Goal: Information Seeking & Learning: Learn about a topic

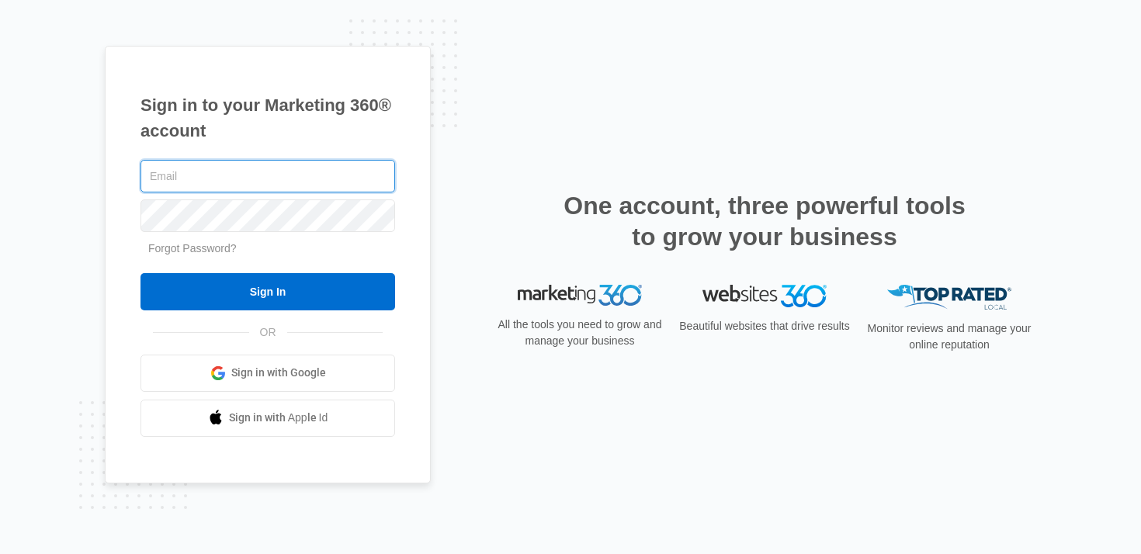
click at [254, 179] on input "text" at bounding box center [268, 176] width 255 height 33
type input "[PERSON_NAME][EMAIL_ADDRESS][PERSON_NAME][DOMAIN_NAME]"
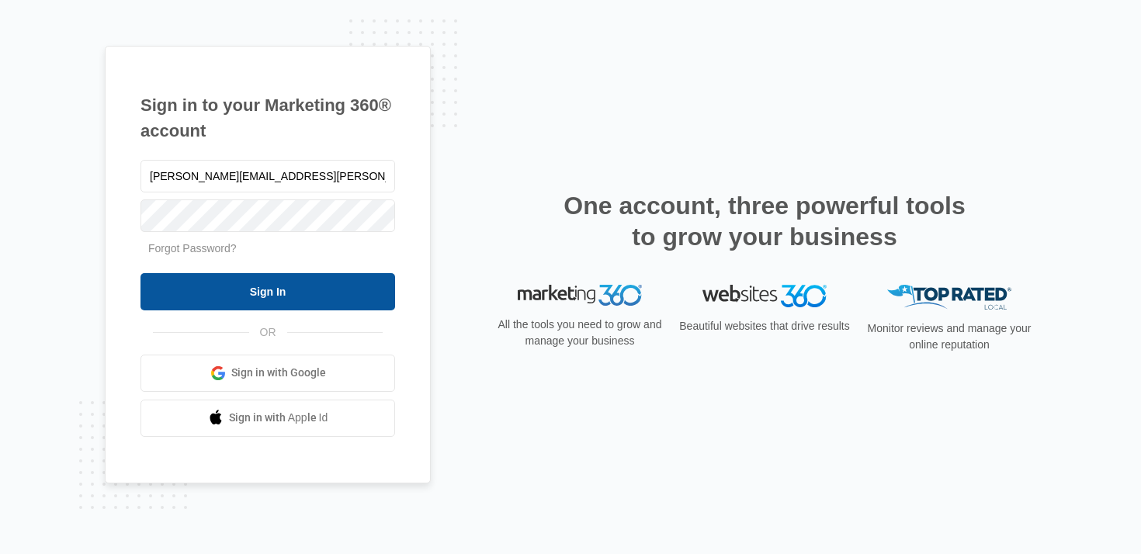
click at [256, 283] on input "Sign In" at bounding box center [268, 291] width 255 height 37
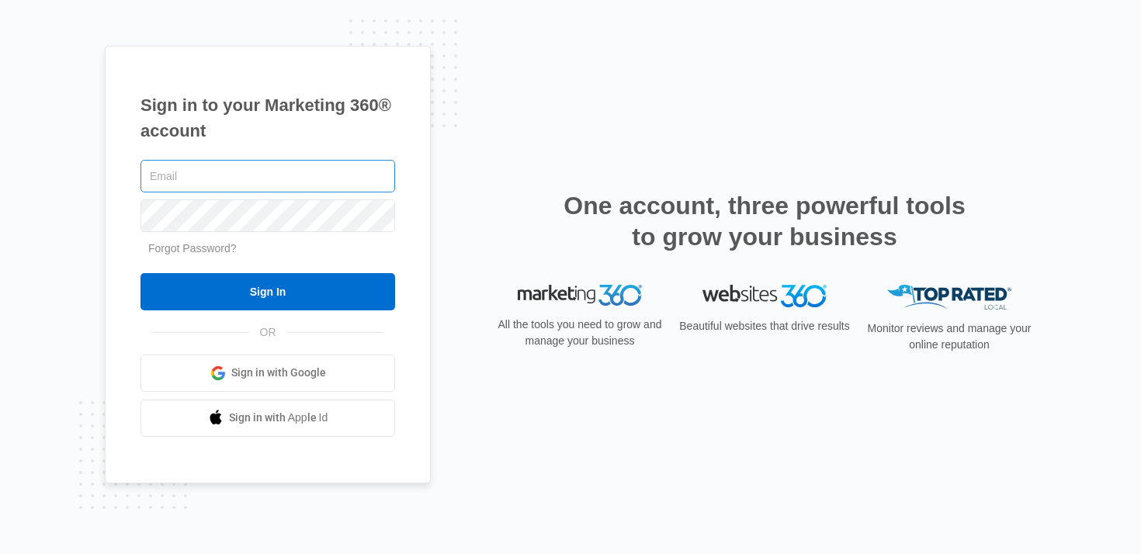
type input "[PERSON_NAME][EMAIL_ADDRESS][PERSON_NAME][DOMAIN_NAME]"
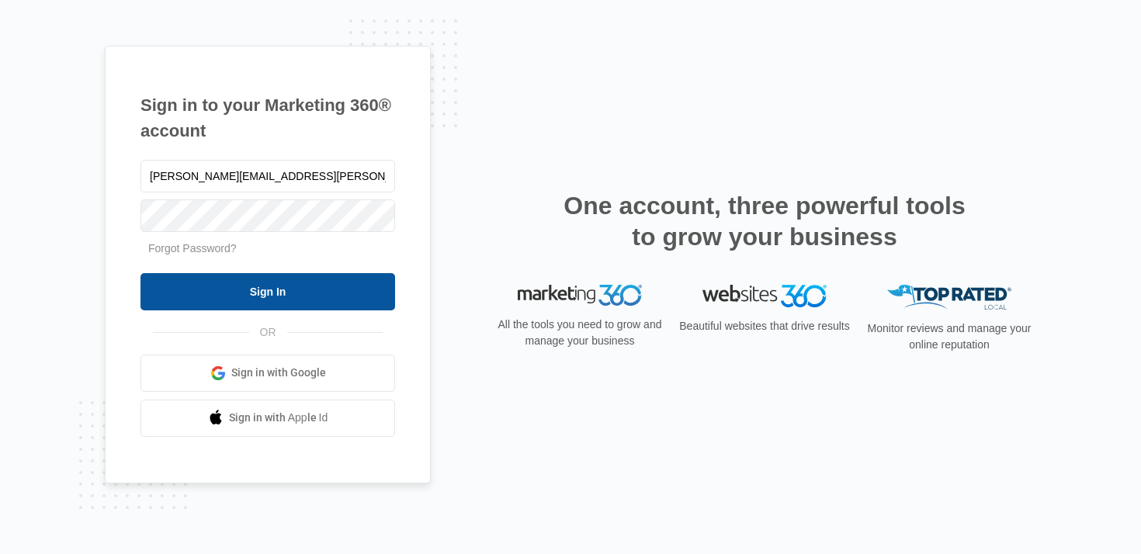
click at [273, 290] on input "Sign In" at bounding box center [268, 291] width 255 height 37
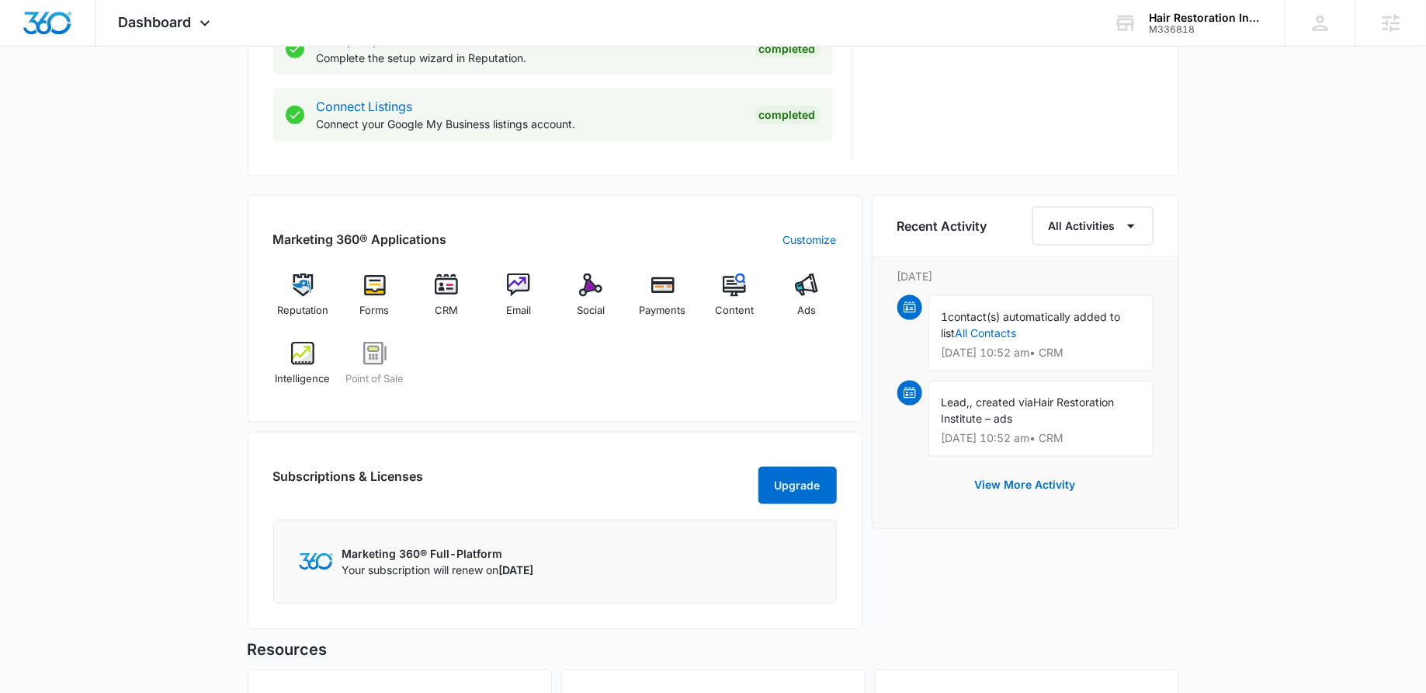
scroll to position [790, 0]
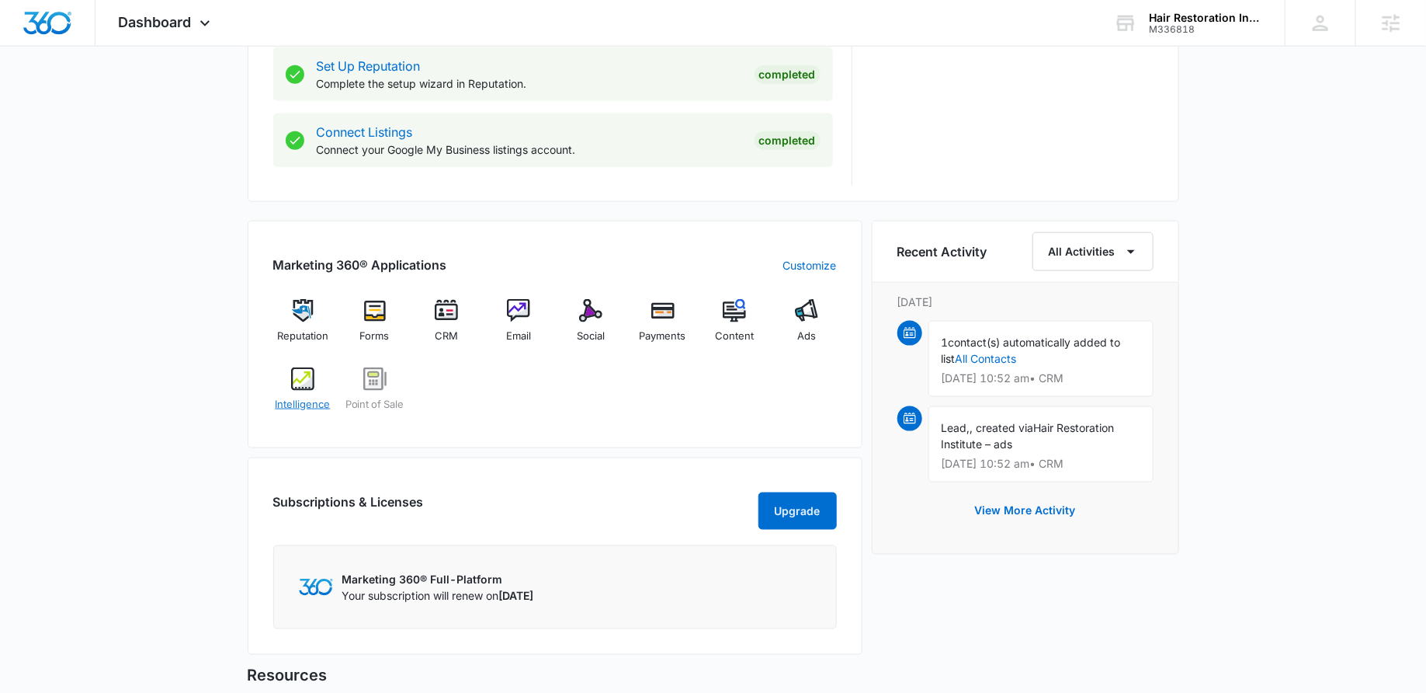
click at [300, 380] on img at bounding box center [302, 378] width 23 height 23
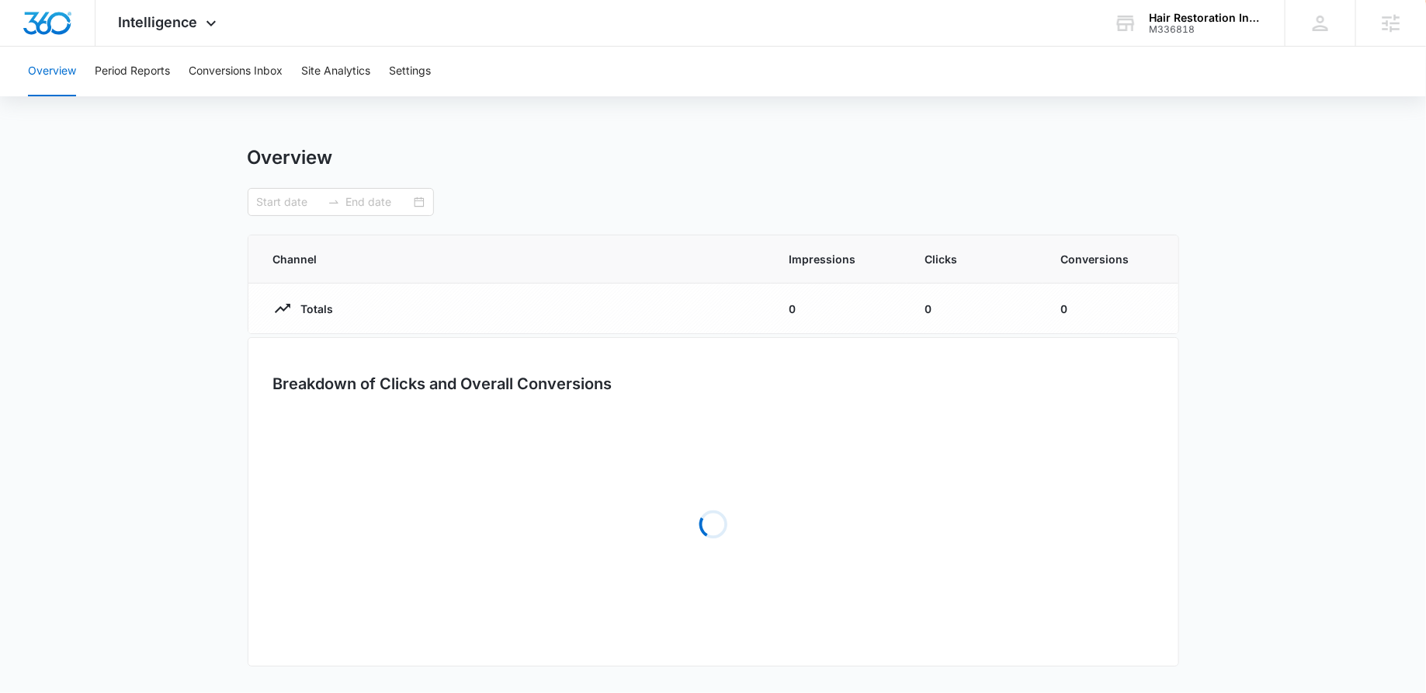
type input "09/10/2025"
type input "10/10/2025"
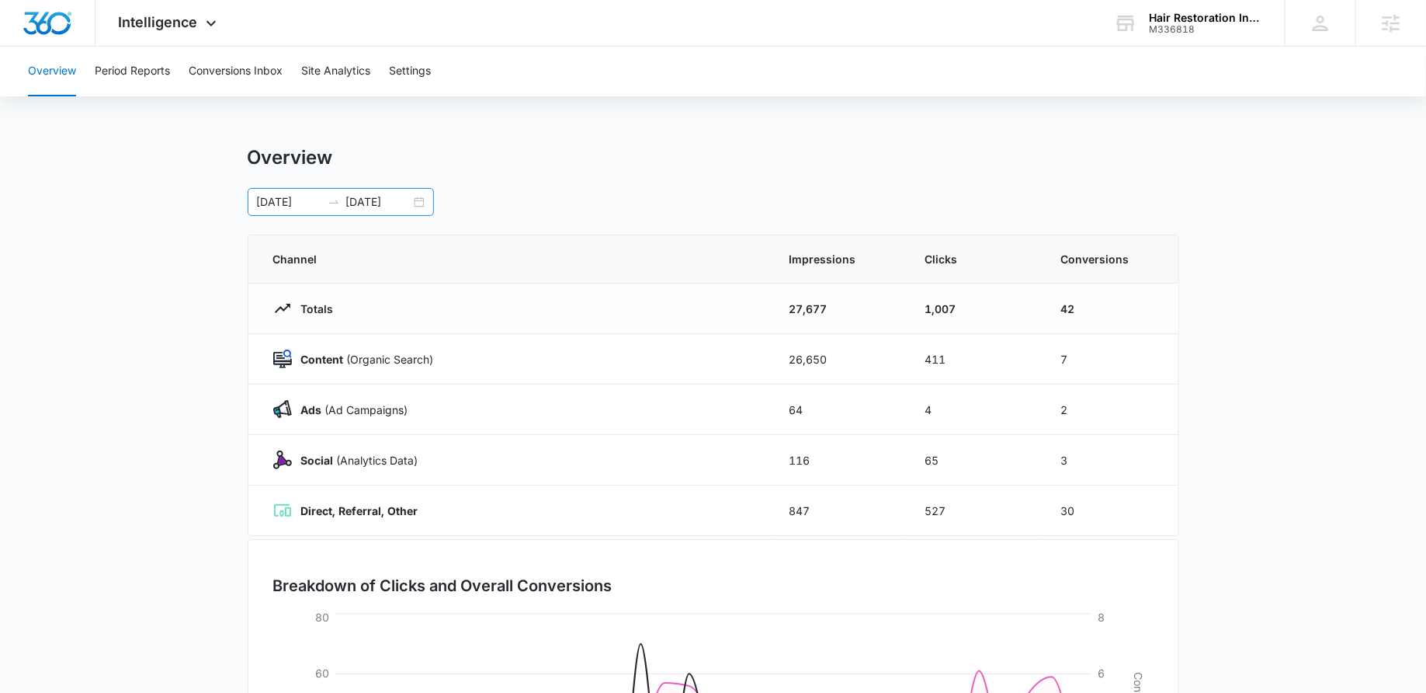
click at [419, 198] on div "09/10/2025 10/10/2025" at bounding box center [341, 202] width 186 height 28
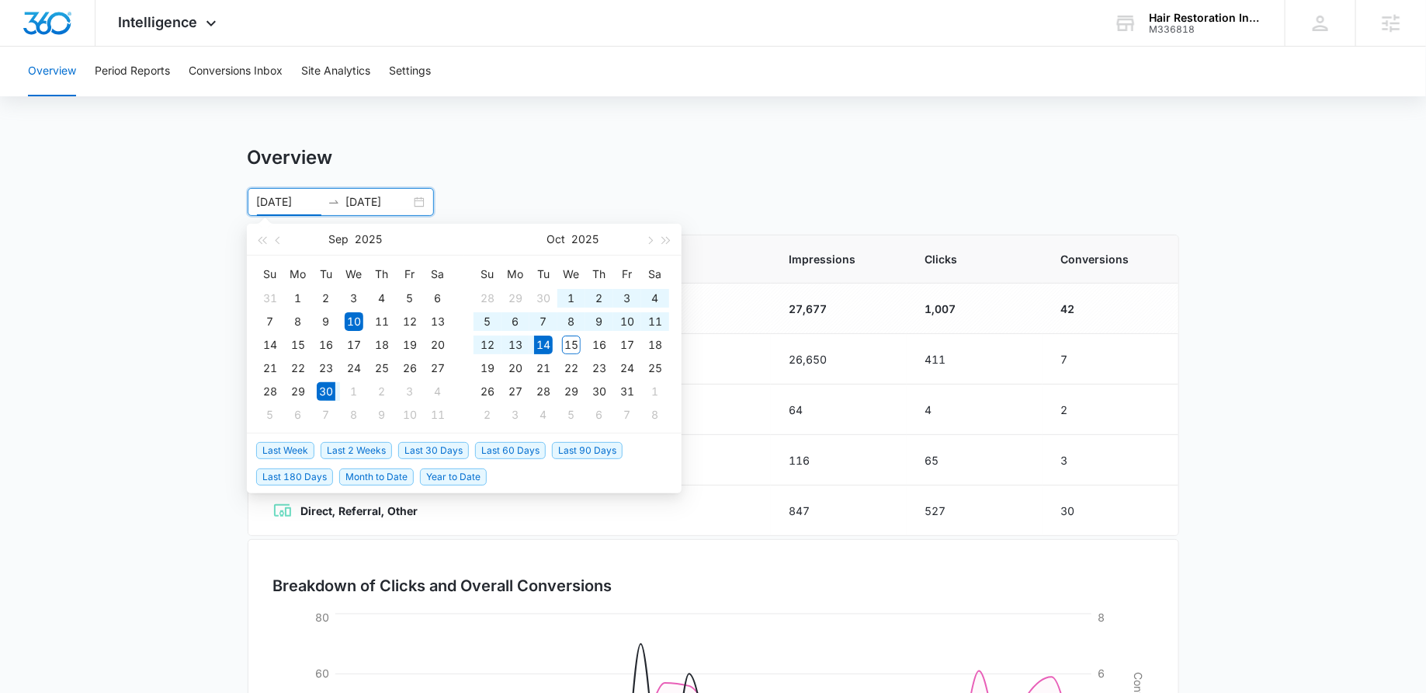
click at [376, 449] on span "Last 2 Weeks" at bounding box center [356, 450] width 71 height 17
type input "09/30/2025"
type input "10/14/2025"
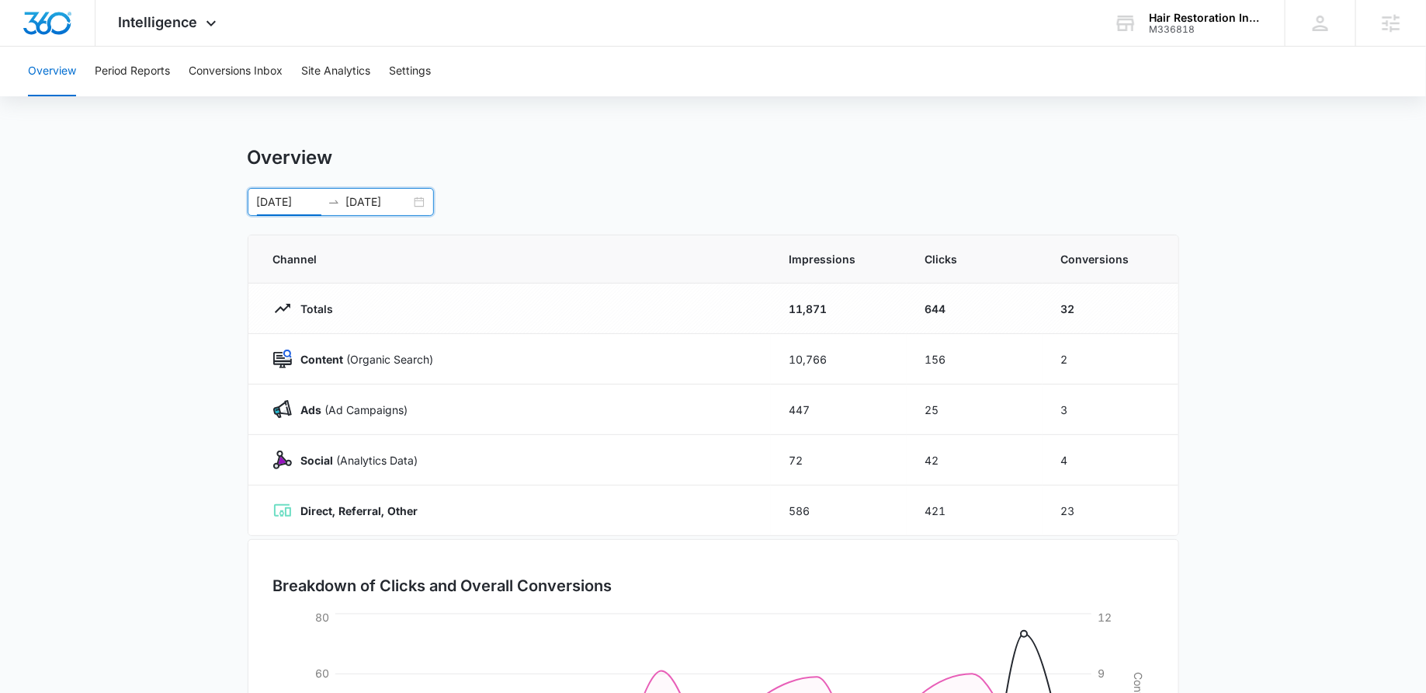
click at [418, 205] on div "09/30/2025 10/14/2025" at bounding box center [341, 202] width 186 height 28
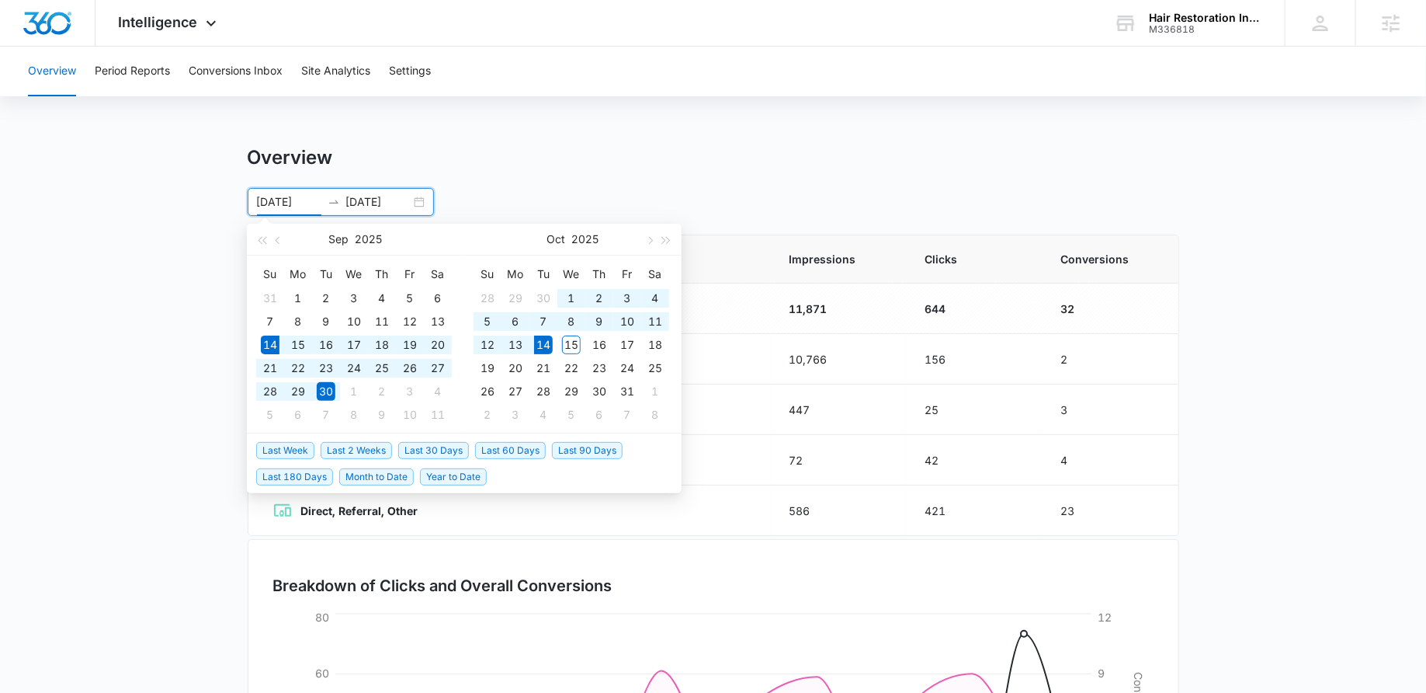
click at [414, 443] on span "Last 30 Days" at bounding box center [433, 450] width 71 height 17
type input "09/14/2025"
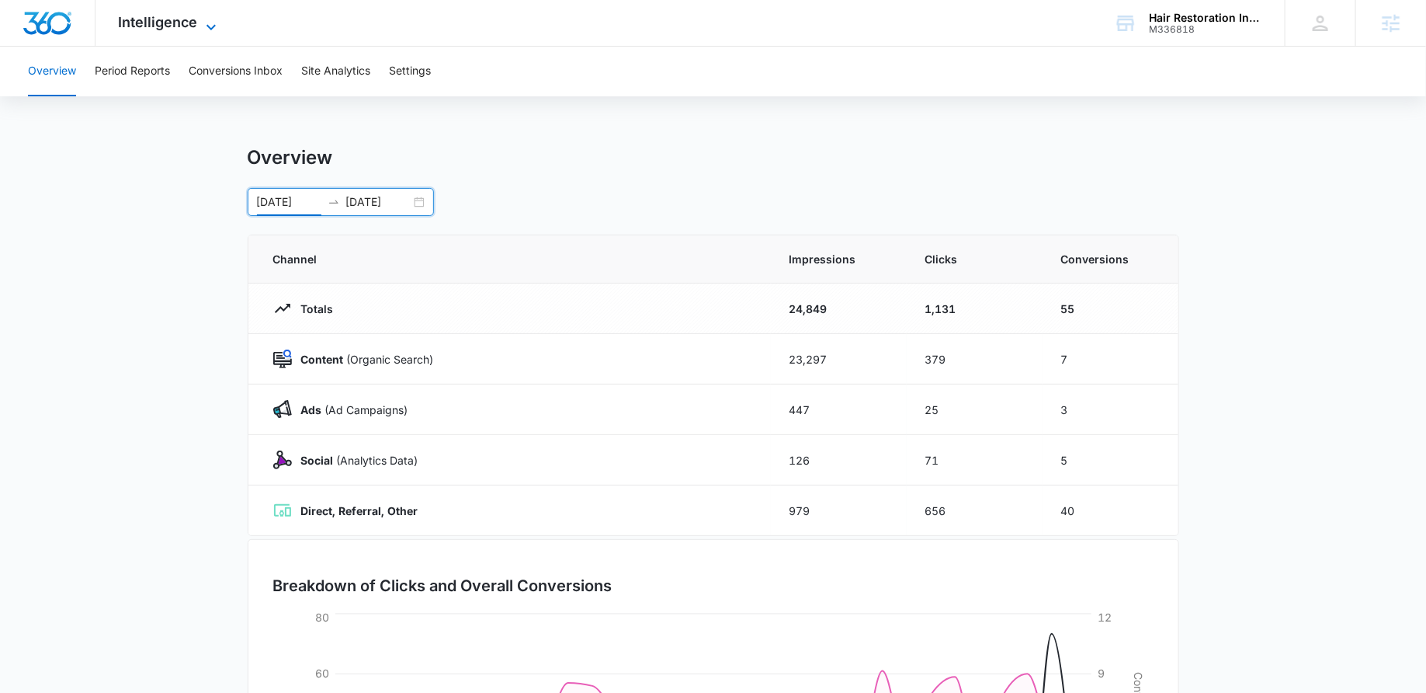
click at [168, 26] on span "Intelligence" at bounding box center [158, 22] width 79 height 16
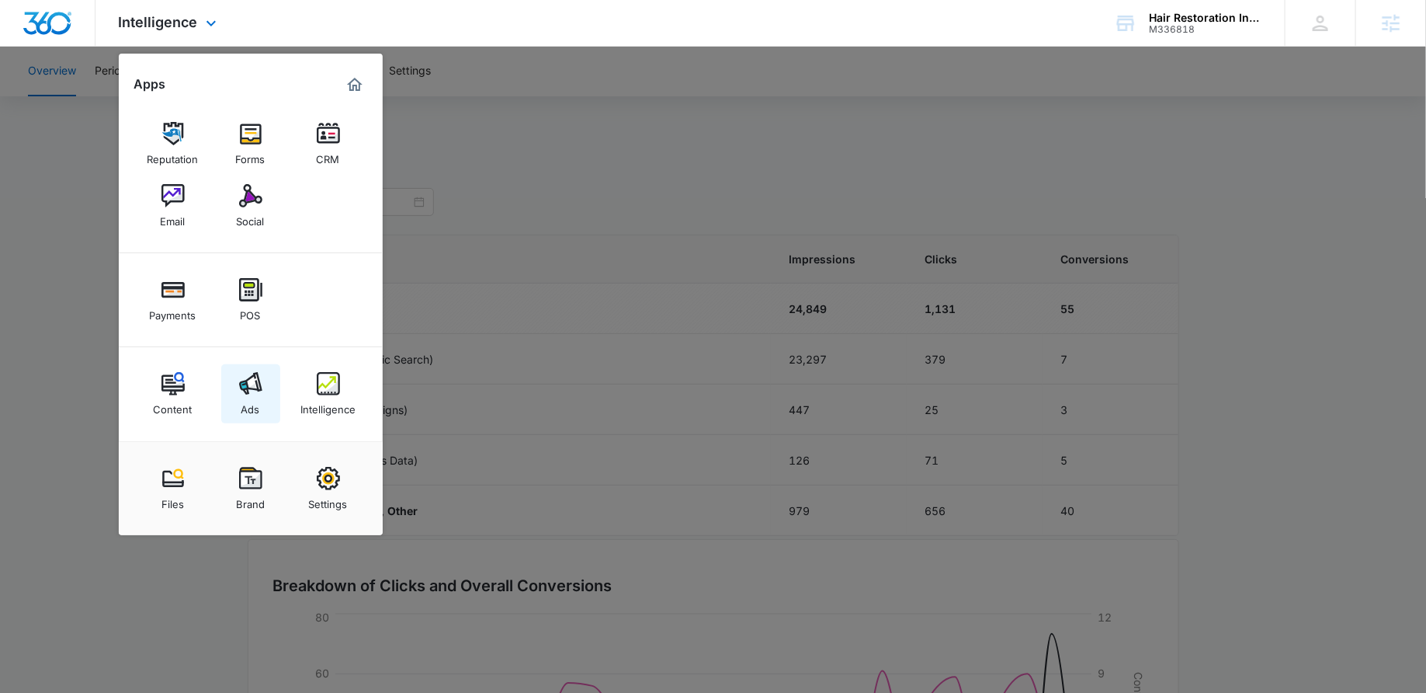
click at [246, 377] on img at bounding box center [250, 383] width 23 height 23
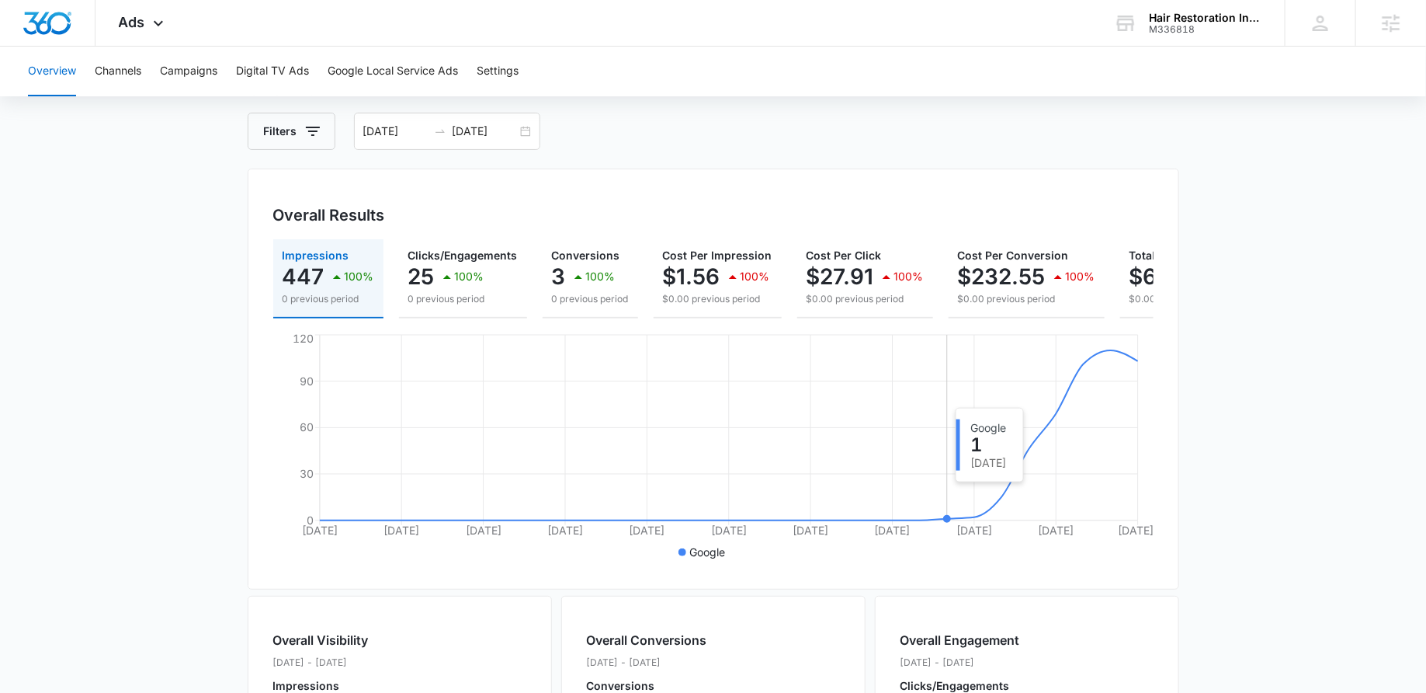
scroll to position [33, 0]
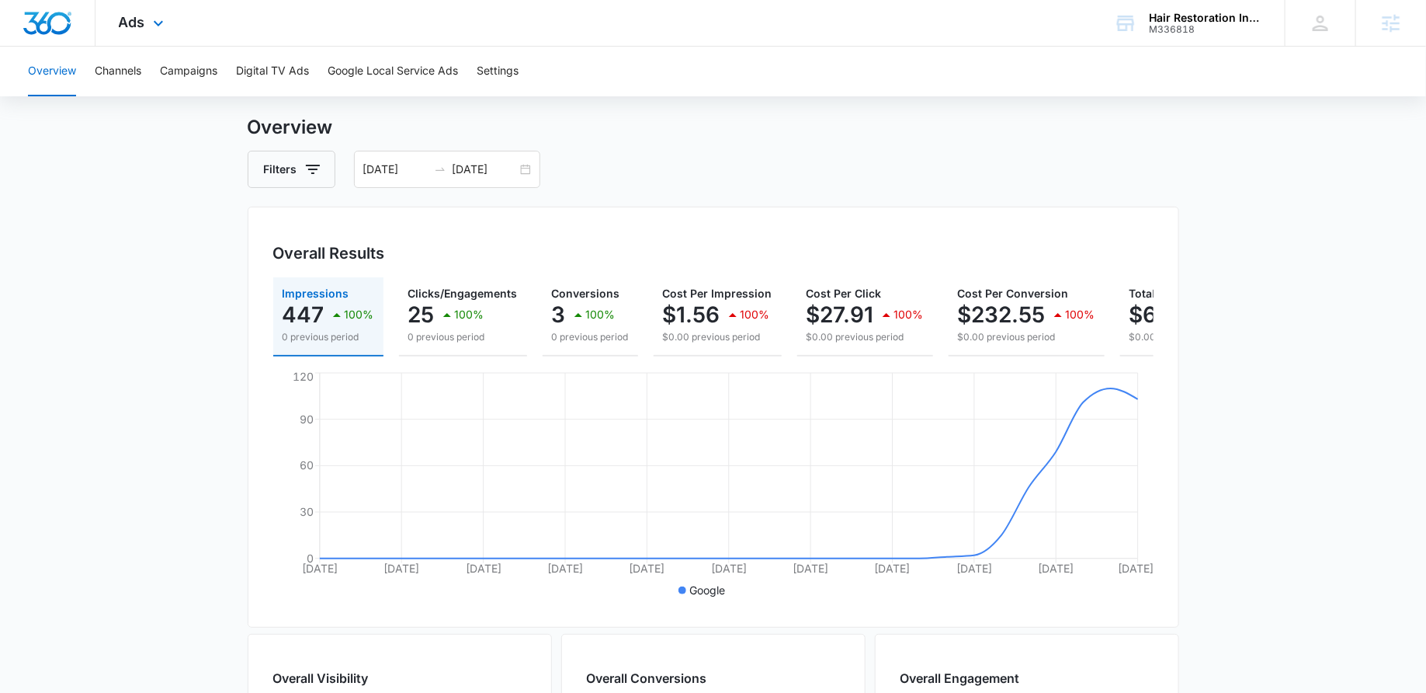
click at [148, 18] on div "Ads Apps Reputation Forms CRM Email Social Payments POS Content Ads Intelligenc…" at bounding box center [144, 23] width 96 height 46
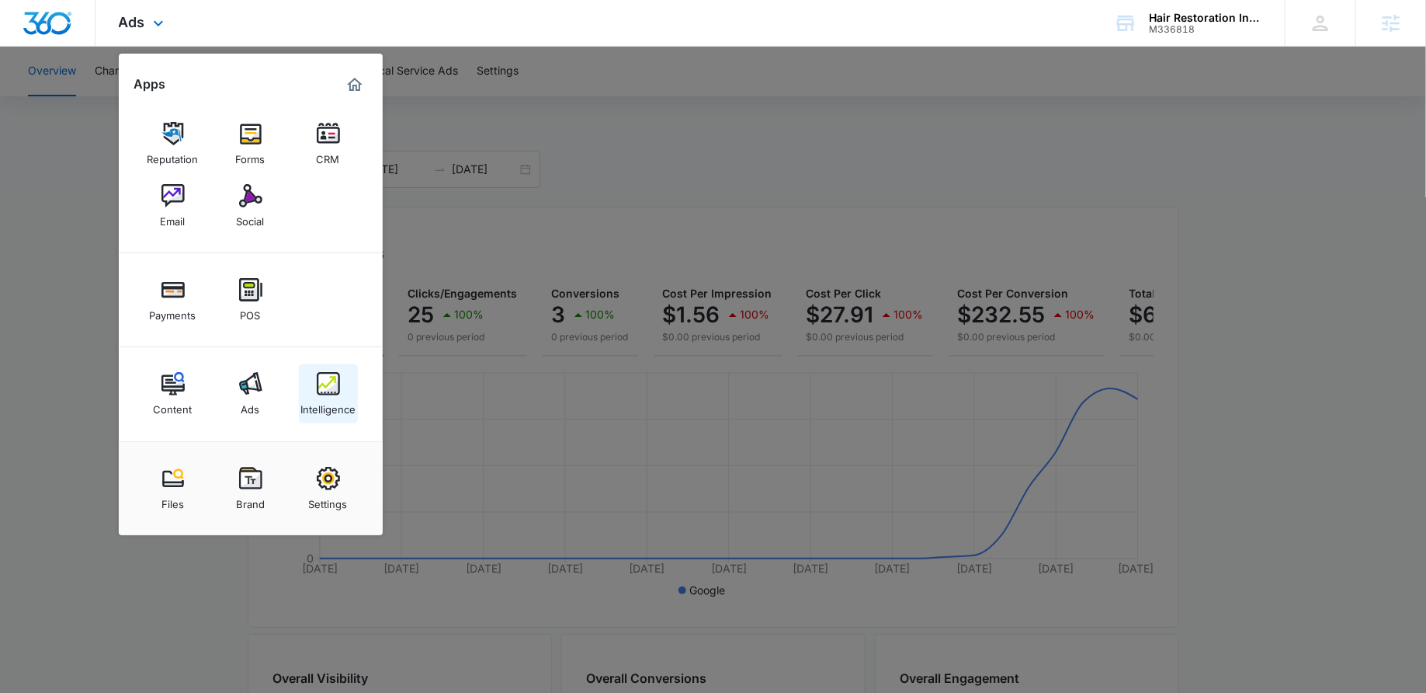
click at [333, 388] on img at bounding box center [328, 383] width 23 height 23
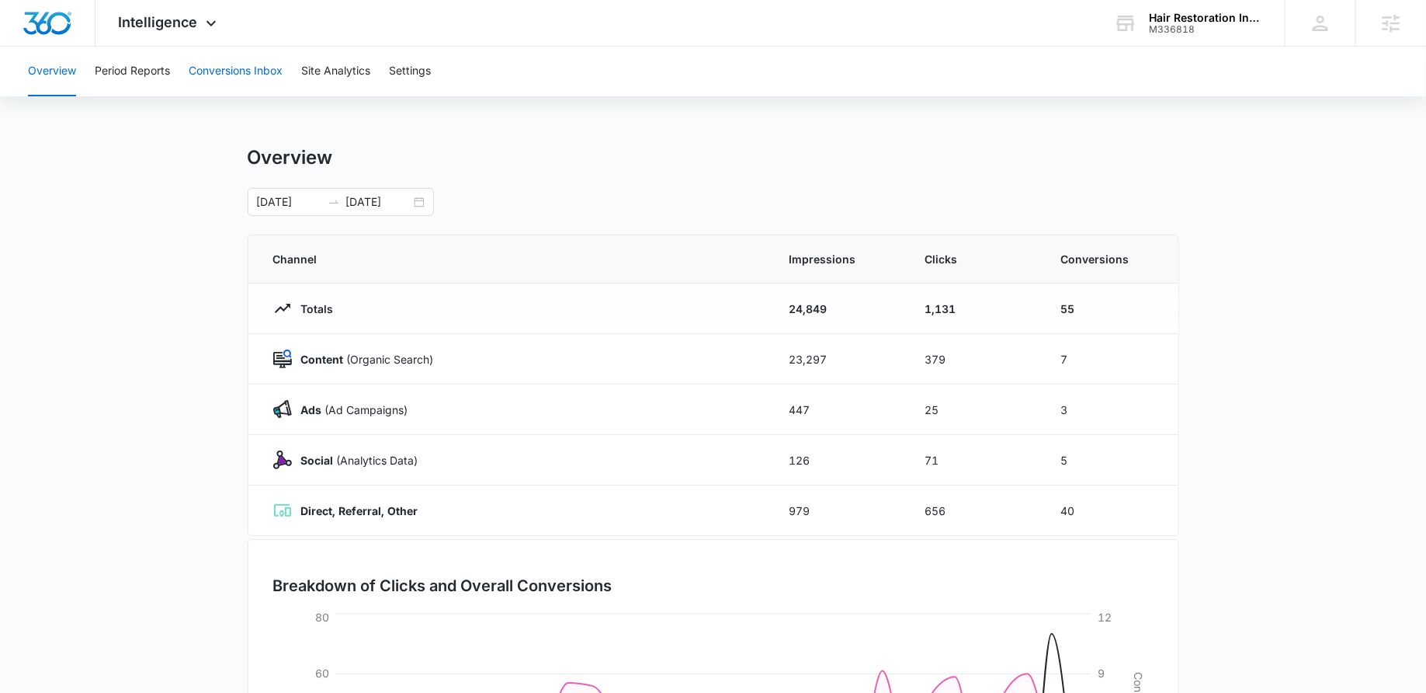
click at [226, 83] on button "Conversions Inbox" at bounding box center [236, 72] width 94 height 50
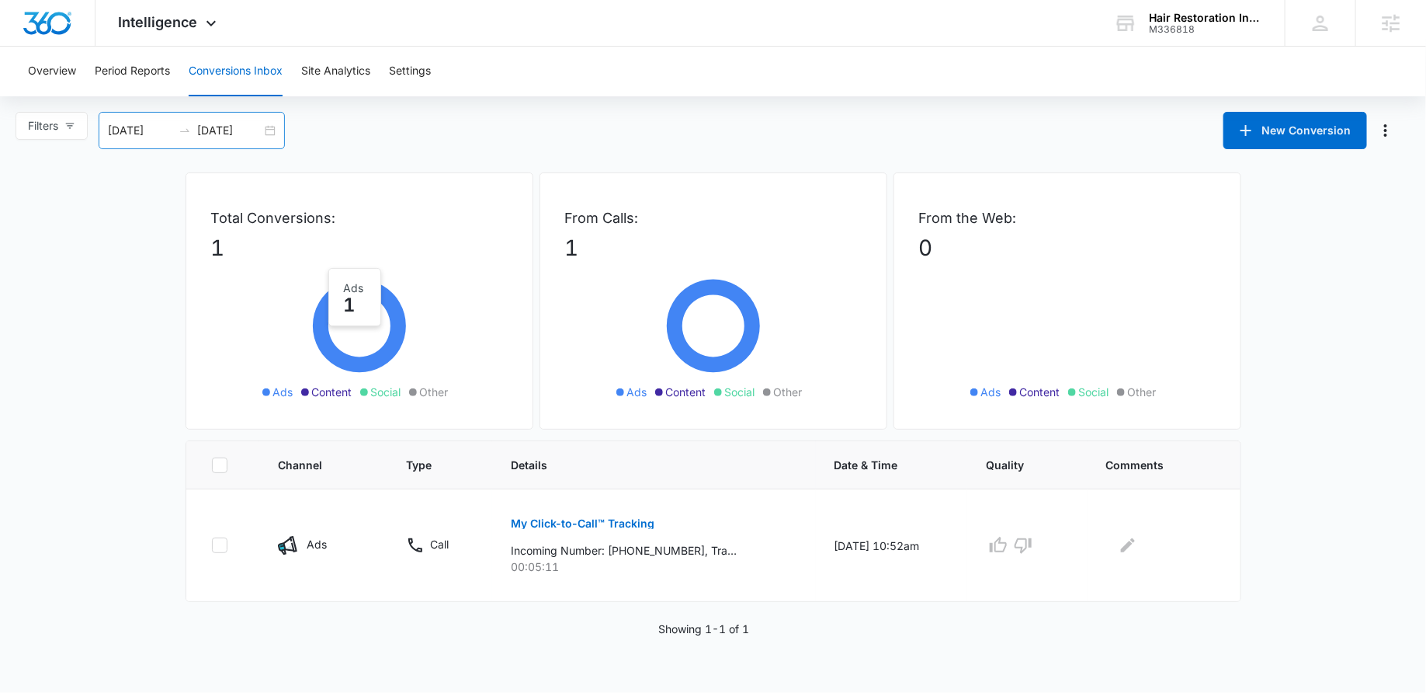
click at [272, 127] on div "09/15/2025 10/15/2025" at bounding box center [192, 130] width 186 height 37
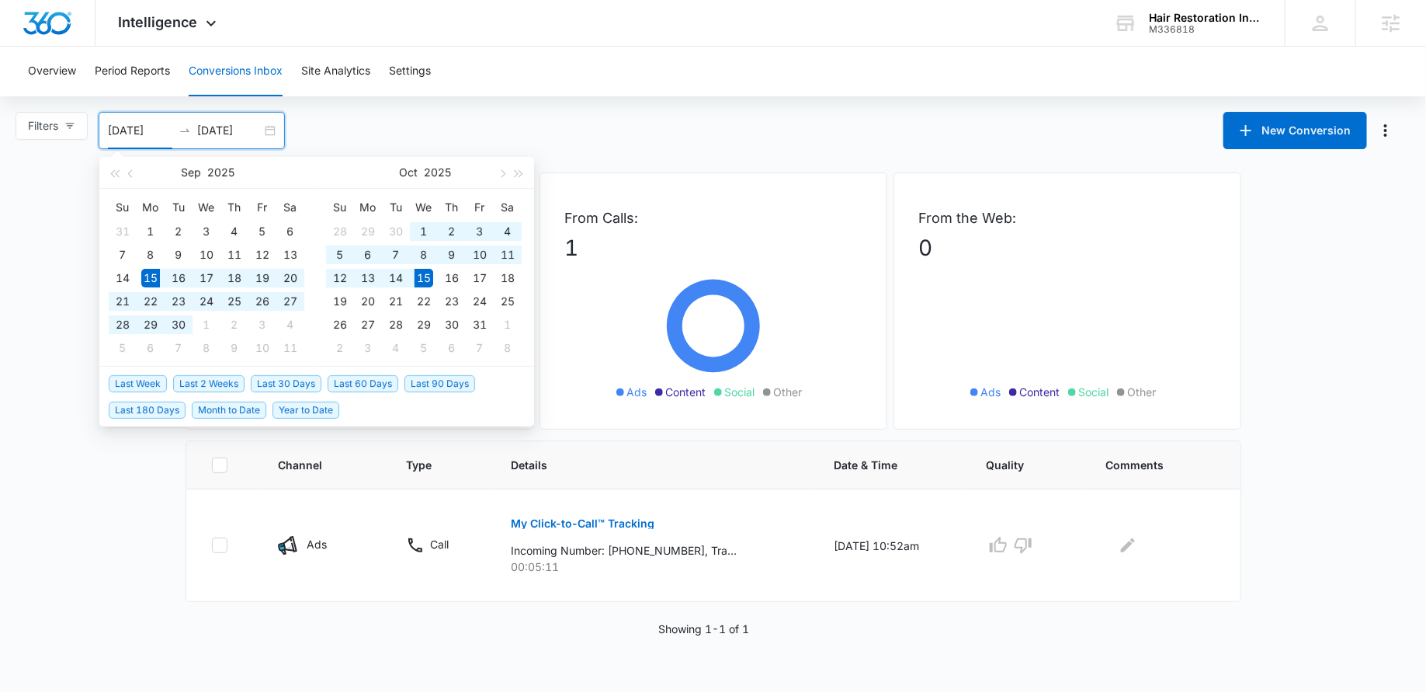
type input "09/15/2025"
click at [558, 132] on div "Filters 09/15/2025 10/15/2025 New Conversion Sep 2025 Su Mo Tu We Th Fr Sa 31 1…" at bounding box center [713, 130] width 1426 height 37
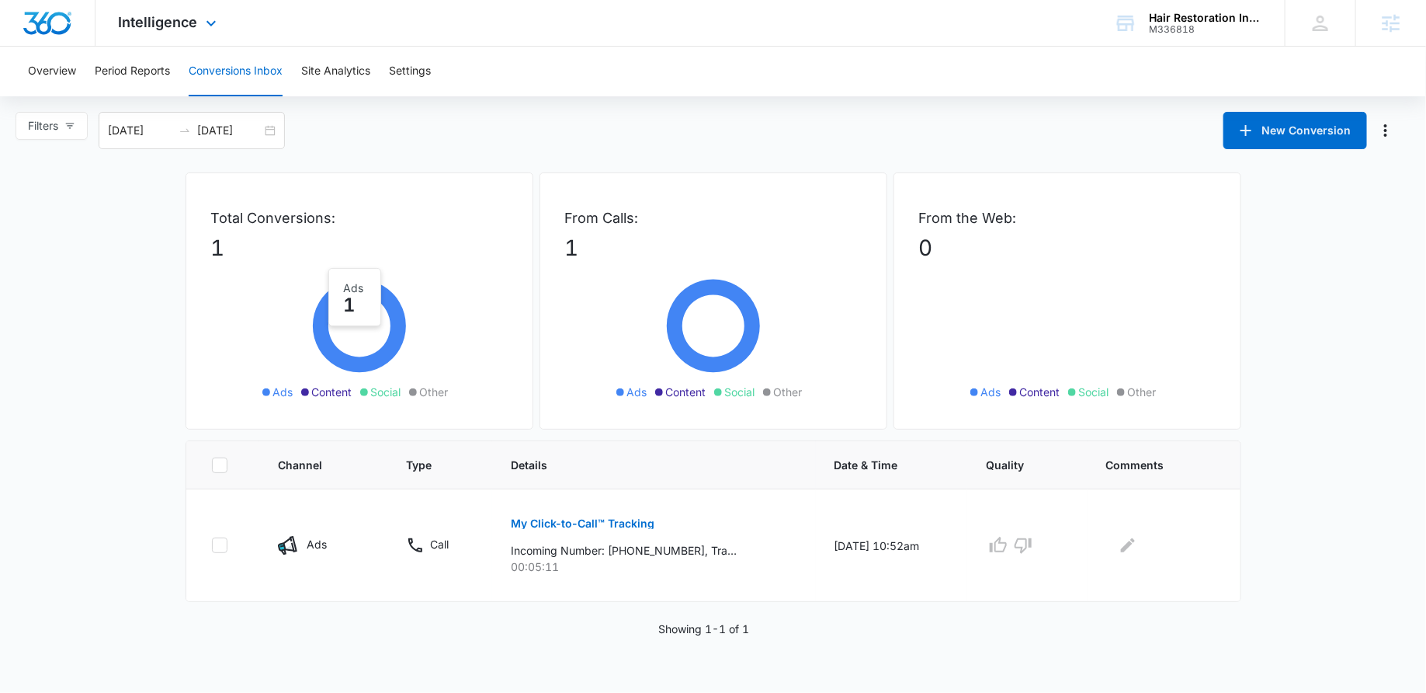
click at [169, 2] on div "Intelligence Apps Reputation Forms CRM Email Social Payments POS Content Ads In…" at bounding box center [170, 23] width 148 height 46
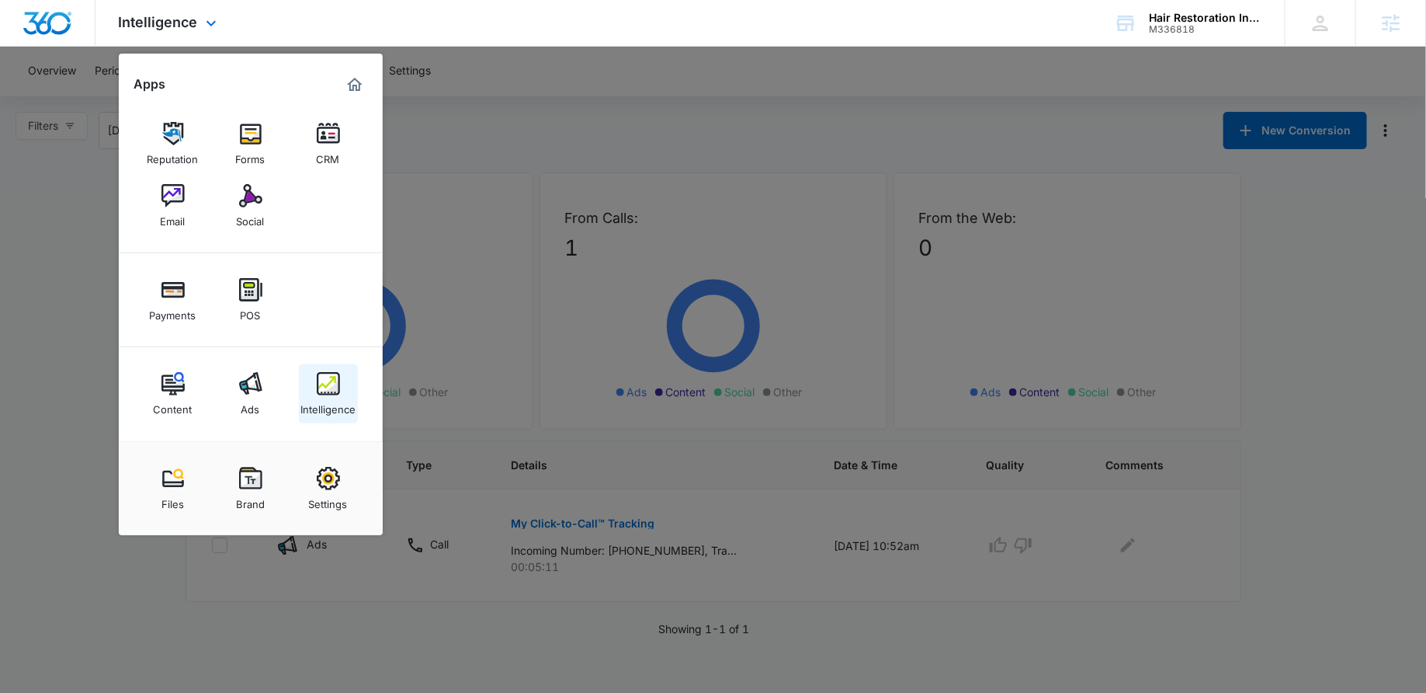
click at [343, 384] on link "Intelligence" at bounding box center [328, 393] width 59 height 59
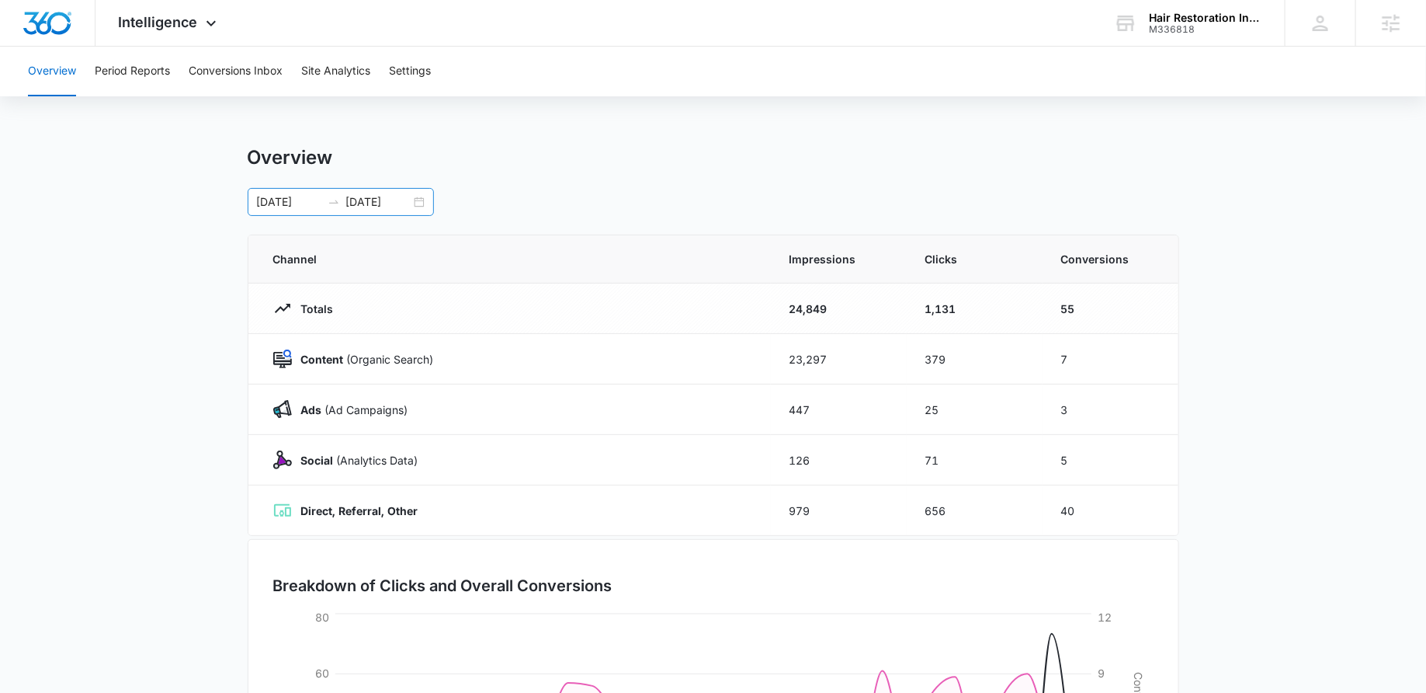
click at [419, 204] on div "09/14/2025 10/14/2025" at bounding box center [341, 202] width 186 height 28
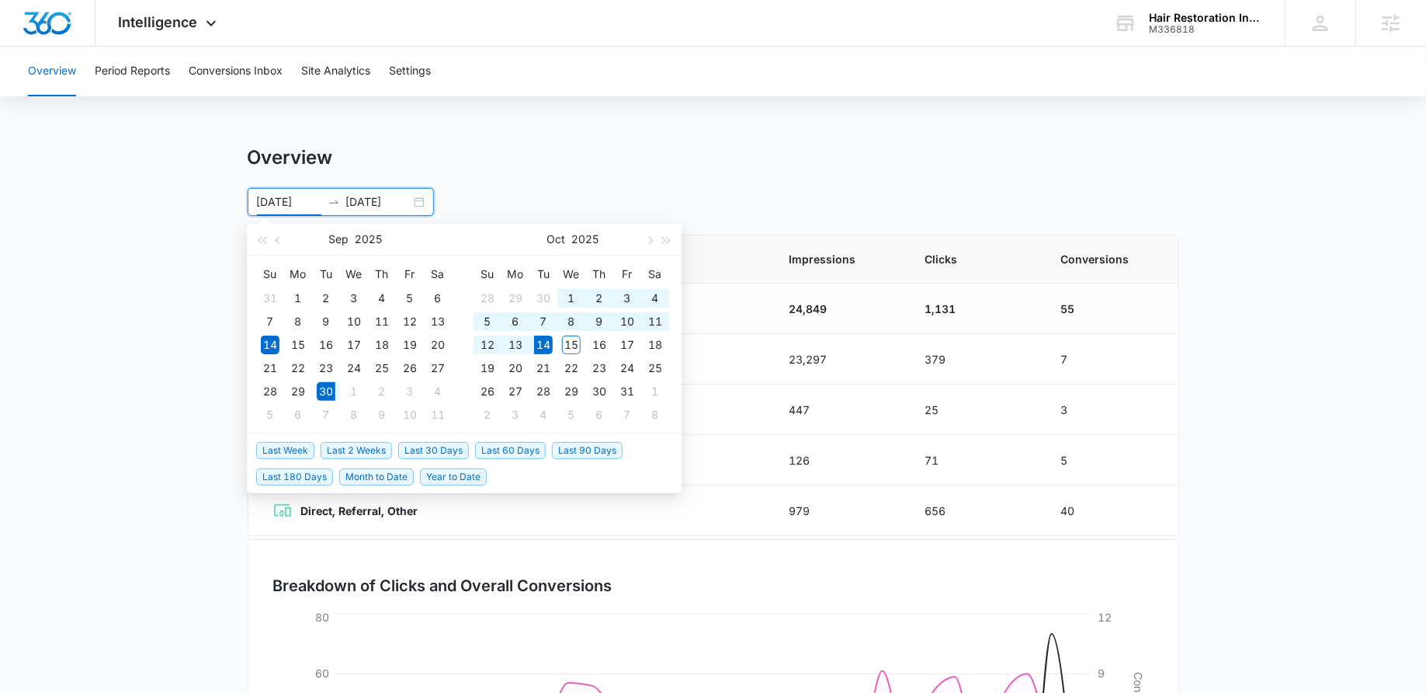
click at [344, 450] on span "Last 2 Weeks" at bounding box center [356, 450] width 71 height 17
type input "09/30/2025"
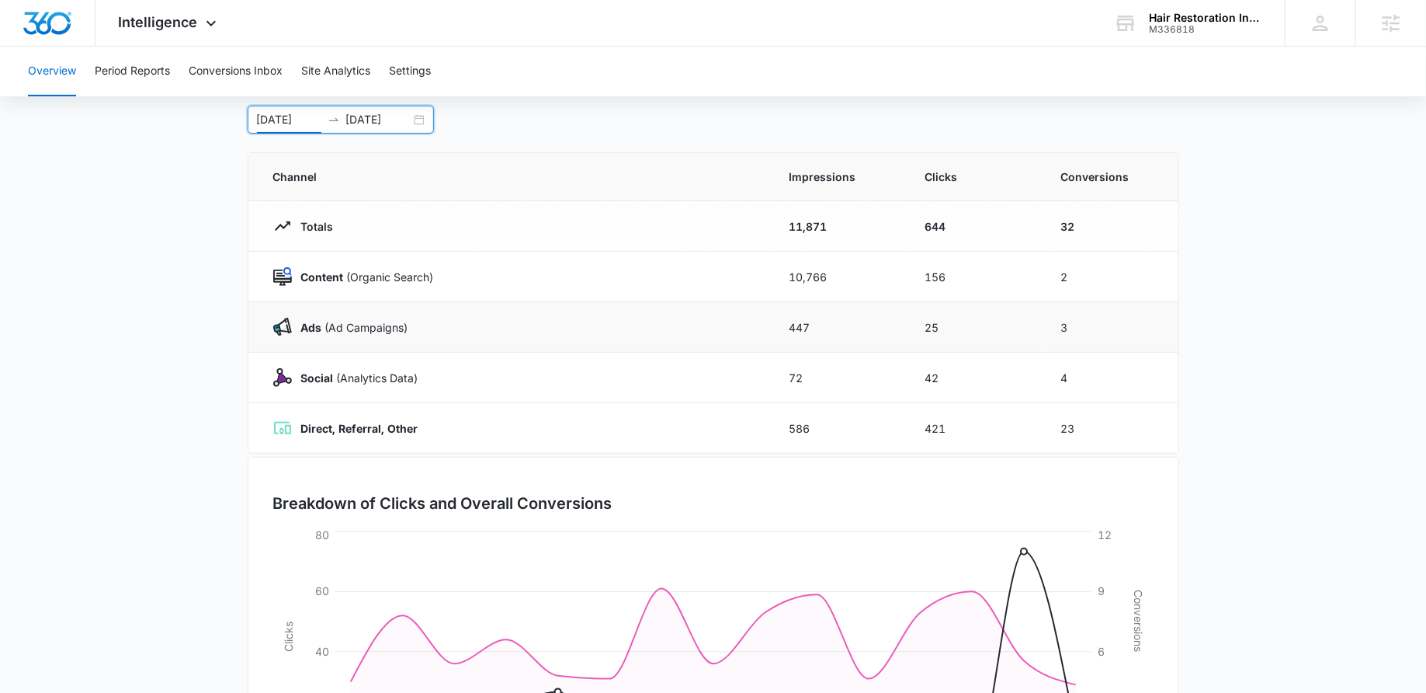
scroll to position [83, 0]
drag, startPoint x: 747, startPoint y: 278, endPoint x: 856, endPoint y: 277, distance: 108.7
click at [857, 277] on tr "Content (Organic Search) 10,766 156 2" at bounding box center [713, 276] width 930 height 50
click at [856, 277] on td "10,766" at bounding box center [839, 276] width 136 height 50
drag, startPoint x: 887, startPoint y: 273, endPoint x: 982, endPoint y: 273, distance: 95.5
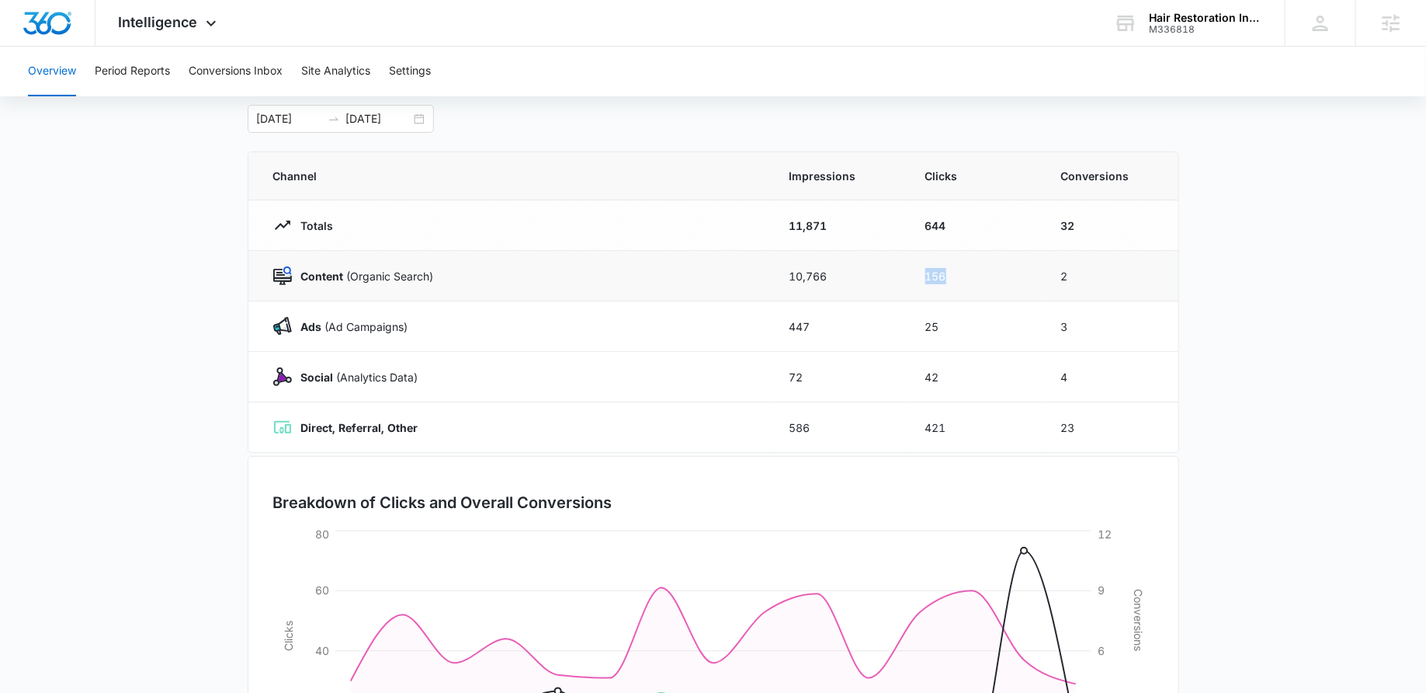
click at [984, 273] on tr "Content (Organic Search) 10,766 156 2" at bounding box center [713, 276] width 930 height 50
click at [1034, 267] on td "156" at bounding box center [975, 276] width 136 height 50
drag, startPoint x: 1034, startPoint y: 267, endPoint x: 1086, endPoint y: 267, distance: 52.8
click at [1086, 267] on tr "Content (Organic Search) 10,766 156 2" at bounding box center [713, 276] width 930 height 50
click at [1086, 267] on td "2" at bounding box center [1111, 276] width 136 height 50
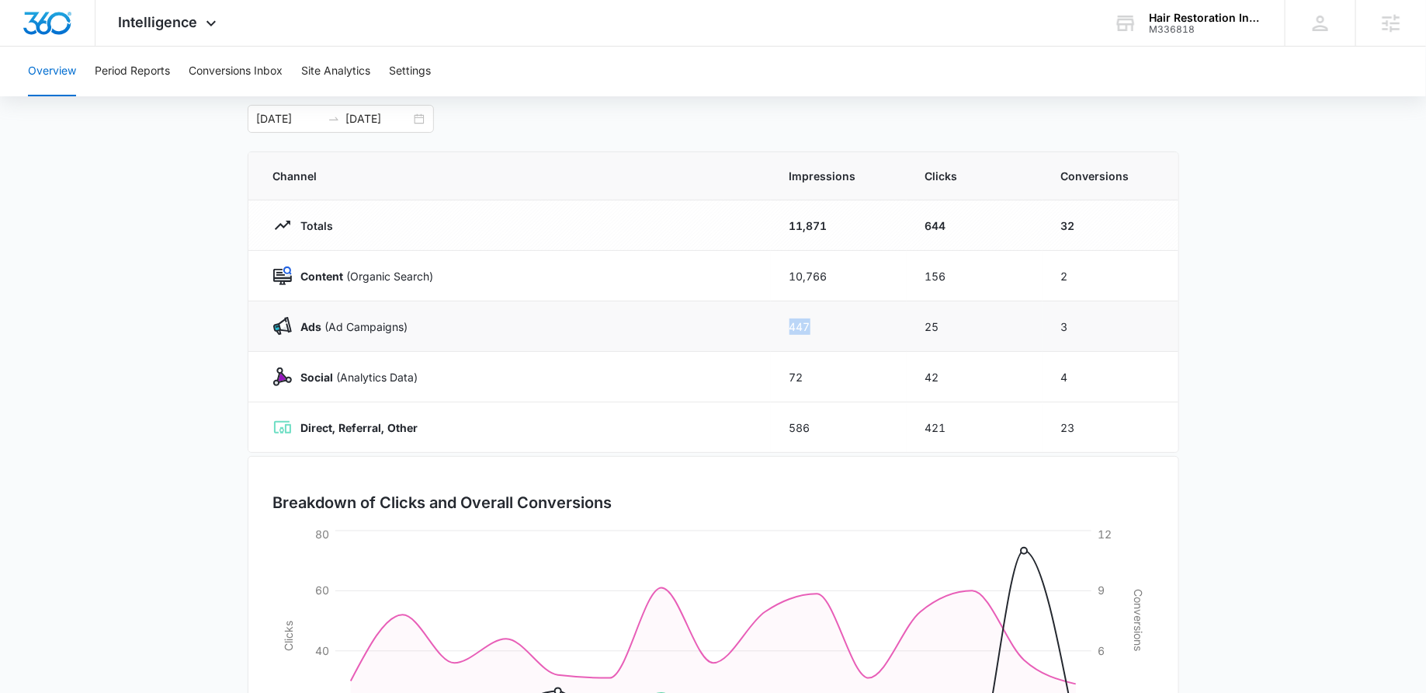
drag, startPoint x: 733, startPoint y: 337, endPoint x: 819, endPoint y: 335, distance: 86.2
click at [819, 335] on tr "Ads (Ad Campaigns) 447 25 3" at bounding box center [713, 326] width 930 height 50
click at [841, 331] on td "447" at bounding box center [839, 326] width 136 height 50
drag, startPoint x: 753, startPoint y: 327, endPoint x: 843, endPoint y: 325, distance: 89.3
click at [843, 325] on tr "Ads (Ad Campaigns) 447 25 3" at bounding box center [713, 326] width 930 height 50
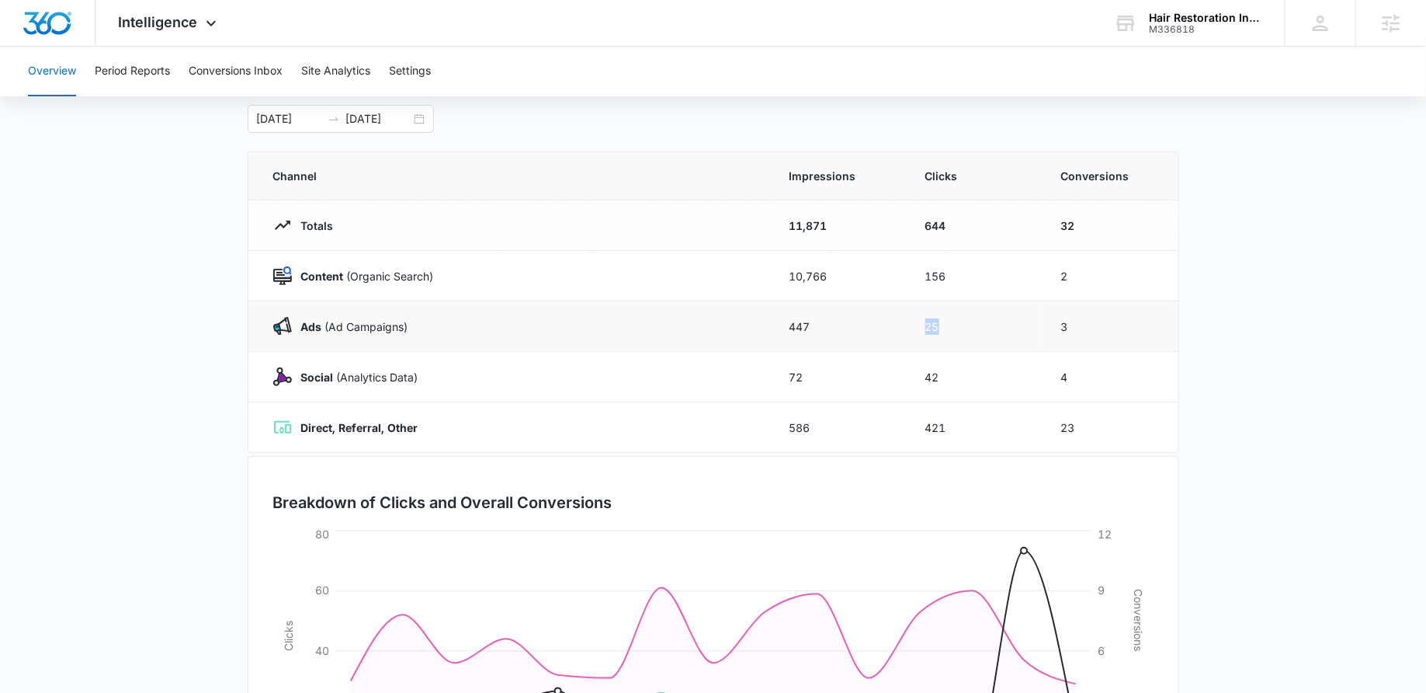
drag, startPoint x: 911, startPoint y: 324, endPoint x: 985, endPoint y: 323, distance: 74.5
click at [985, 323] on td "25" at bounding box center [975, 326] width 136 height 50
drag, startPoint x: 1061, startPoint y: 328, endPoint x: 1102, endPoint y: 328, distance: 41.2
click at [1101, 328] on td "3" at bounding box center [1111, 326] width 136 height 50
click at [1080, 327] on td "3" at bounding box center [1111, 326] width 136 height 50
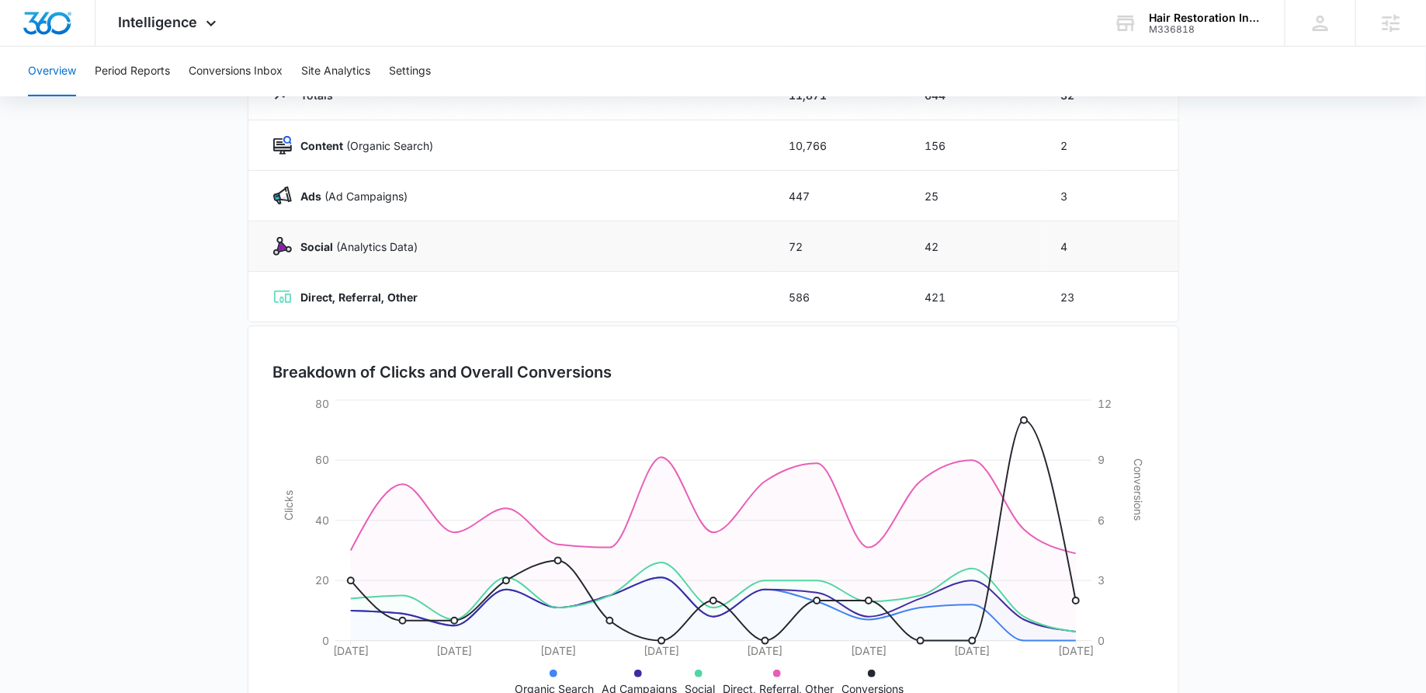
scroll to position [76, 0]
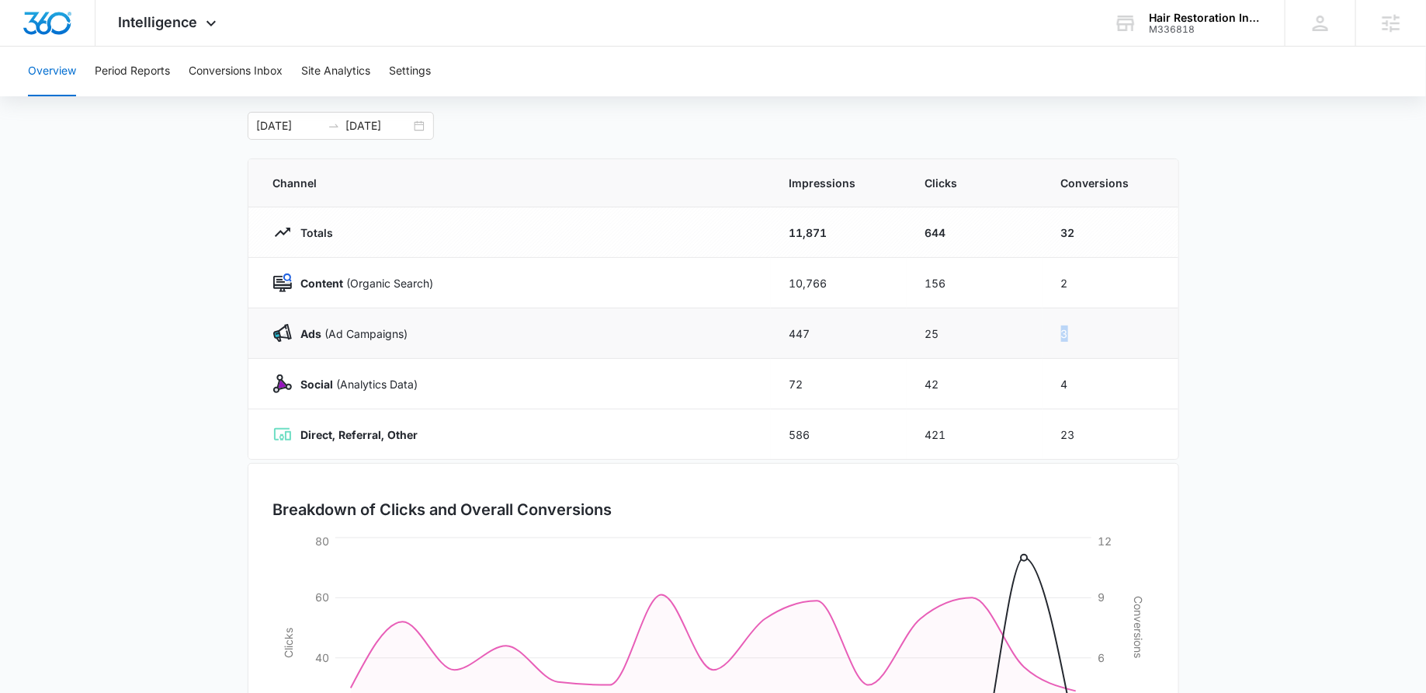
drag, startPoint x: 1063, startPoint y: 330, endPoint x: 1086, endPoint y: 330, distance: 22.5
click at [1086, 330] on td "3" at bounding box center [1111, 333] width 136 height 50
click at [622, 335] on div "Ads (Ad Campaigns)" at bounding box center [512, 333] width 479 height 19
drag, startPoint x: 1083, startPoint y: 325, endPoint x: 1044, endPoint y: 325, distance: 39.6
click at [1044, 325] on td "3" at bounding box center [1111, 333] width 136 height 50
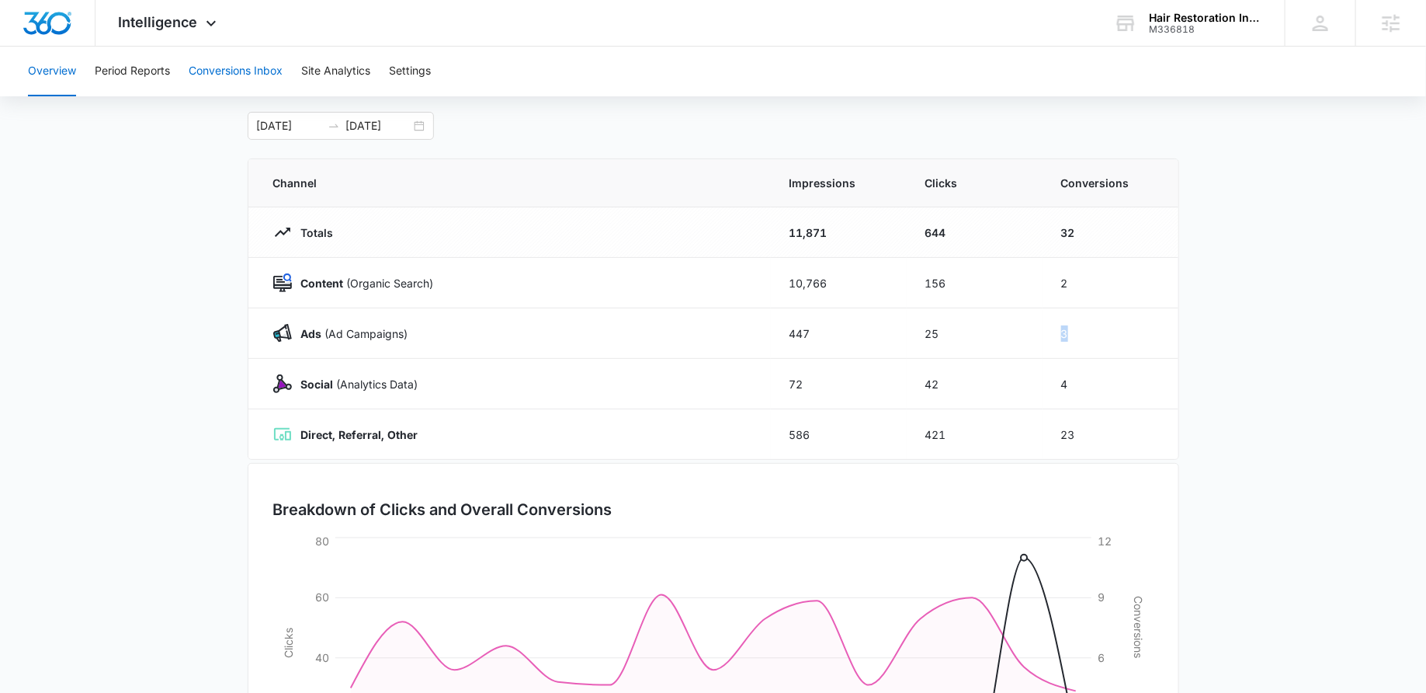
click at [248, 71] on button "Conversions Inbox" at bounding box center [236, 72] width 94 height 50
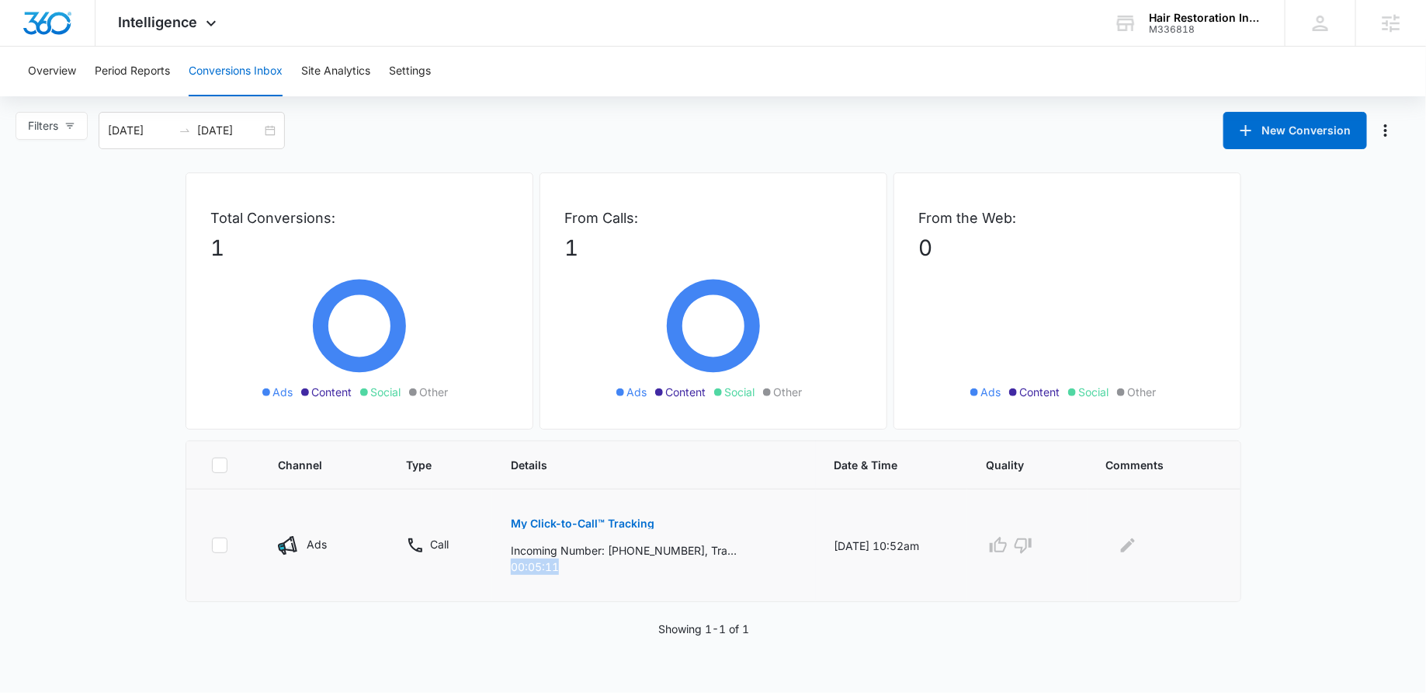
drag, startPoint x: 565, startPoint y: 568, endPoint x: 478, endPoint y: 568, distance: 86.2
click at [478, 568] on tr "Ads Call My Click-to-Call™ Tracking Incoming Number: +12145311484, Tracking Num…" at bounding box center [713, 545] width 1055 height 113
click at [562, 565] on p "00:05:11" at bounding box center [654, 566] width 287 height 16
drag, startPoint x: 562, startPoint y: 565, endPoint x: 464, endPoint y: 564, distance: 98.6
click at [464, 564] on tr "Ads Call My Click-to-Call™ Tracking Incoming Number: +12145311484, Tracking Num…" at bounding box center [713, 545] width 1055 height 113
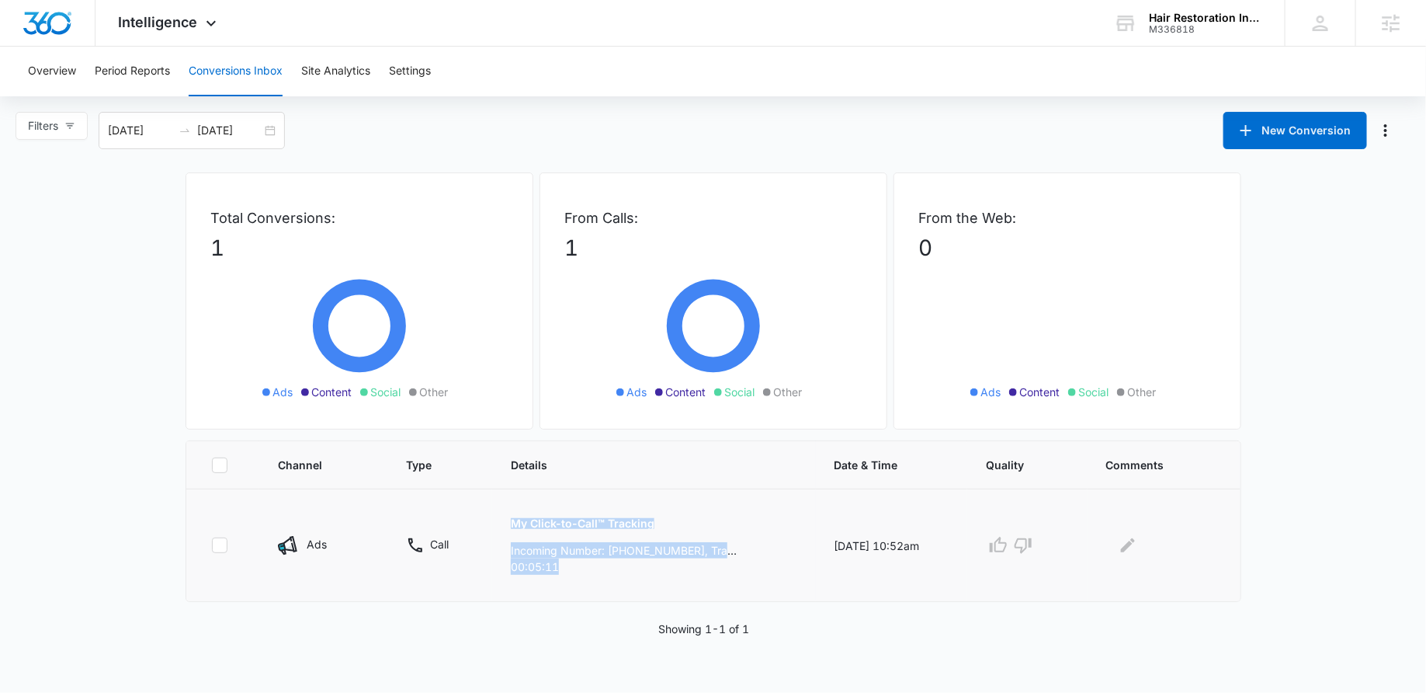
click at [577, 572] on p "00:05:11" at bounding box center [654, 566] width 287 height 16
click at [565, 515] on button "My Click-to-Call™ Tracking" at bounding box center [583, 523] width 144 height 37
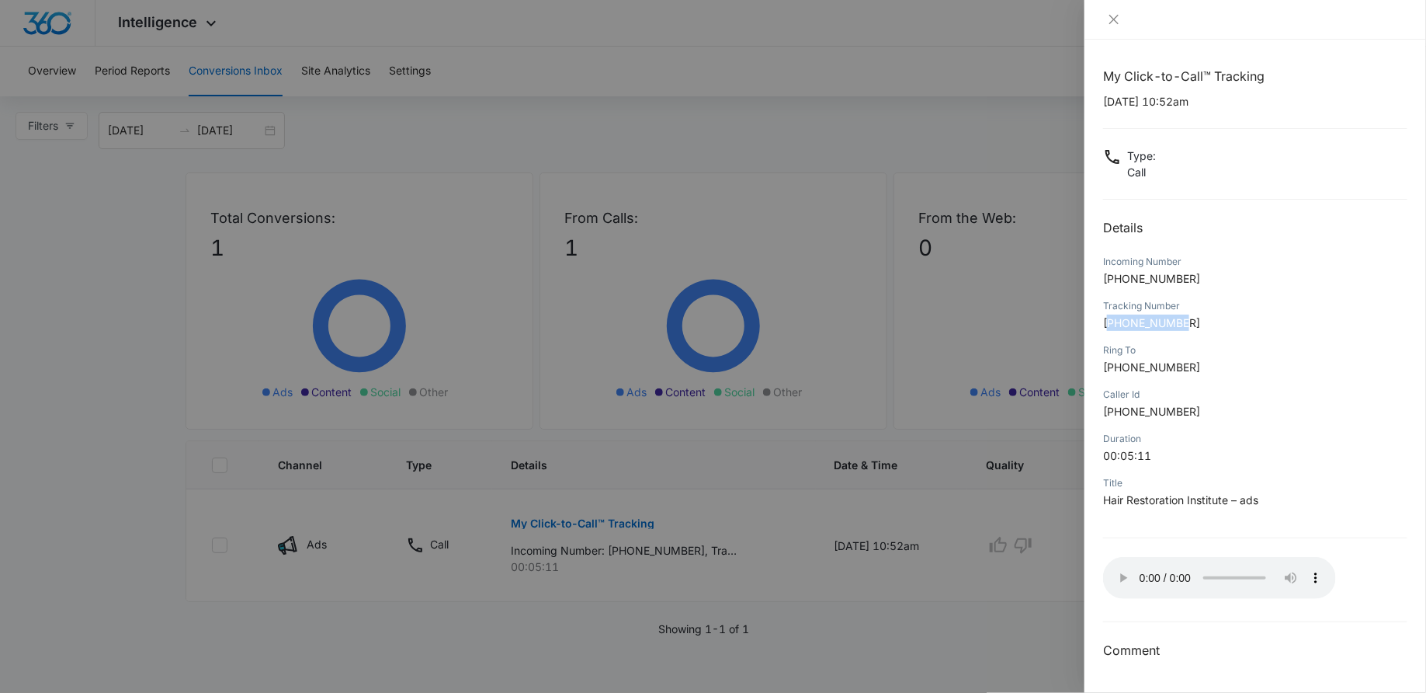
drag, startPoint x: 1194, startPoint y: 325, endPoint x: 1111, endPoint y: 325, distance: 83.1
click at [1111, 325] on p "+18173058142" at bounding box center [1255, 322] width 304 height 16
click at [1170, 320] on span "+18173058142" at bounding box center [1151, 322] width 97 height 13
drag, startPoint x: 1194, startPoint y: 317, endPoint x: 1108, endPoint y: 315, distance: 86.2
click at [1108, 315] on p "+18173058142" at bounding box center [1255, 322] width 304 height 16
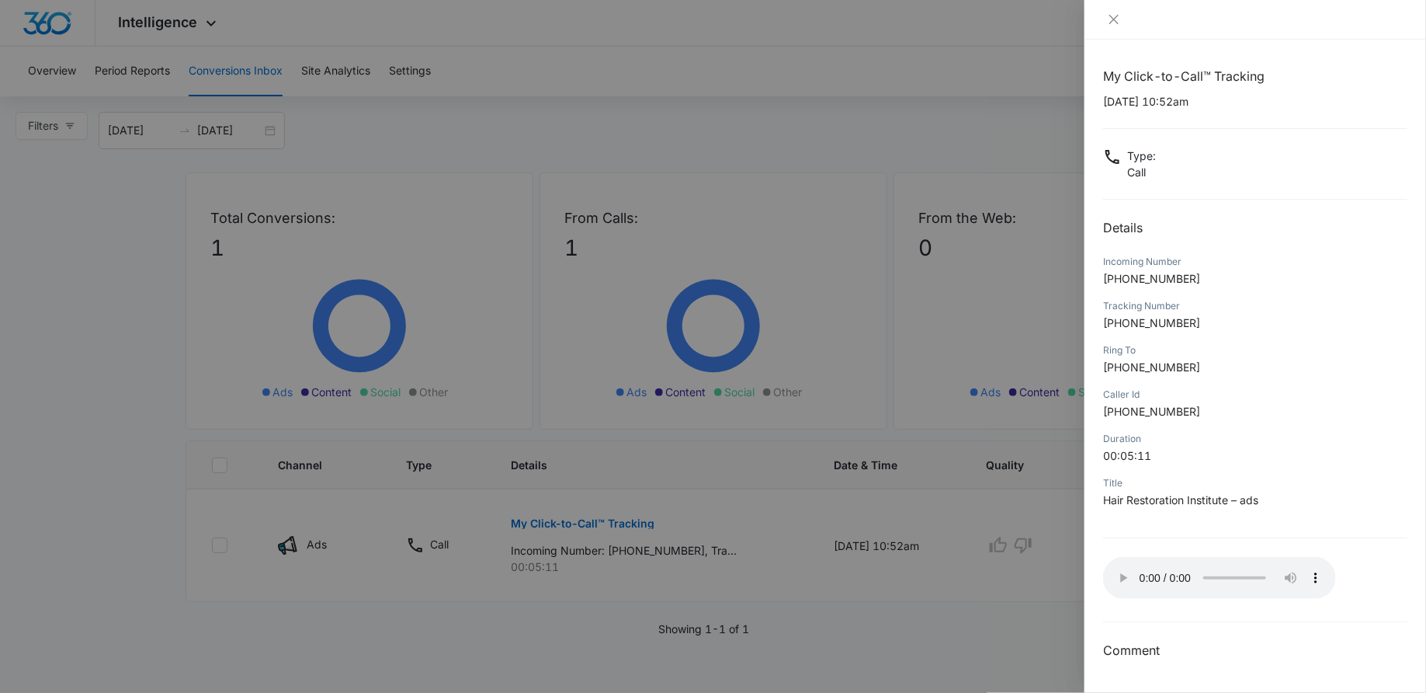
click at [1169, 275] on span "+12145311484" at bounding box center [1151, 278] width 97 height 13
drag, startPoint x: 1198, startPoint y: 414, endPoint x: 1102, endPoint y: 413, distance: 96.3
click at [1102, 413] on div "My Click-to-Call™ Tracking 10/14/2025 at 10:52am Type : Call Details Incoming N…" at bounding box center [1256, 366] width 342 height 653
copy span "+12145311484"
click at [1209, 406] on p "+12145311484" at bounding box center [1255, 411] width 304 height 16
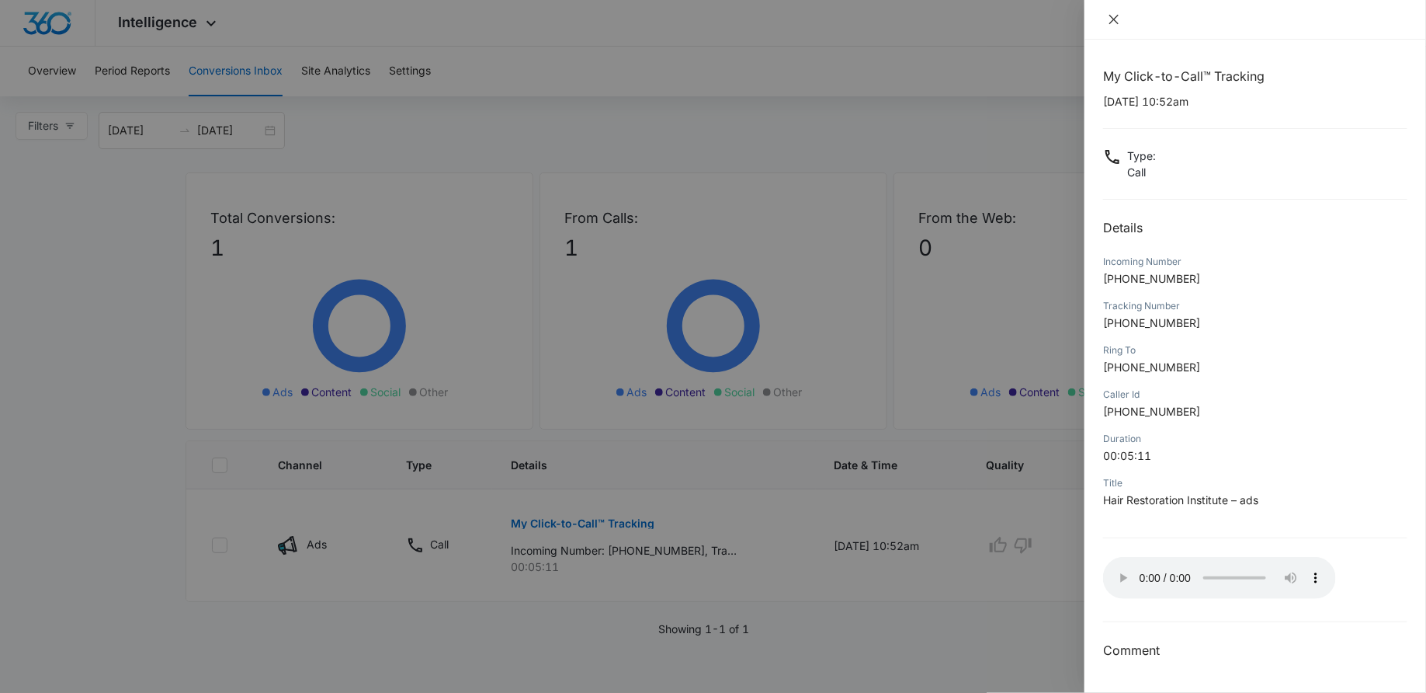
click at [1111, 20] on icon "close" at bounding box center [1114, 19] width 12 height 12
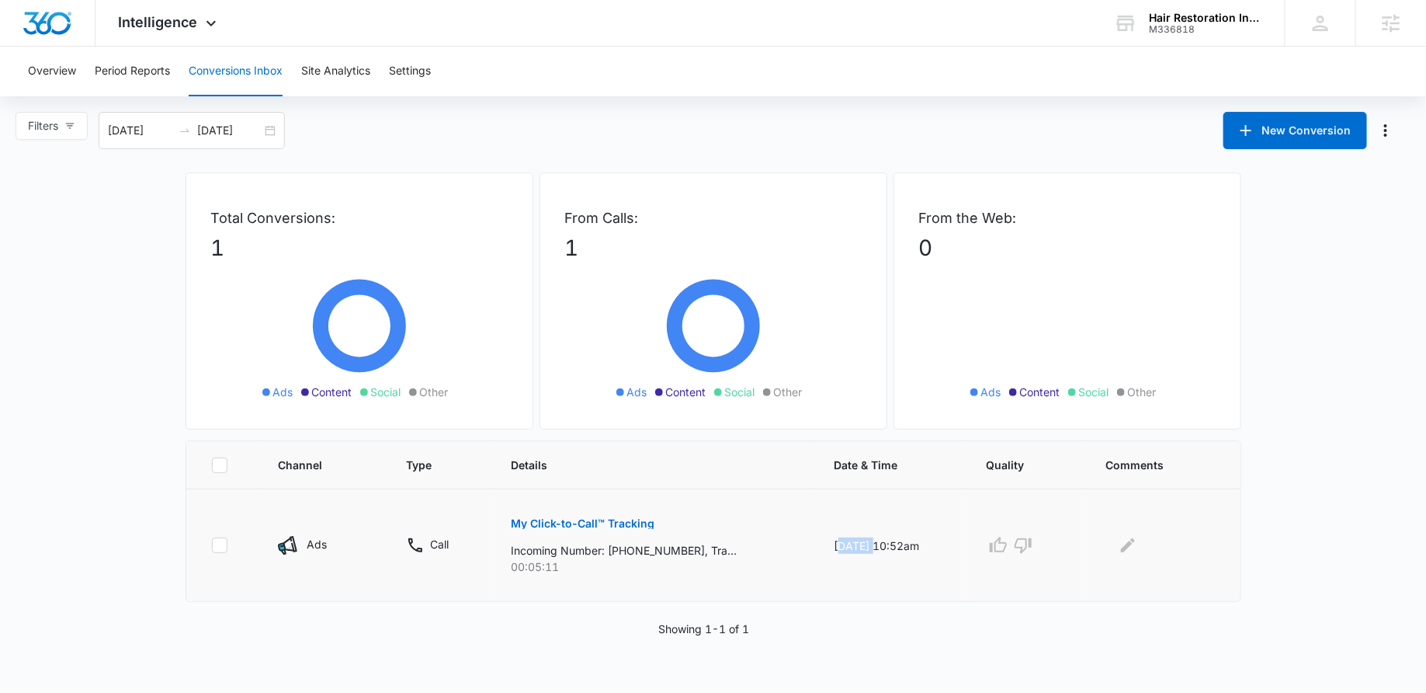
drag, startPoint x: 823, startPoint y: 539, endPoint x: 861, endPoint y: 539, distance: 38.0
click at [861, 539] on td "10/14/25 at 10:52am" at bounding box center [891, 545] width 151 height 113
click at [874, 541] on td "10/14/25 at 10:52am" at bounding box center [891, 545] width 151 height 113
click at [539, 520] on p "My Click-to-Call™ Tracking" at bounding box center [583, 523] width 144 height 11
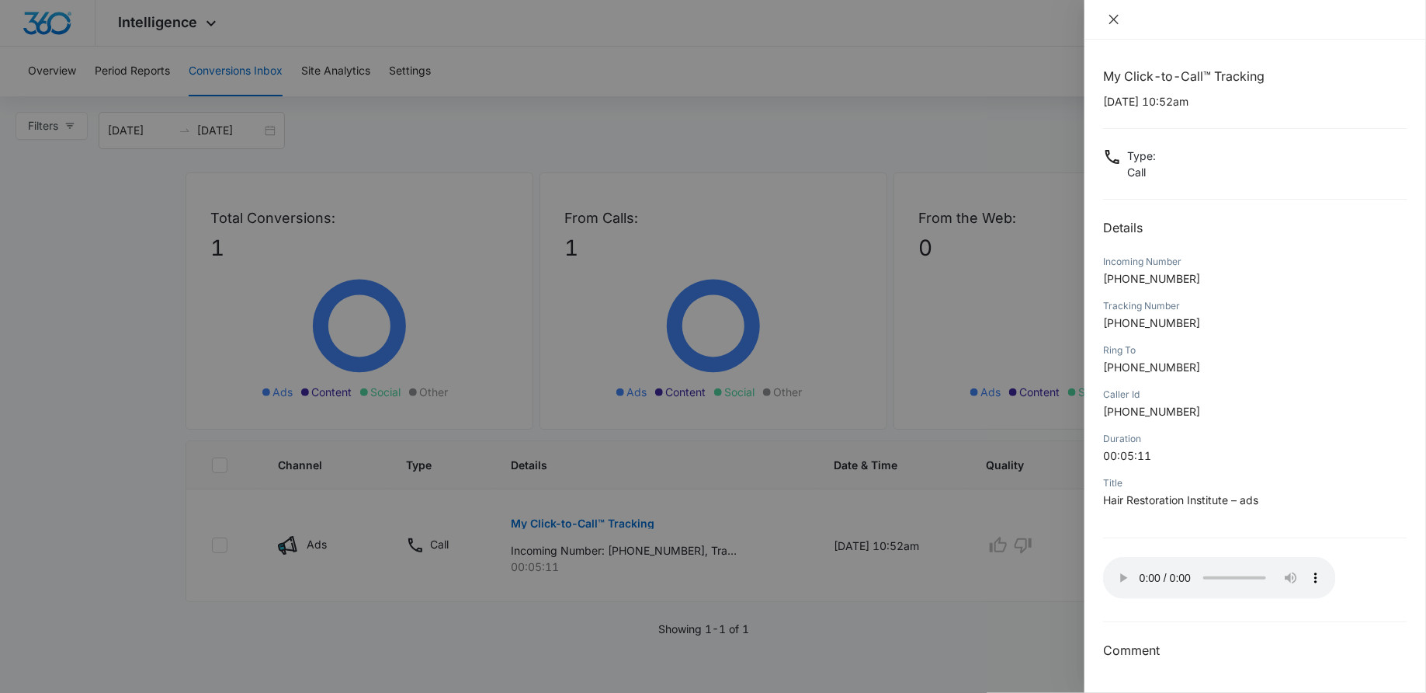
click at [1114, 25] on icon "close" at bounding box center [1114, 19] width 12 height 12
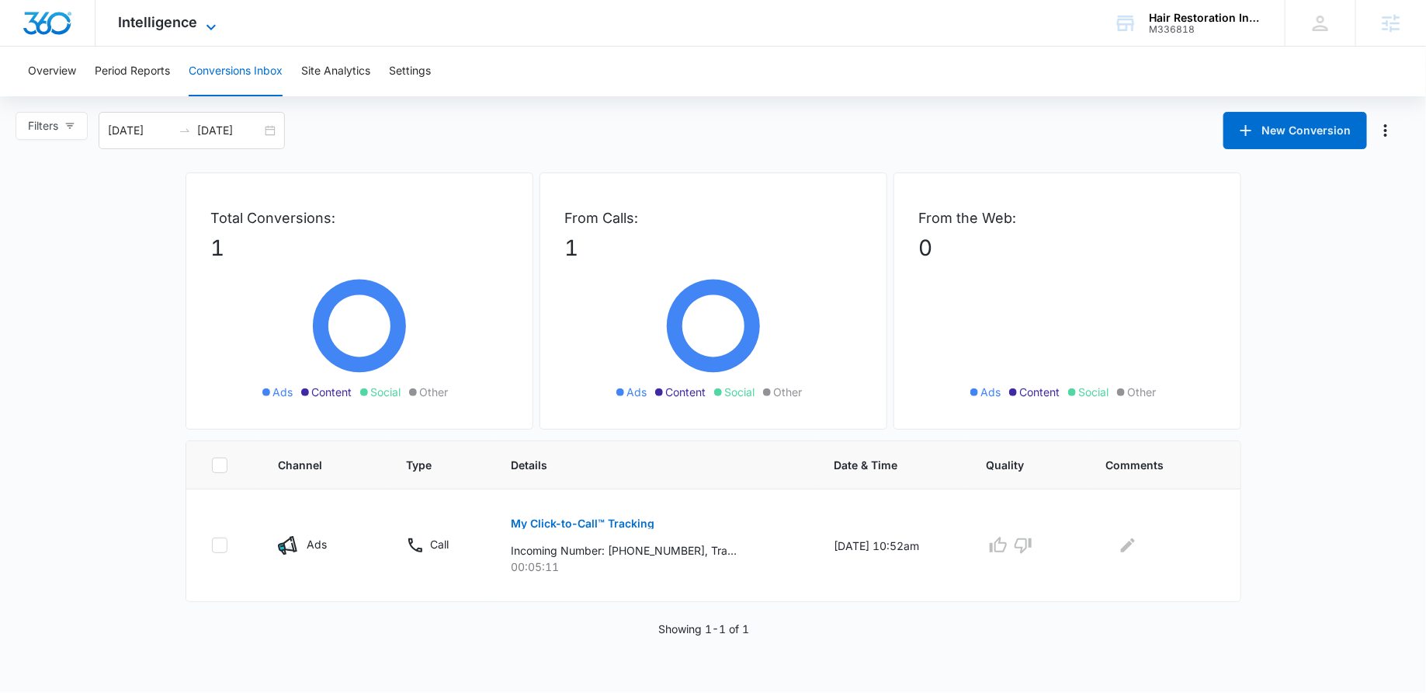
click at [131, 25] on span "Intelligence" at bounding box center [158, 22] width 79 height 16
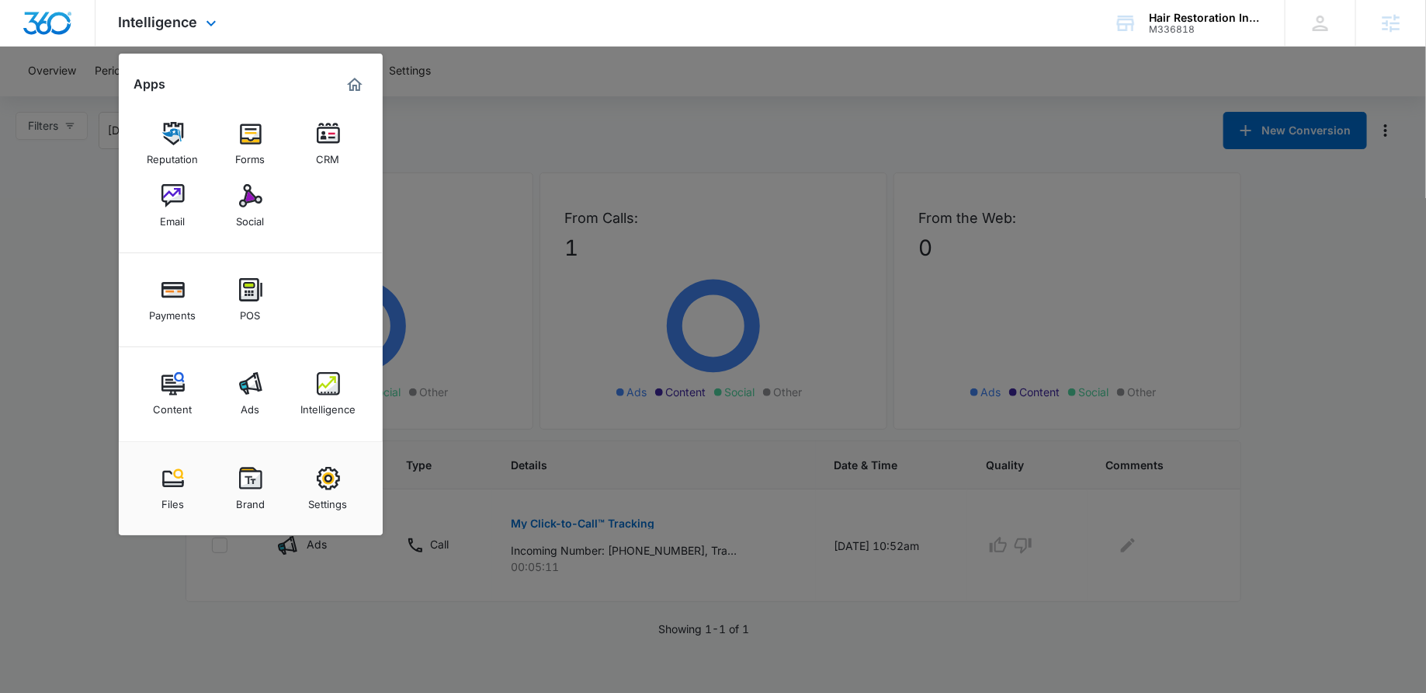
click at [357, 81] on img "Marketing 360® Dashboard" at bounding box center [355, 84] width 19 height 19
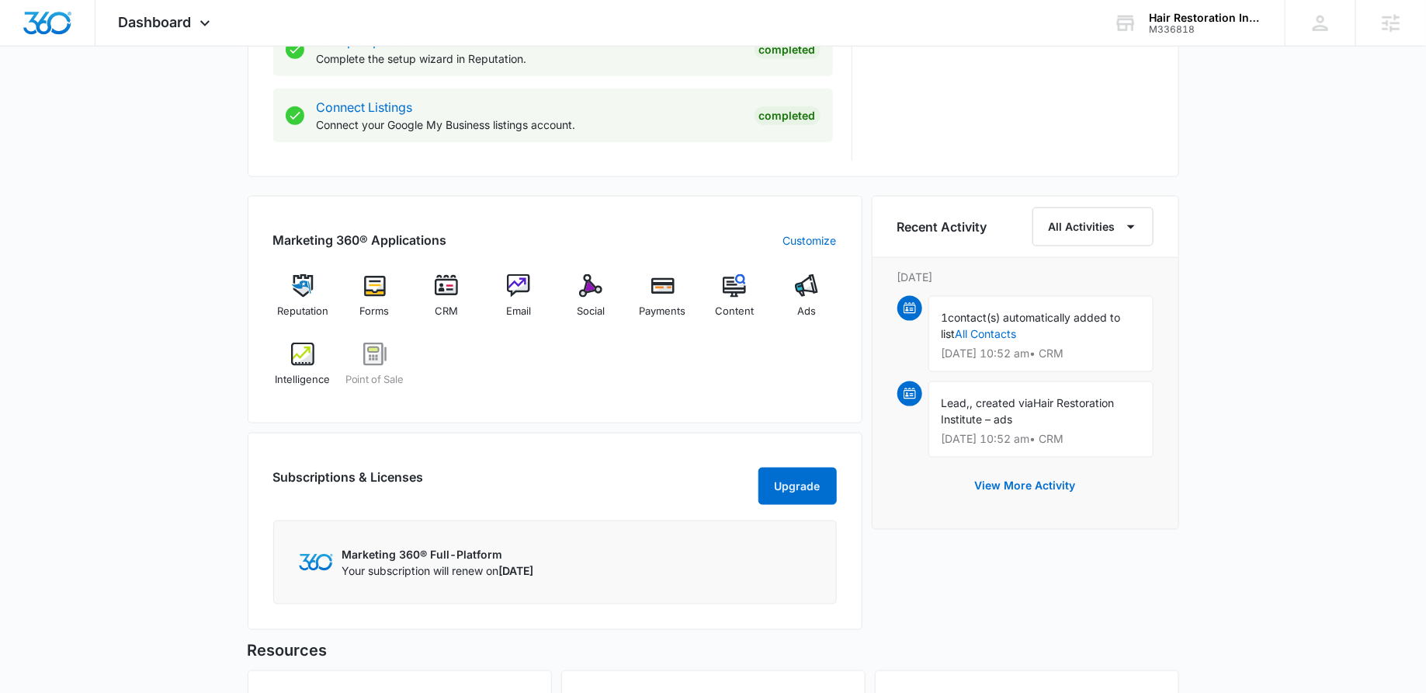
scroll to position [835, 0]
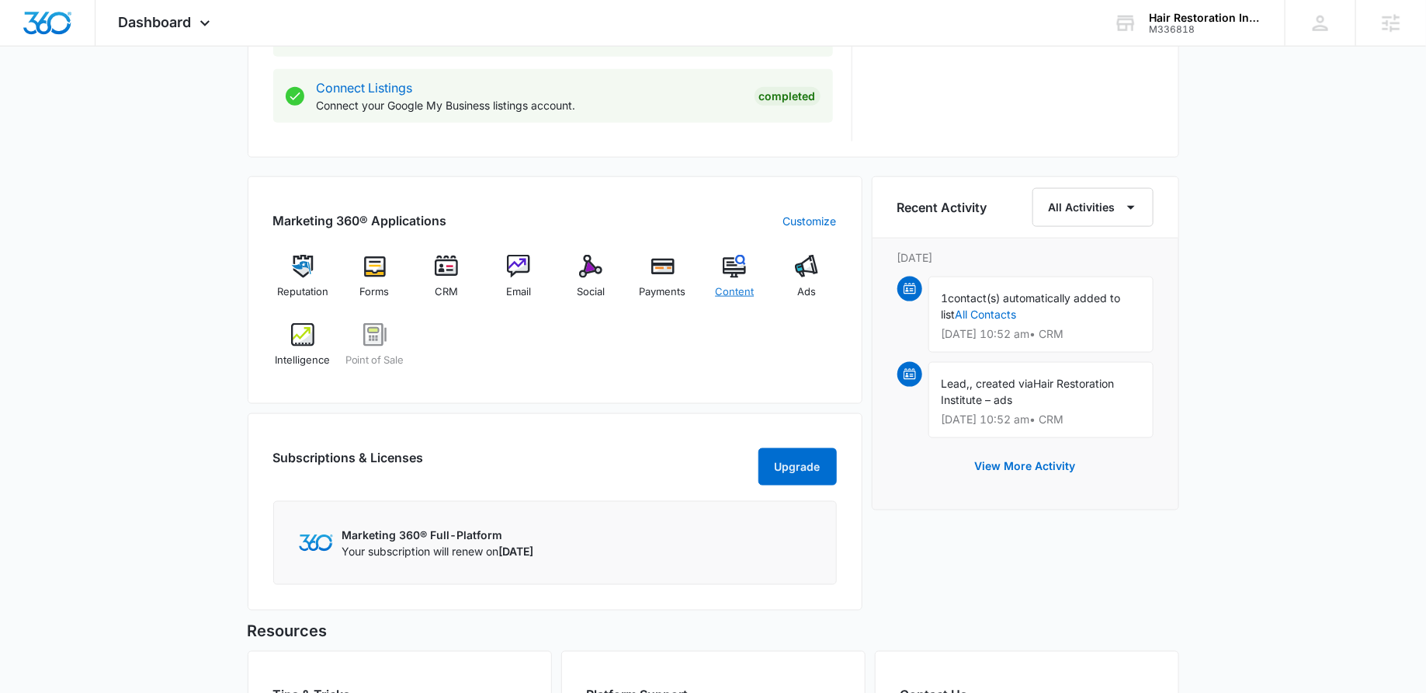
click at [727, 265] on img at bounding box center [734, 266] width 23 height 23
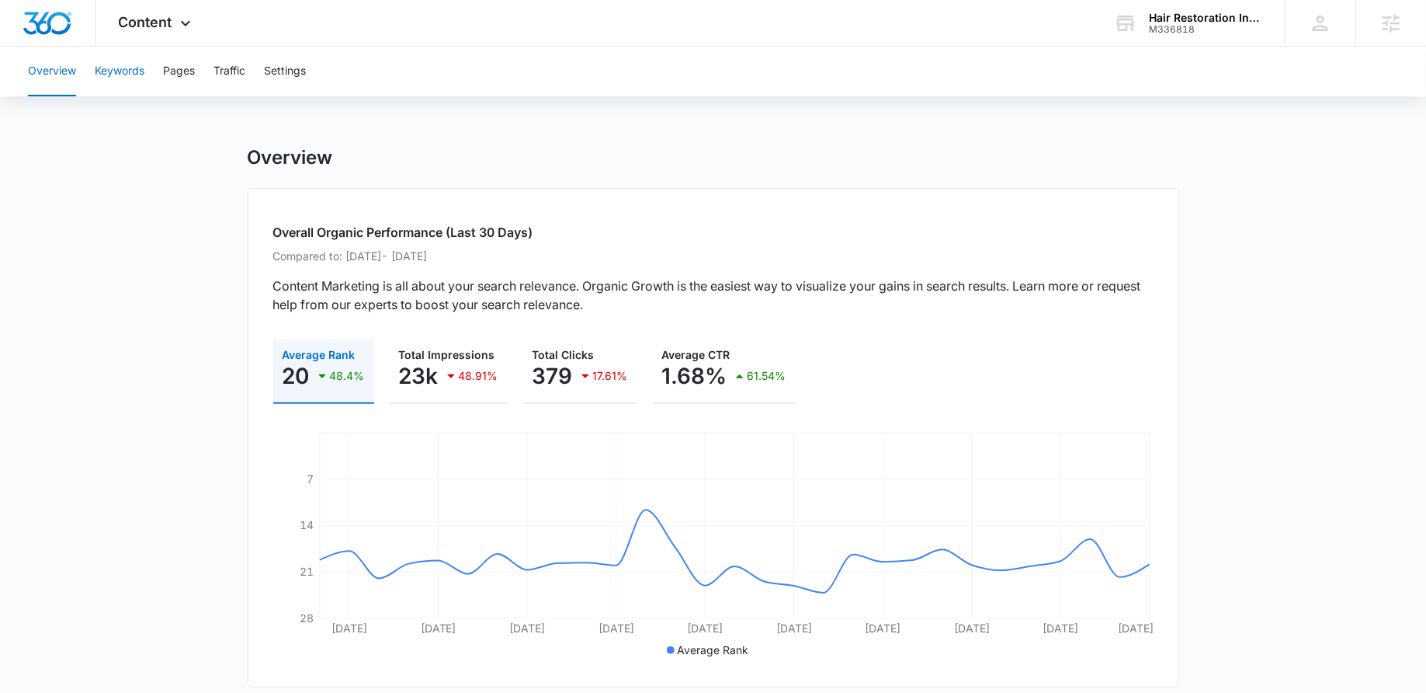
click at [129, 78] on button "Keywords" at bounding box center [120, 72] width 50 height 50
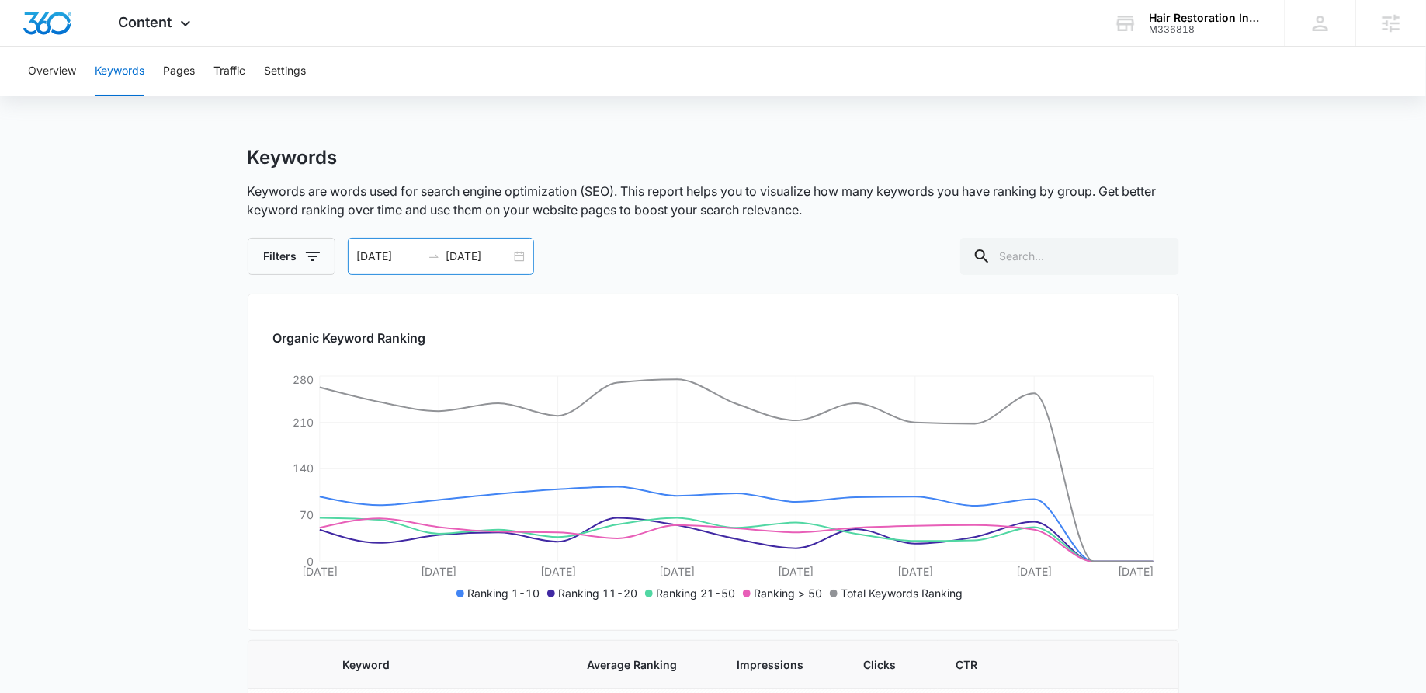
click at [511, 255] on div "09/30/2025 10/14/2025" at bounding box center [441, 256] width 186 height 37
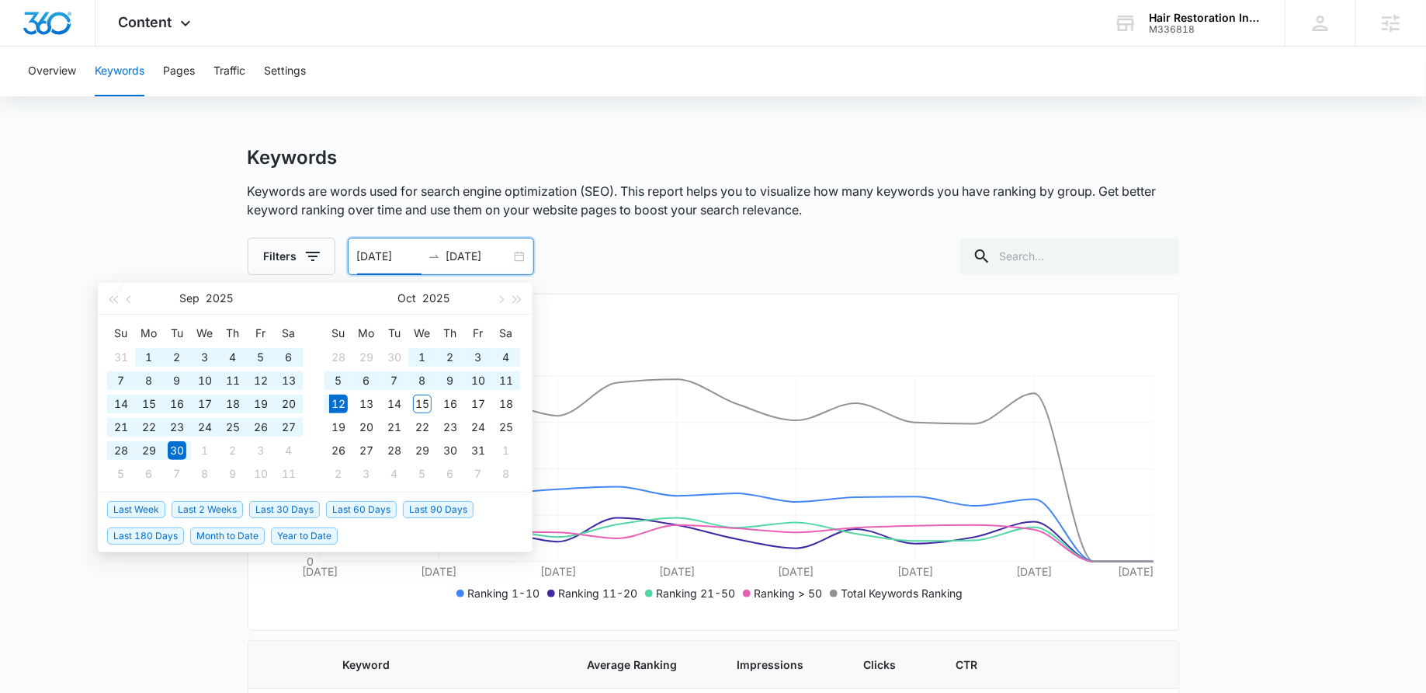
click at [430, 505] on span "Last 90 Days" at bounding box center [438, 509] width 71 height 17
type input "07/14/2025"
type input "10/12/2025"
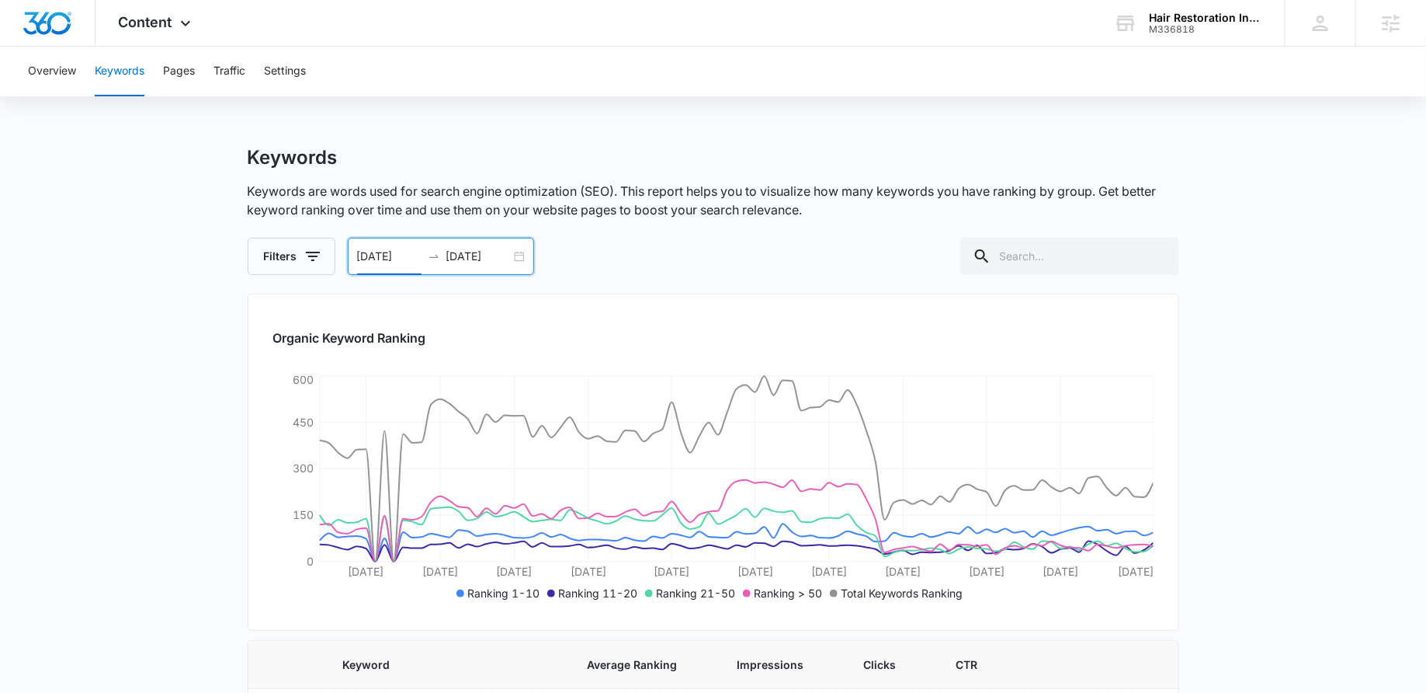
click at [756, 207] on p "Keywords are words used for search engine optimization (SEO). This report helps…" at bounding box center [714, 200] width 932 height 37
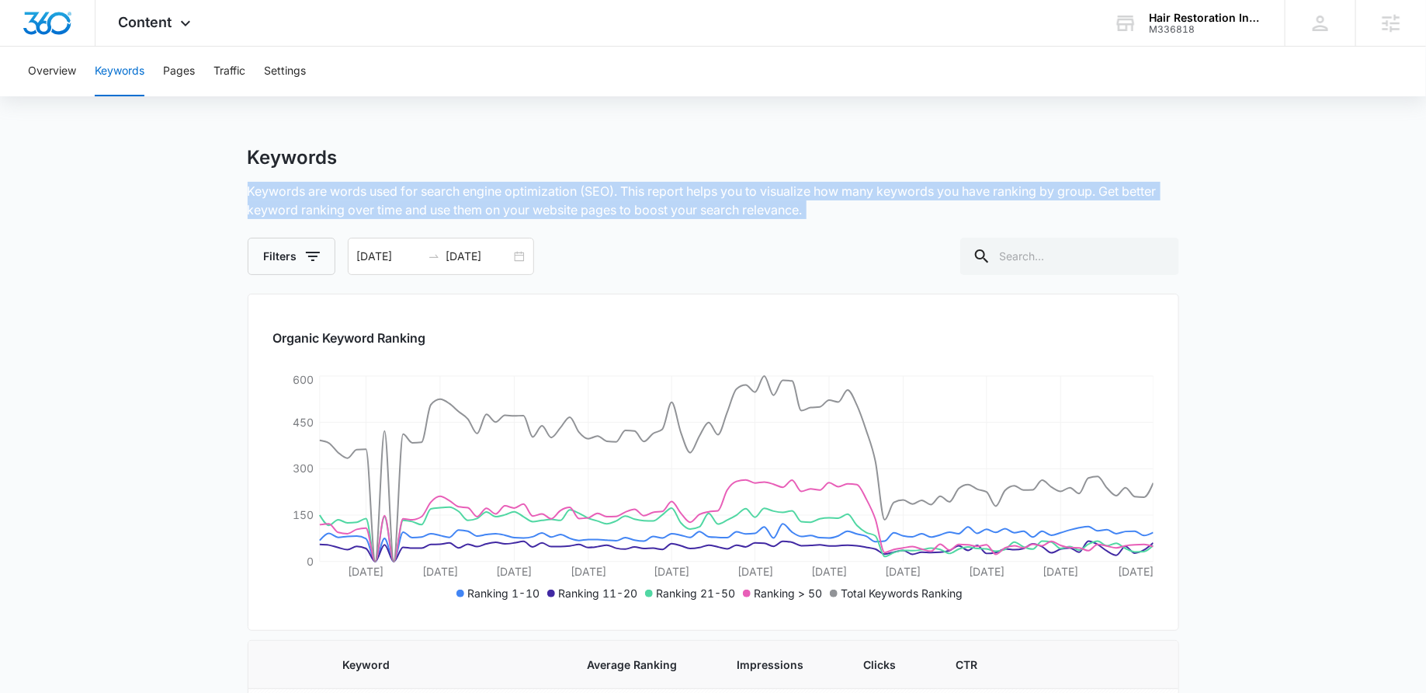
click at [756, 207] on p "Keywords are words used for search engine optimization (SEO). This report helps…" at bounding box center [714, 200] width 932 height 37
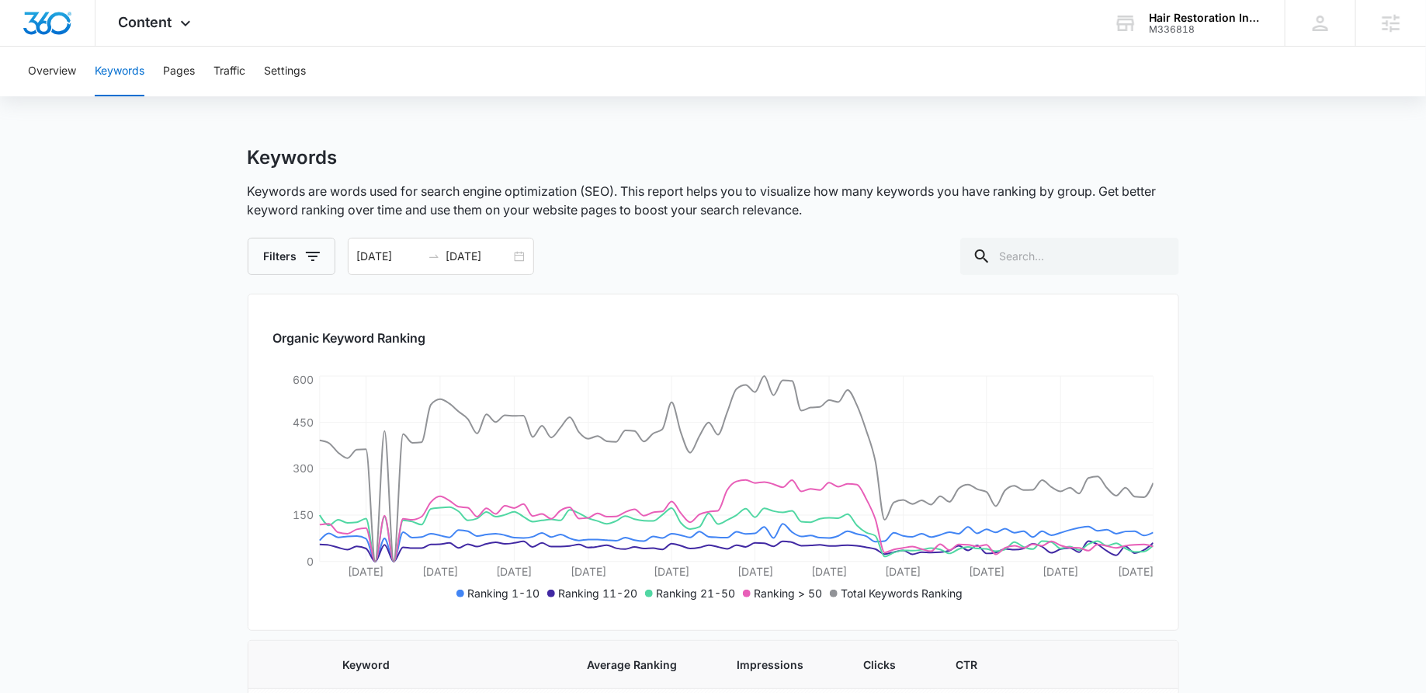
click at [846, 217] on p "Keywords are words used for search engine optimization (SEO). This report helps…" at bounding box center [714, 200] width 932 height 37
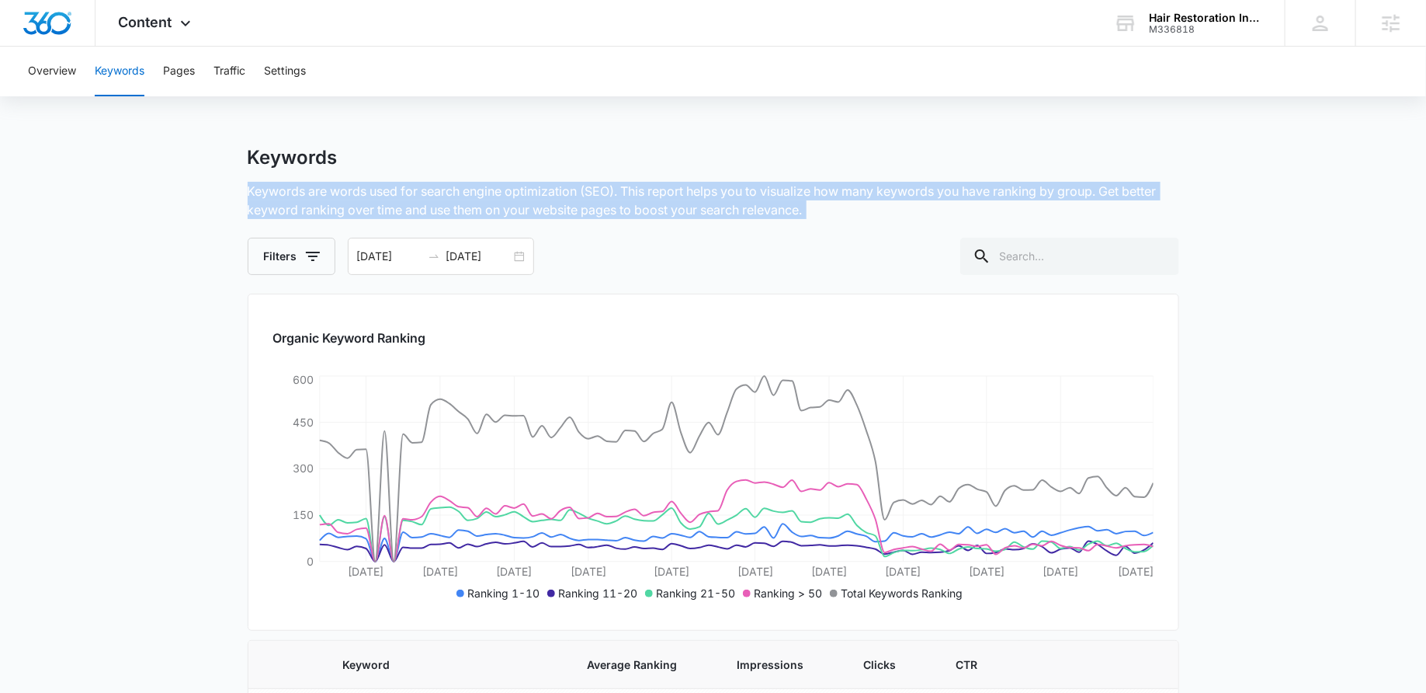
drag, startPoint x: 846, startPoint y: 217, endPoint x: 238, endPoint y: 178, distance: 609.3
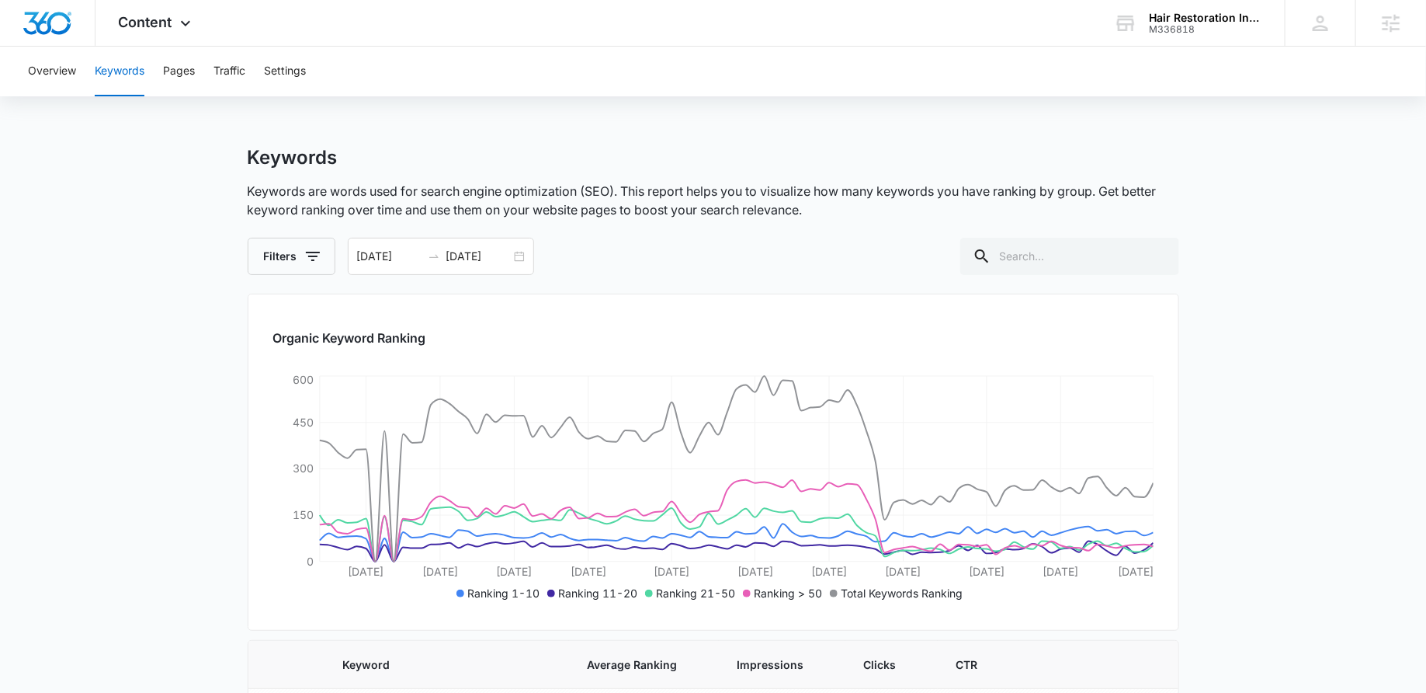
click at [404, 179] on div "Keywords Keywords are words used for search engine optimization (SEO). This rep…" at bounding box center [714, 210] width 932 height 129
click at [179, 18] on icon at bounding box center [185, 27] width 19 height 19
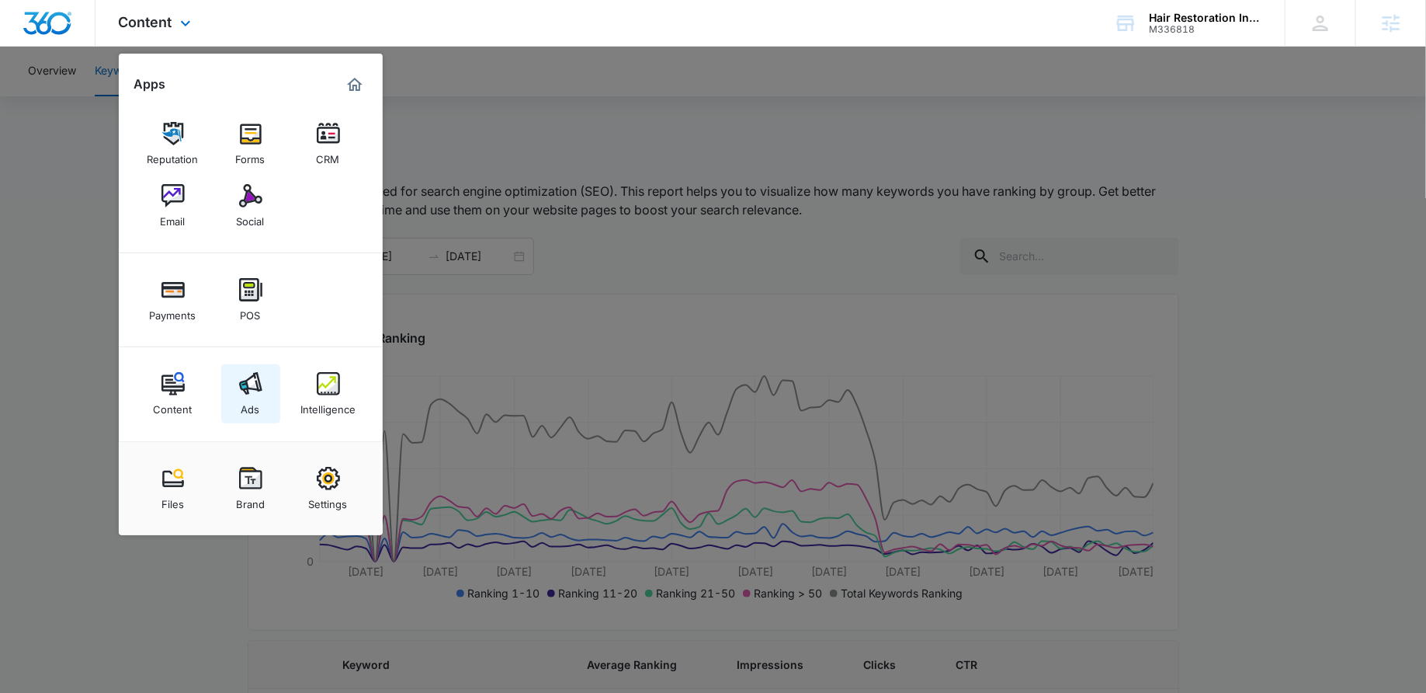
click at [271, 398] on link "Ads" at bounding box center [250, 393] width 59 height 59
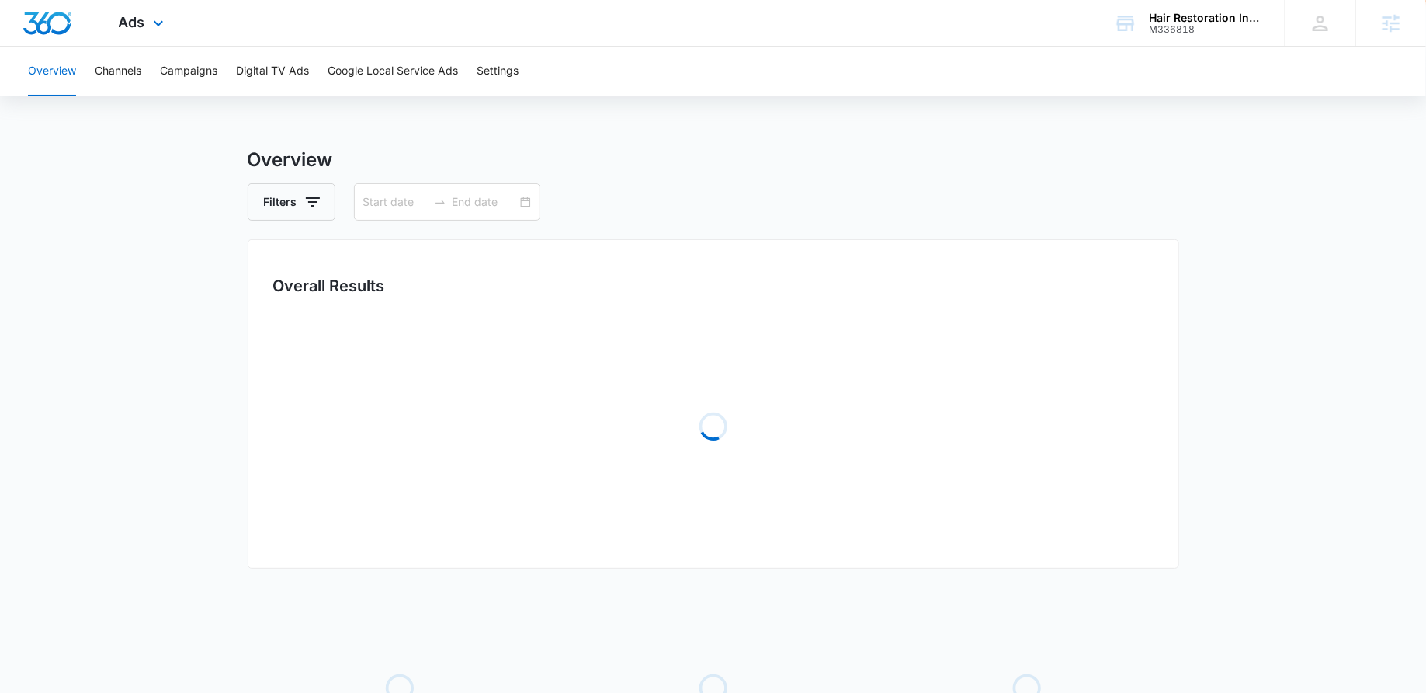
type input "07/14/2025"
type input "10/12/2025"
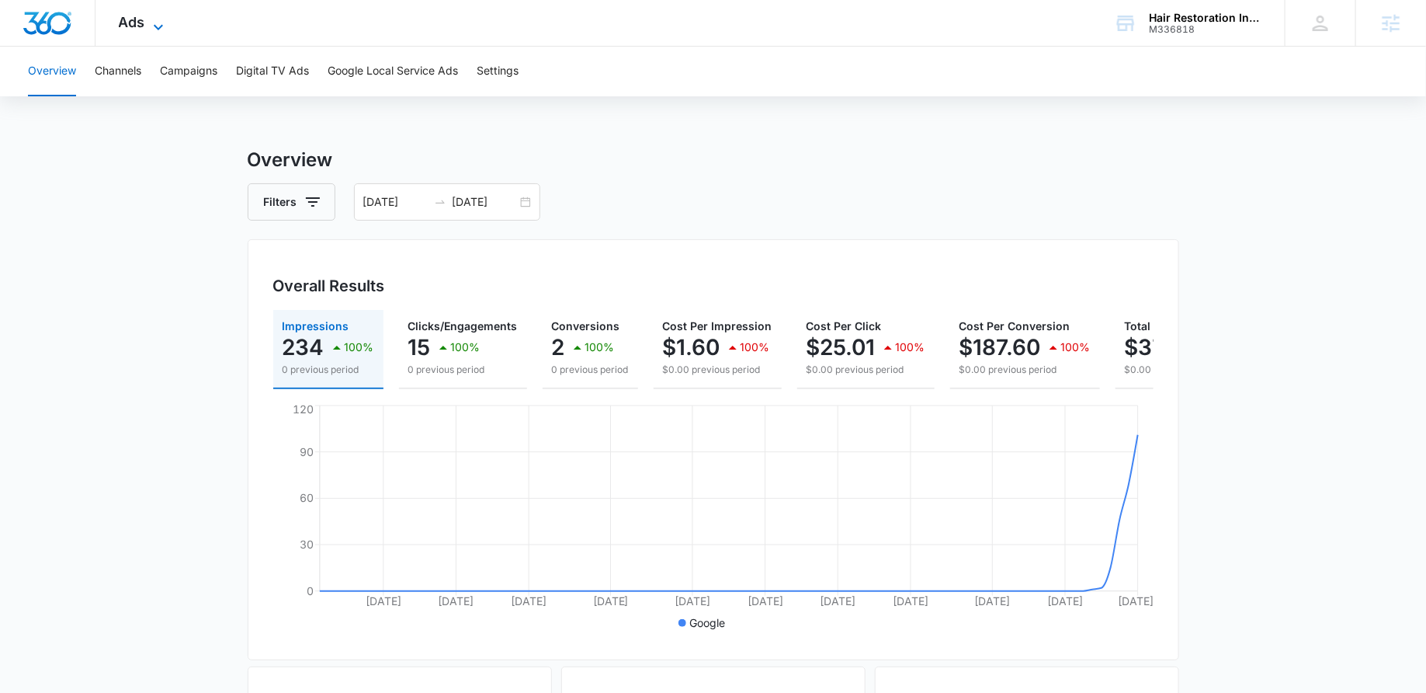
click at [149, 29] on icon at bounding box center [158, 27] width 19 height 19
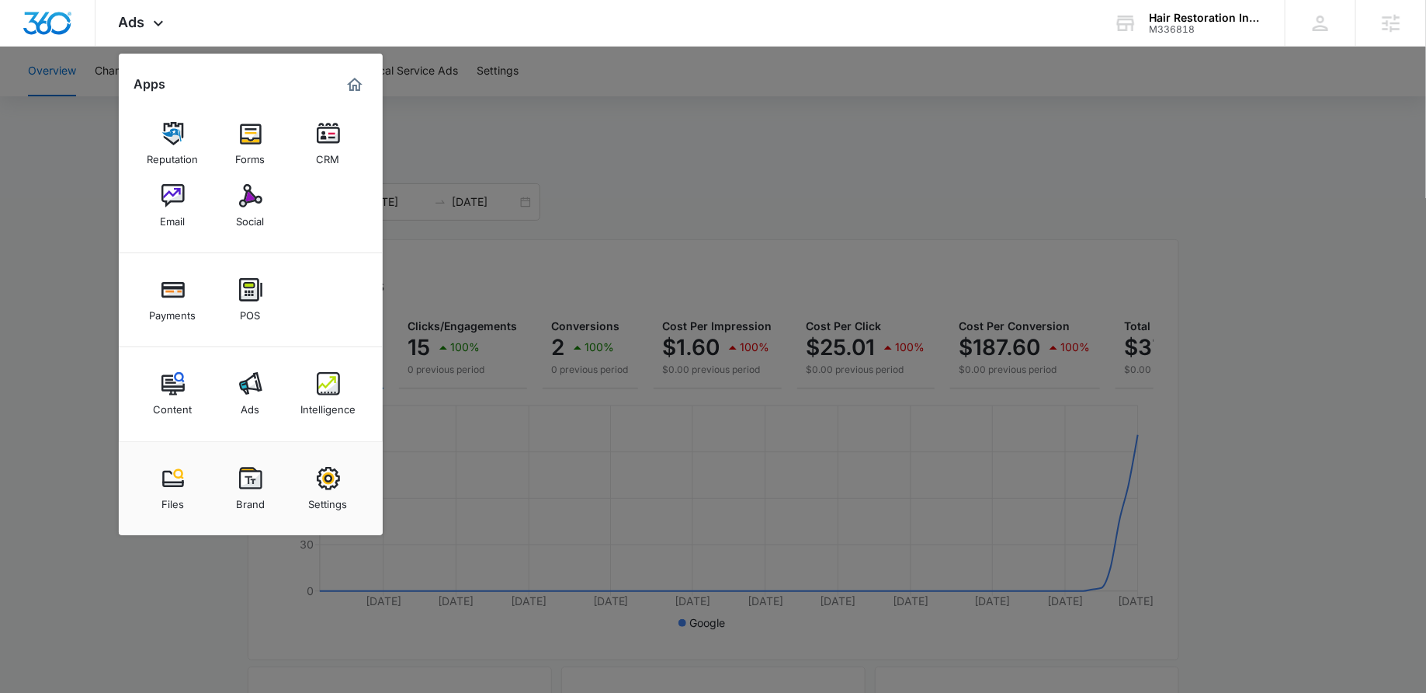
click at [686, 150] on div at bounding box center [713, 346] width 1426 height 693
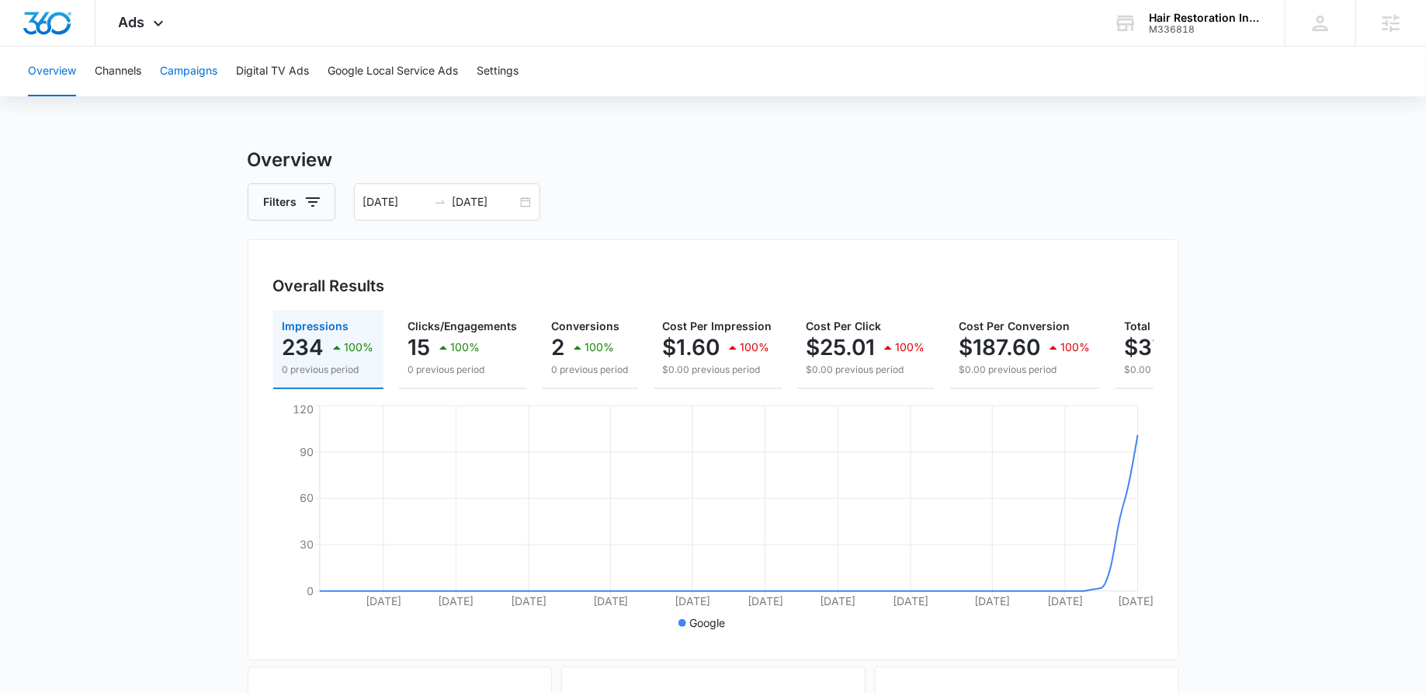
click at [178, 67] on button "Campaigns" at bounding box center [188, 72] width 57 height 50
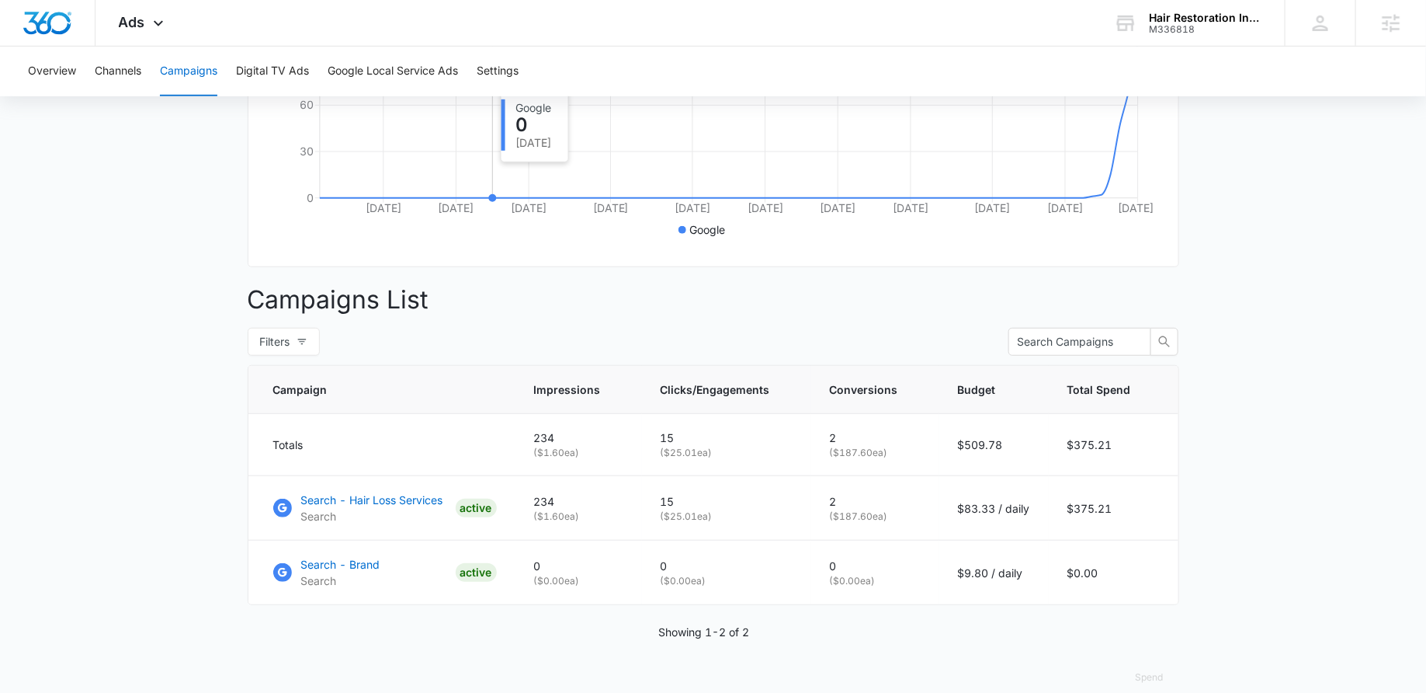
scroll to position [412, 0]
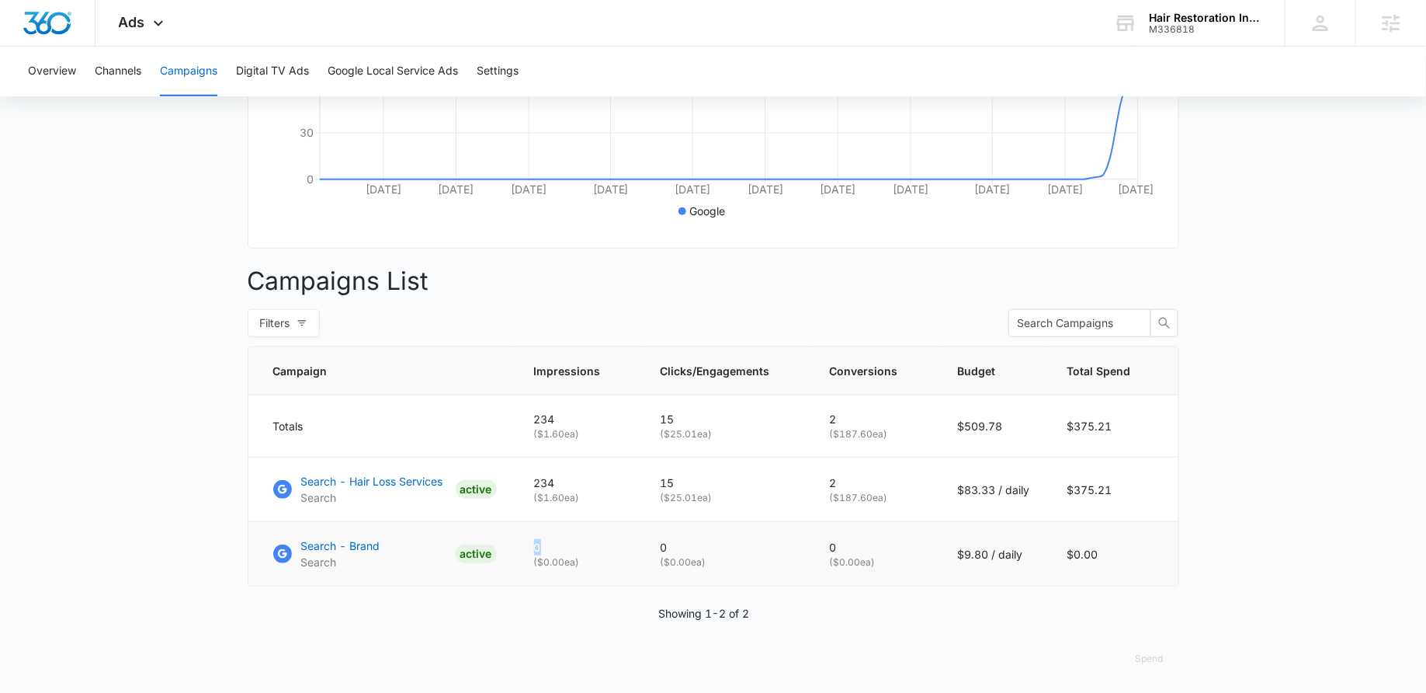
drag, startPoint x: 575, startPoint y: 540, endPoint x: 513, endPoint y: 540, distance: 62.1
click at [514, 540] on tr "Search - Brand Search ACTIVE 0 ( $0.00 ea) 0 ( $0.00 ea) 0 ( $0.00 ea) $9.80 / …" at bounding box center [713, 554] width 930 height 64
click at [572, 555] on p "( $0.00 ea)" at bounding box center [578, 562] width 89 height 14
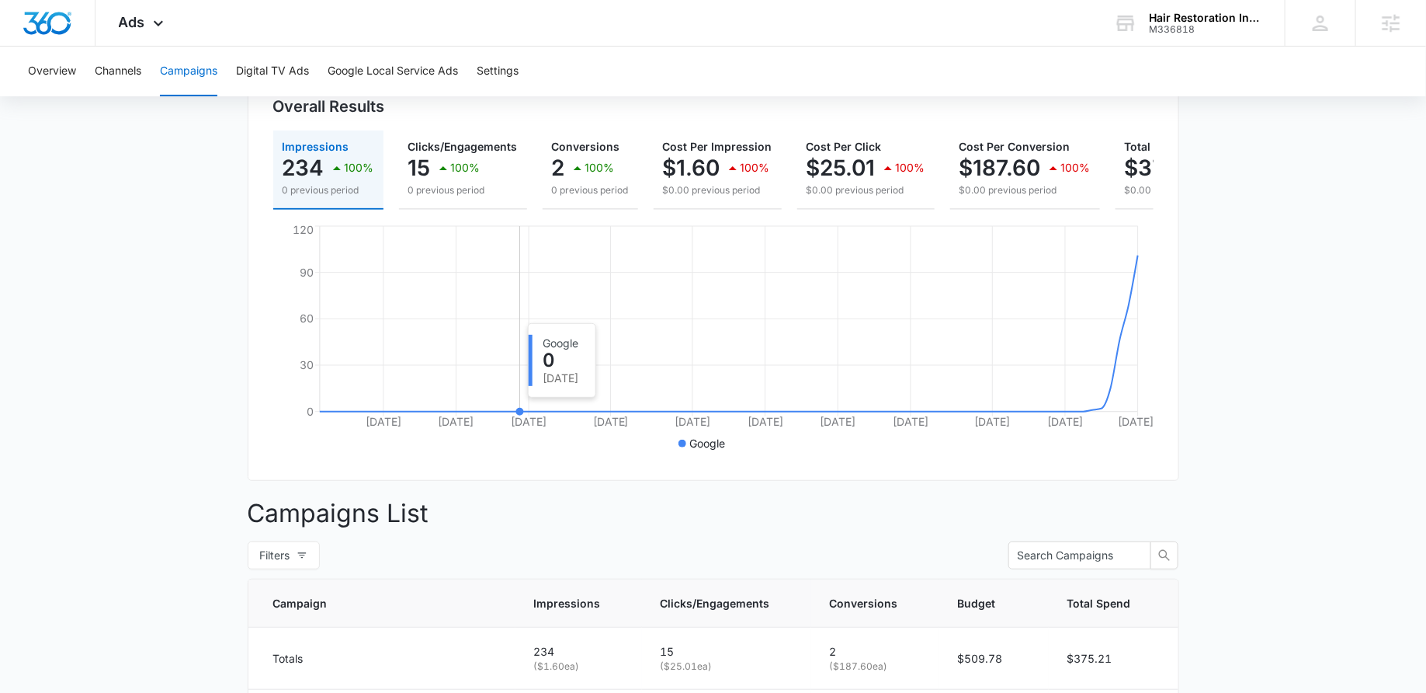
scroll to position [278, 0]
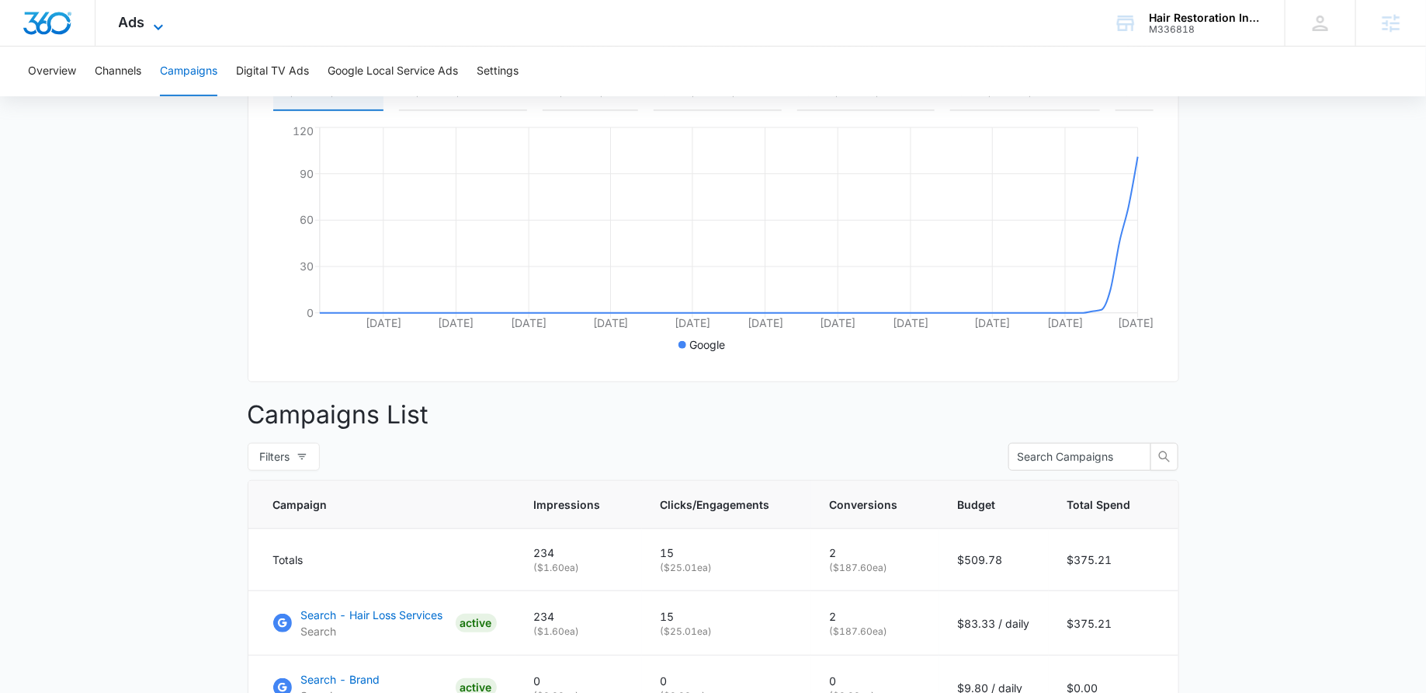
click at [157, 16] on div "Ads Apps Reputation Forms CRM Email Social Payments POS Content Ads Intelligenc…" at bounding box center [144, 23] width 96 height 46
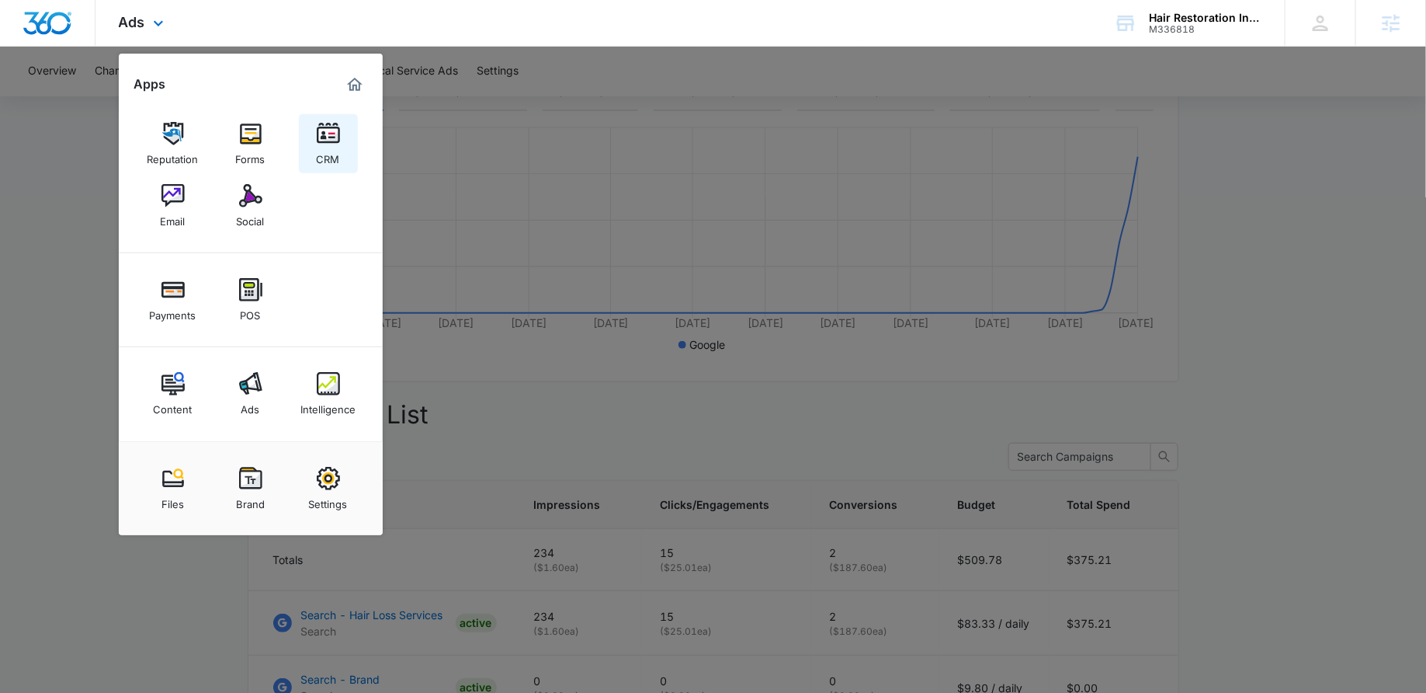
click at [334, 143] on img at bounding box center [328, 133] width 23 height 23
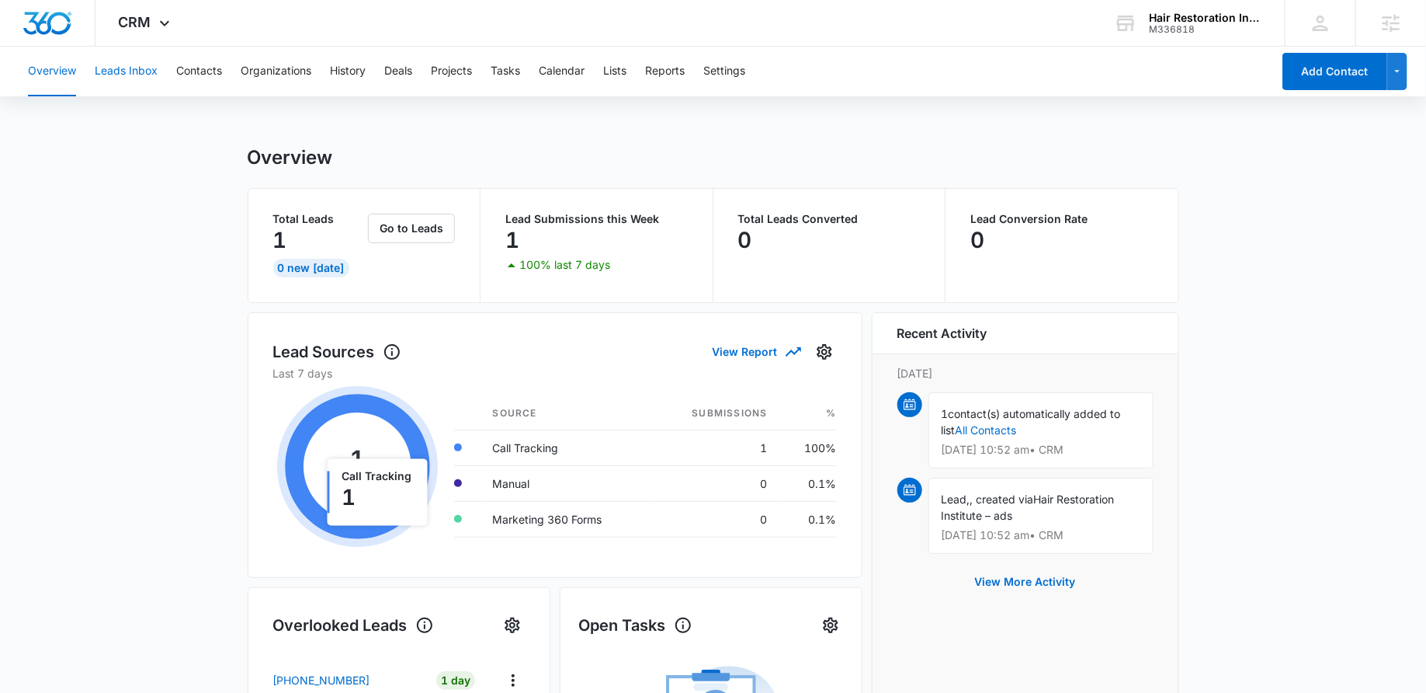
click at [137, 66] on button "Leads Inbox" at bounding box center [126, 72] width 63 height 50
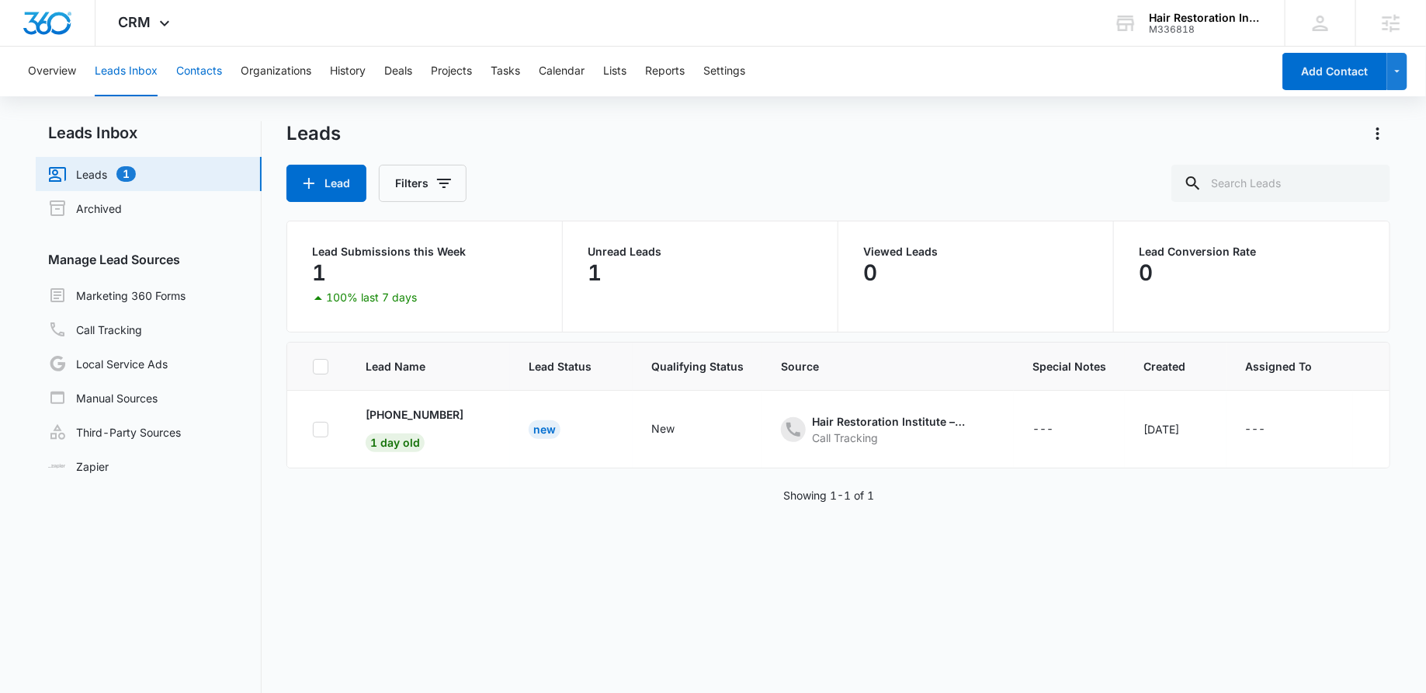
click at [207, 73] on button "Contacts" at bounding box center [199, 72] width 46 height 50
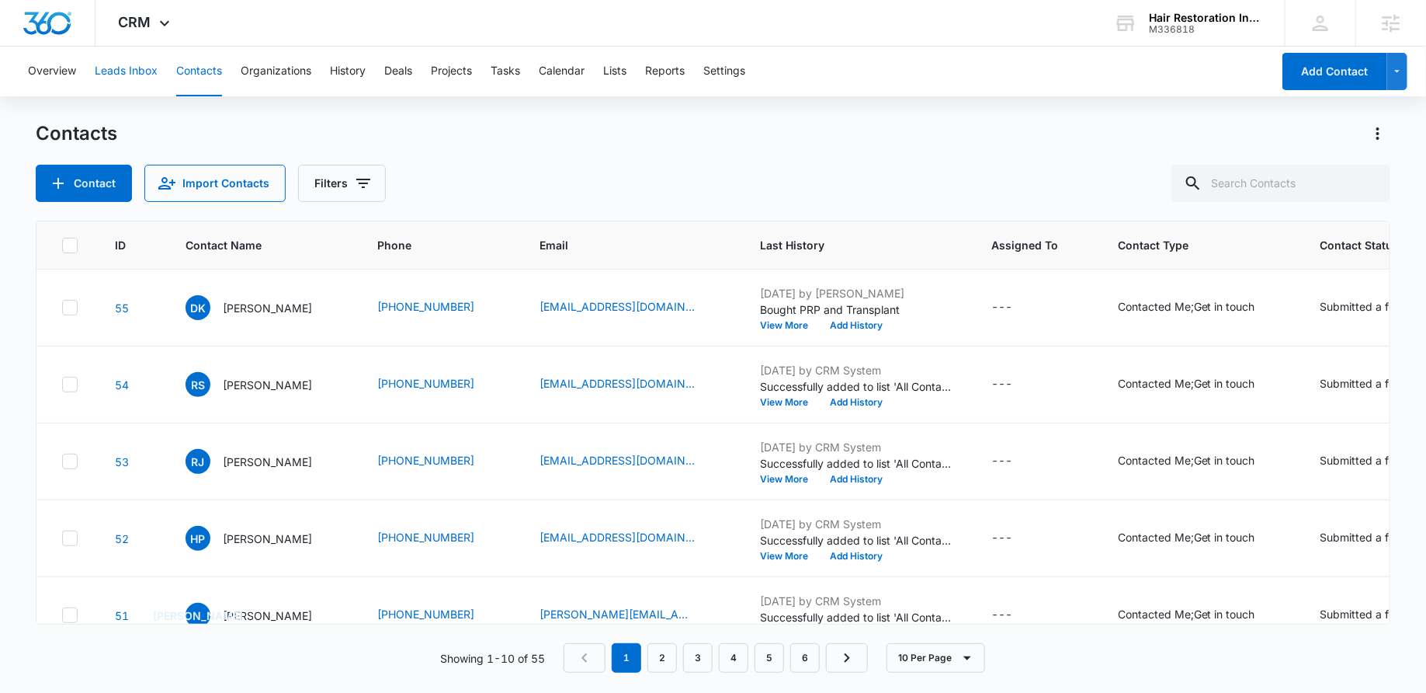
click at [127, 76] on button "Leads Inbox" at bounding box center [126, 72] width 63 height 50
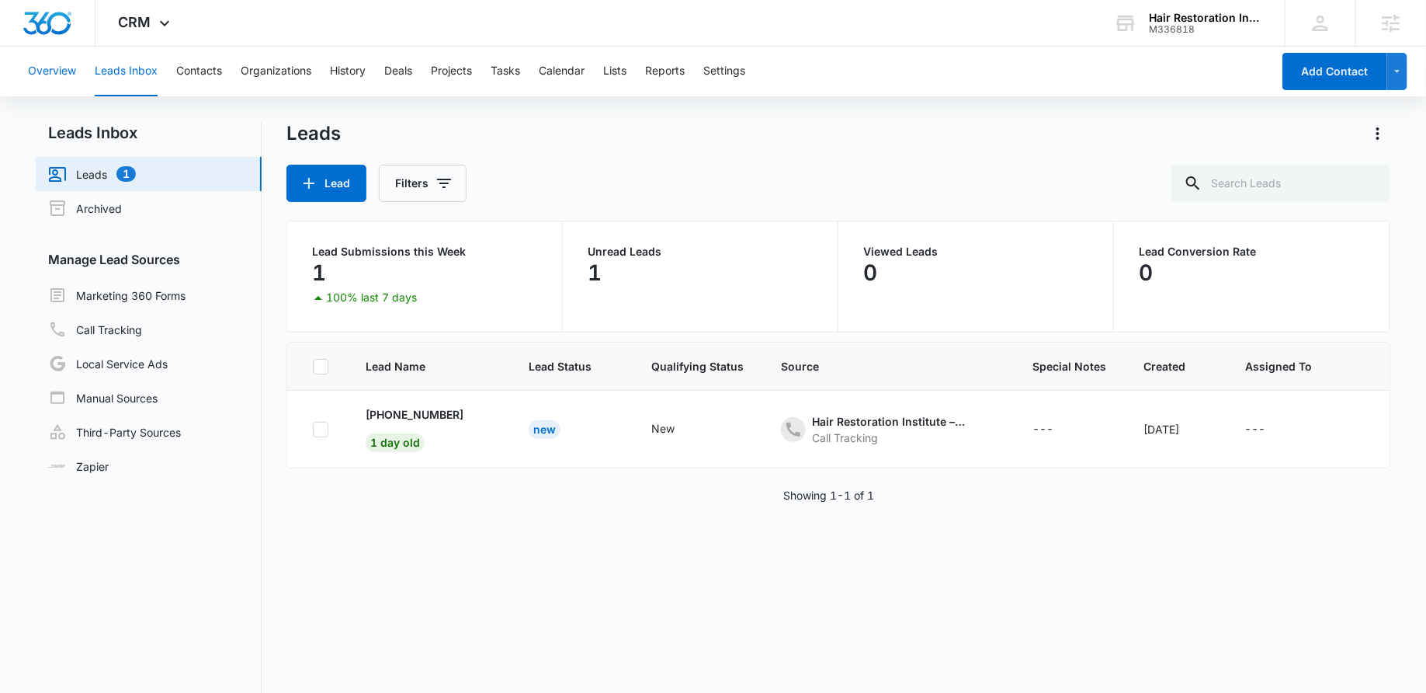
click at [63, 78] on button "Overview" at bounding box center [52, 72] width 48 height 50
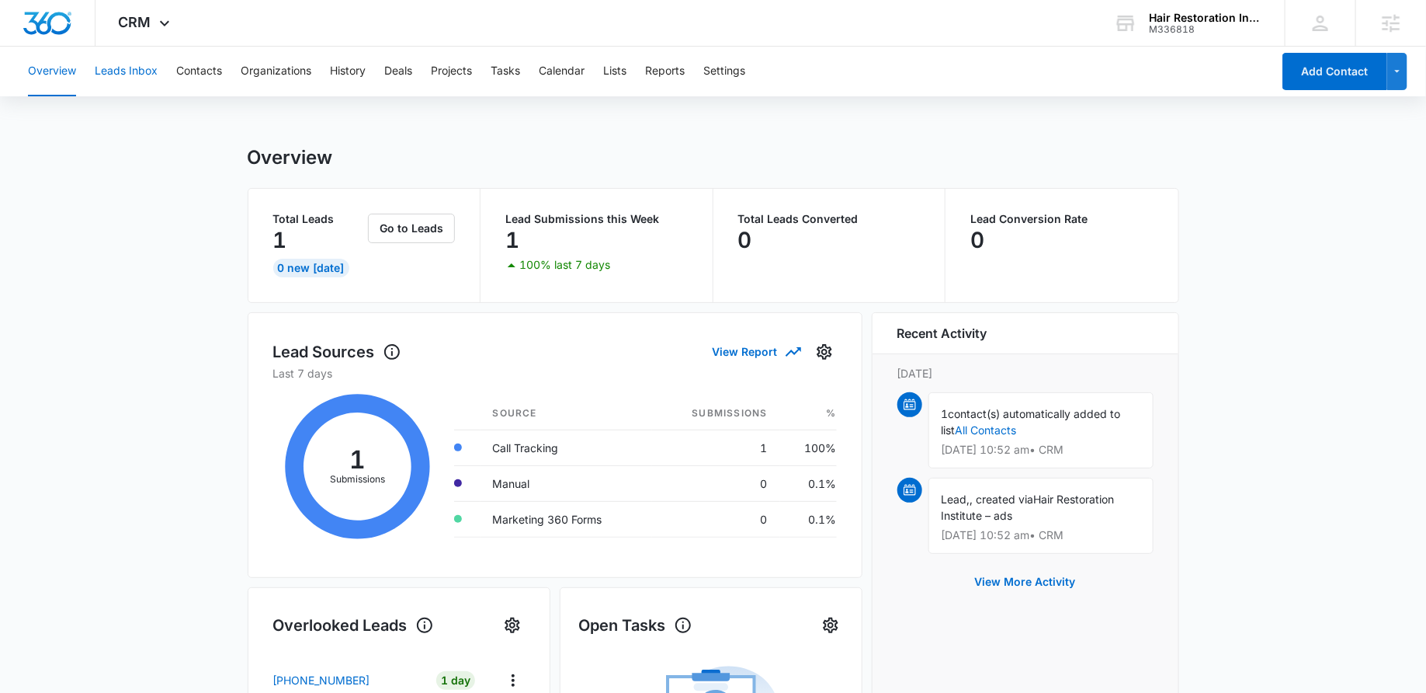
click at [150, 66] on button "Leads Inbox" at bounding box center [126, 72] width 63 height 50
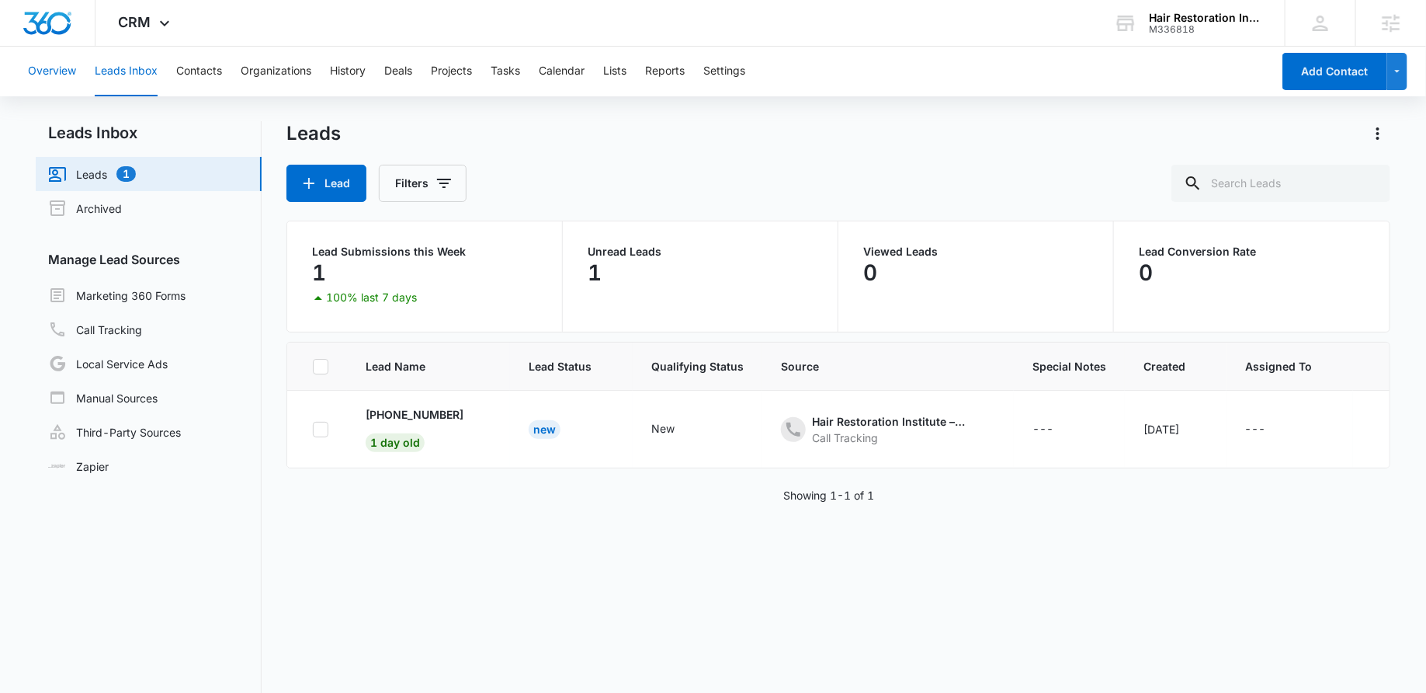
click at [63, 66] on button "Overview" at bounding box center [52, 72] width 48 height 50
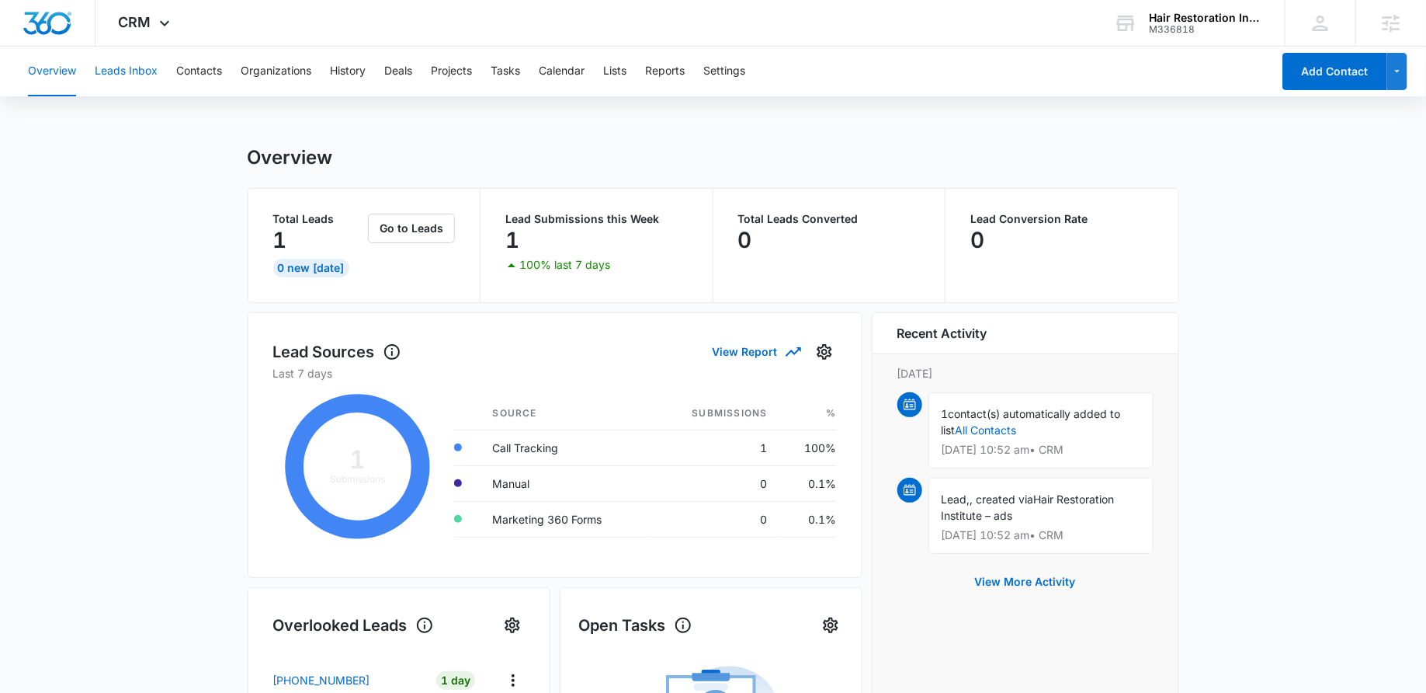
click at [132, 68] on button "Leads Inbox" at bounding box center [126, 72] width 63 height 50
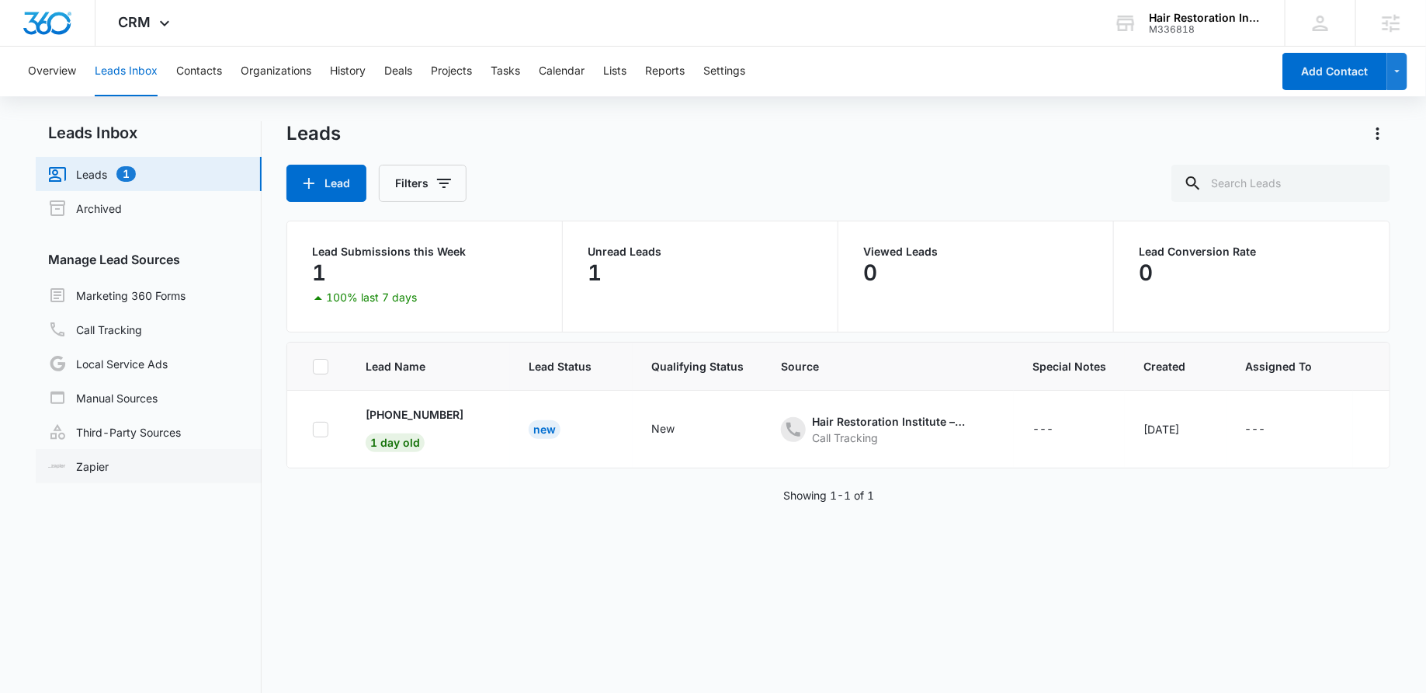
click at [109, 458] on link "Zapier" at bounding box center [78, 466] width 61 height 16
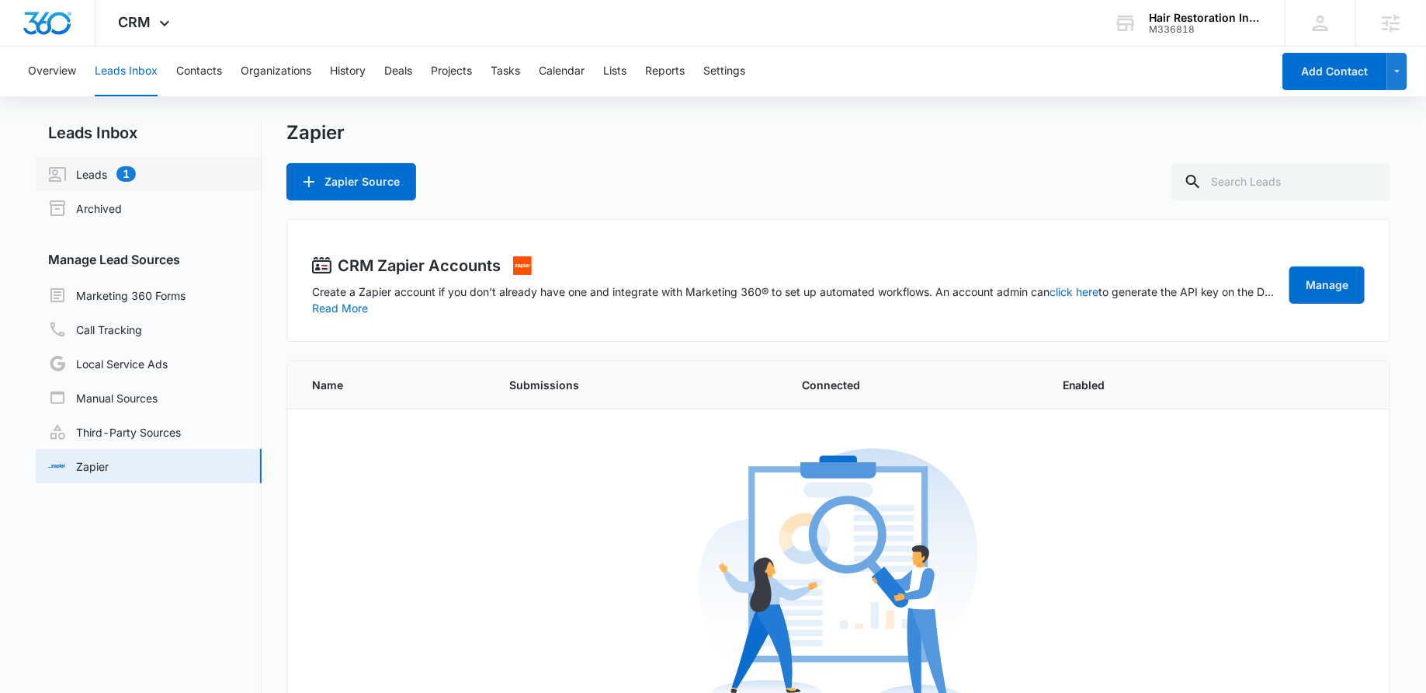
click at [136, 179] on link "Leads 1" at bounding box center [92, 174] width 88 height 19
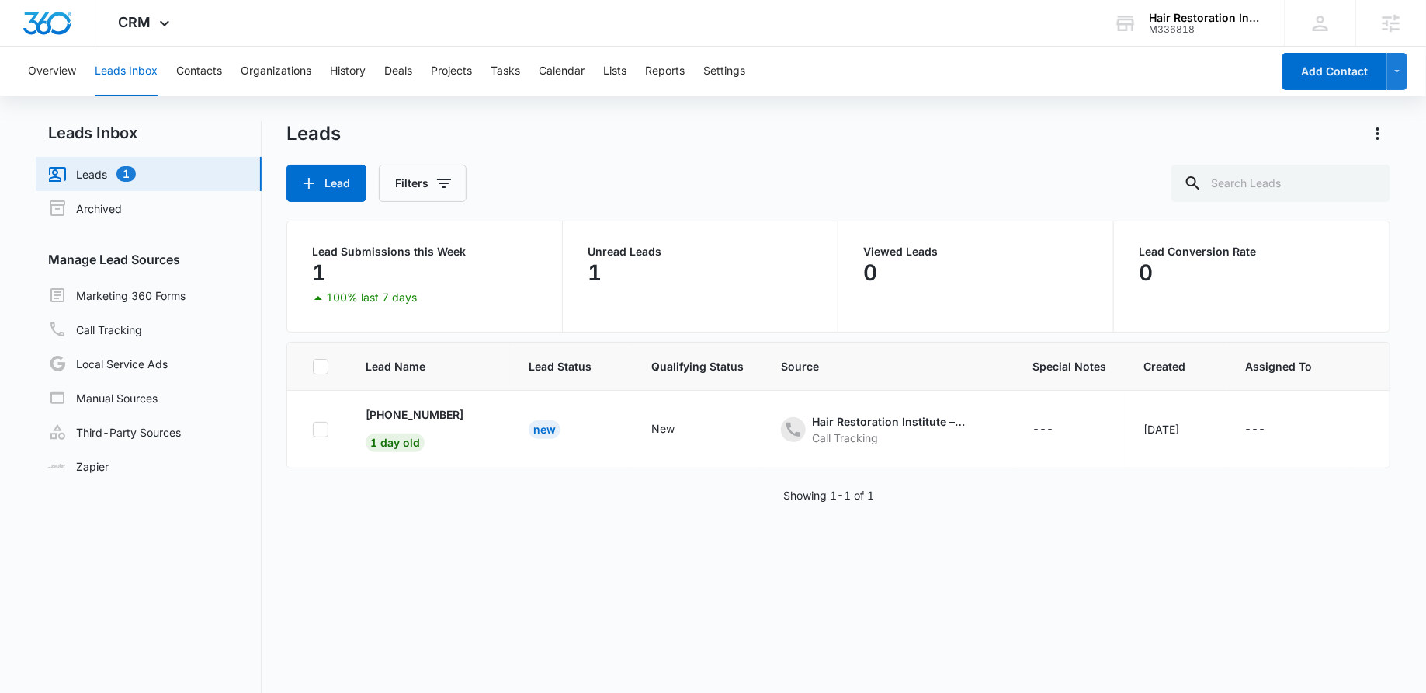
click at [136, 167] on link "Leads 1" at bounding box center [92, 174] width 88 height 19
click at [473, 414] on icon "- - Select to Edit Field" at bounding box center [482, 415] width 19 height 19
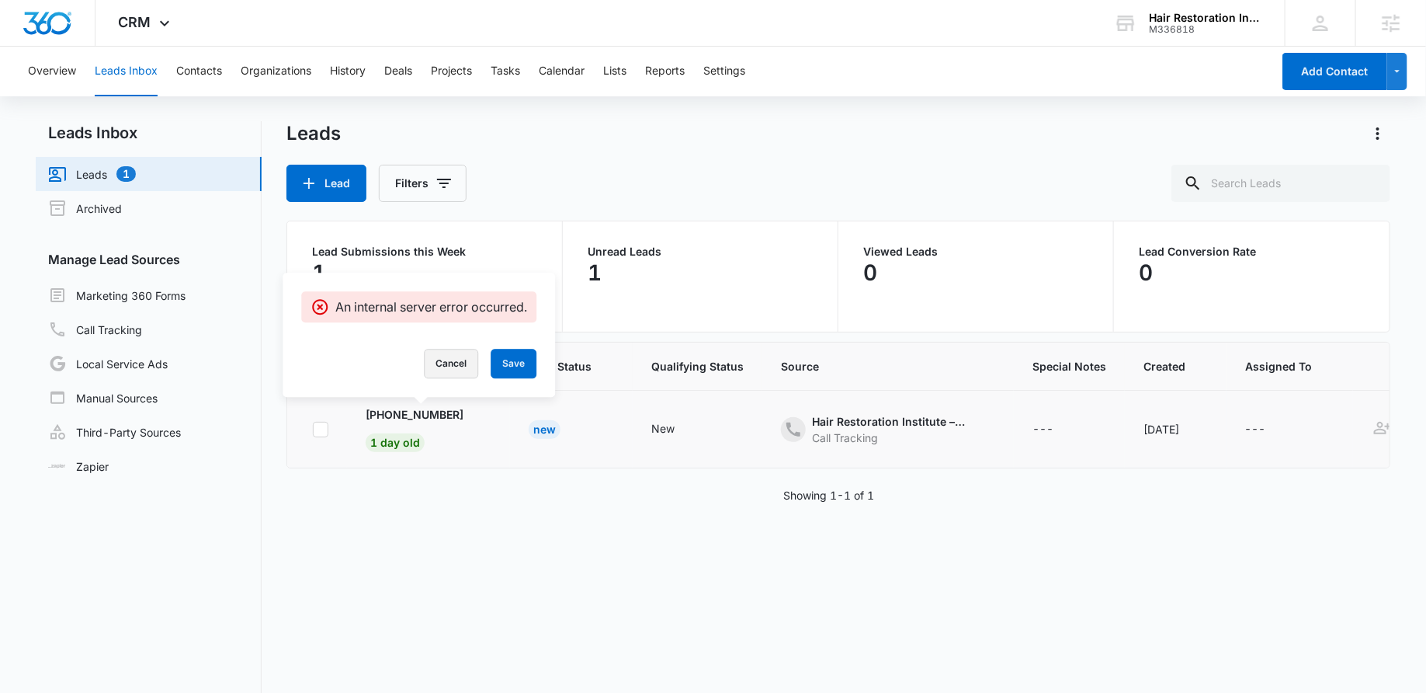
click at [450, 351] on button "Cancel" at bounding box center [451, 364] width 54 height 30
click at [713, 403] on td "New" at bounding box center [698, 430] width 130 height 78
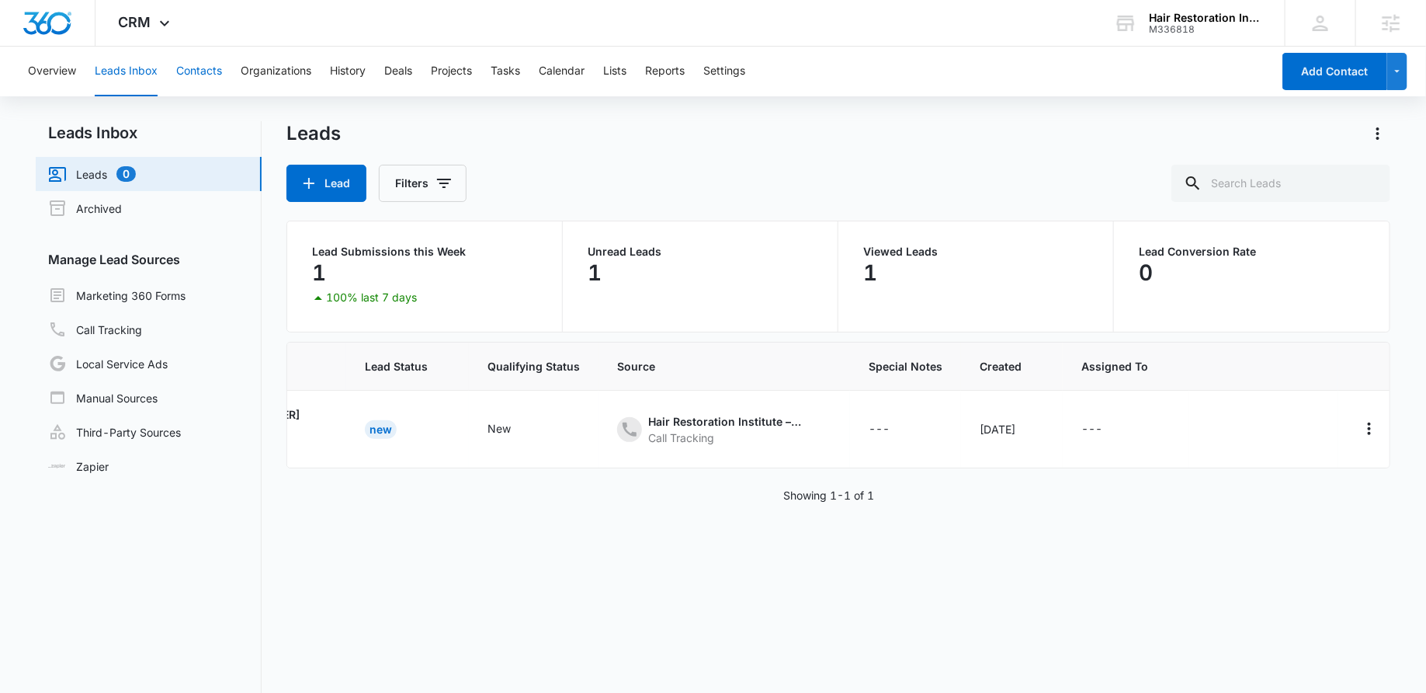
click at [205, 71] on button "Contacts" at bounding box center [199, 72] width 46 height 50
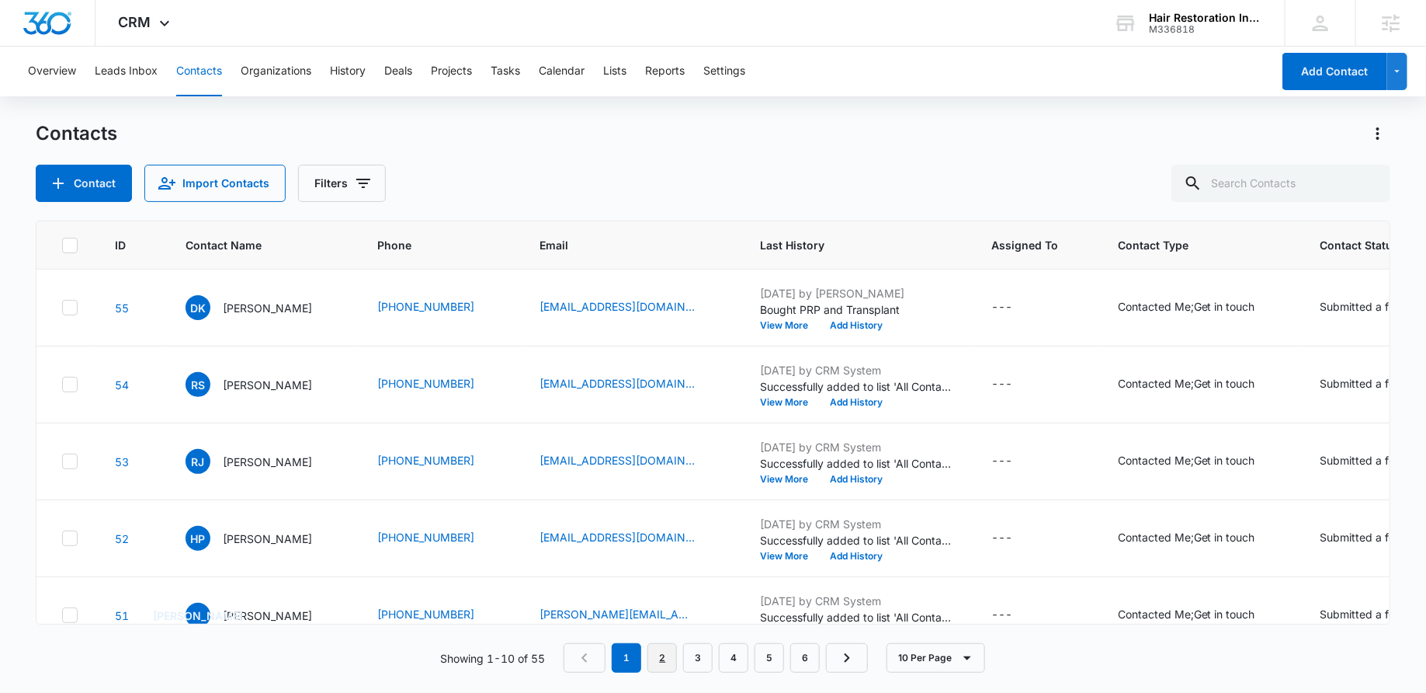
click at [671, 658] on link "2" at bounding box center [663, 658] width 30 height 30
click at [709, 656] on link "3" at bounding box center [702, 658] width 30 height 30
click at [631, 656] on link "1" at bounding box center [631, 658] width 30 height 30
click at [1308, 85] on button "Add Contact" at bounding box center [1335, 71] width 105 height 37
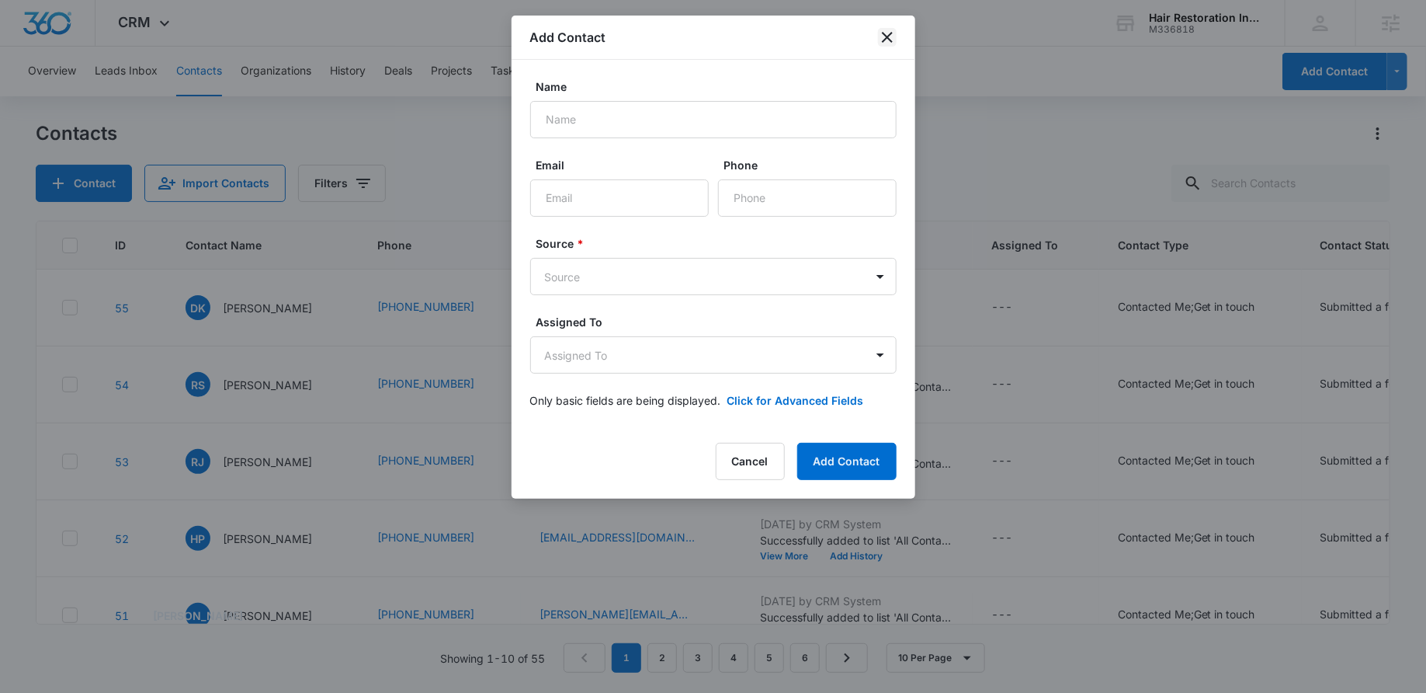
click at [889, 37] on icon "close" at bounding box center [887, 37] width 19 height 19
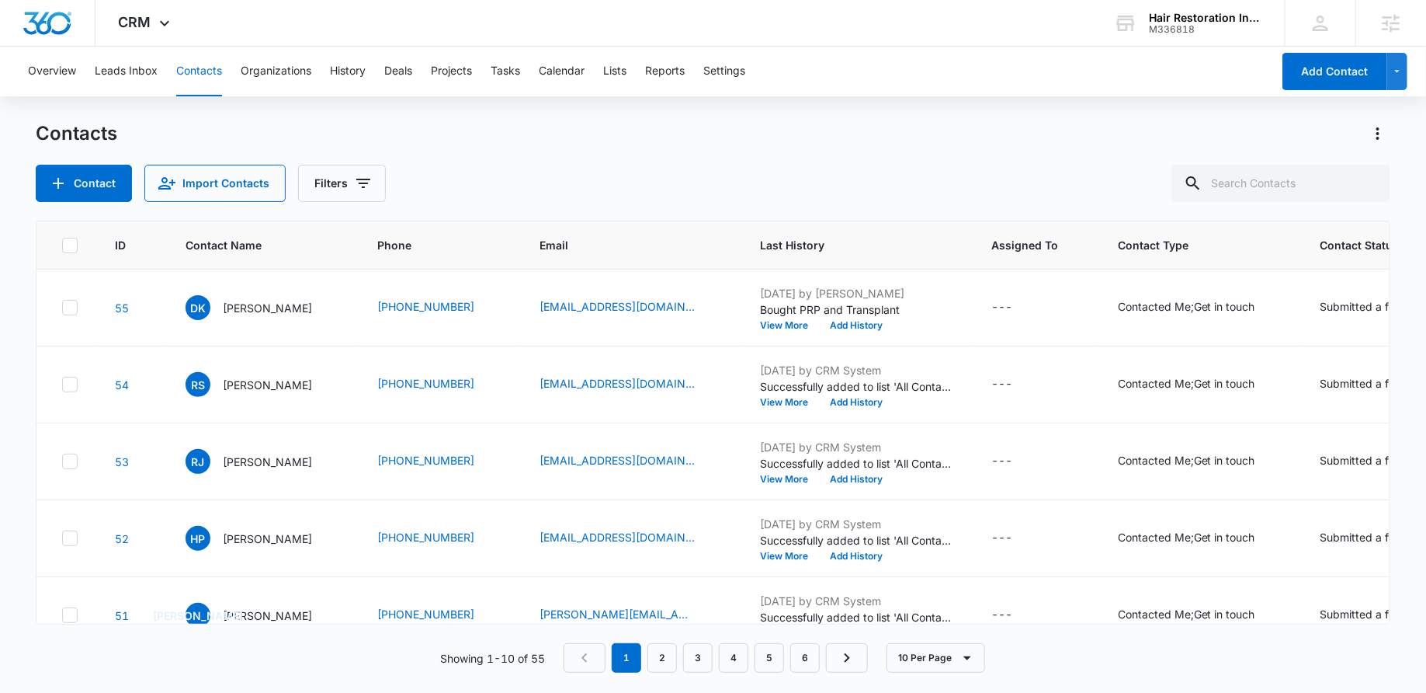
click at [408, 159] on div "Contacts Contact Import Contacts Filters" at bounding box center [713, 161] width 1355 height 81
click at [662, 655] on link "2" at bounding box center [663, 658] width 30 height 30
click at [696, 655] on link "3" at bounding box center [702, 658] width 30 height 30
click at [739, 655] on link "4" at bounding box center [738, 658] width 30 height 30
click at [642, 657] on link "1" at bounding box center [631, 658] width 30 height 30
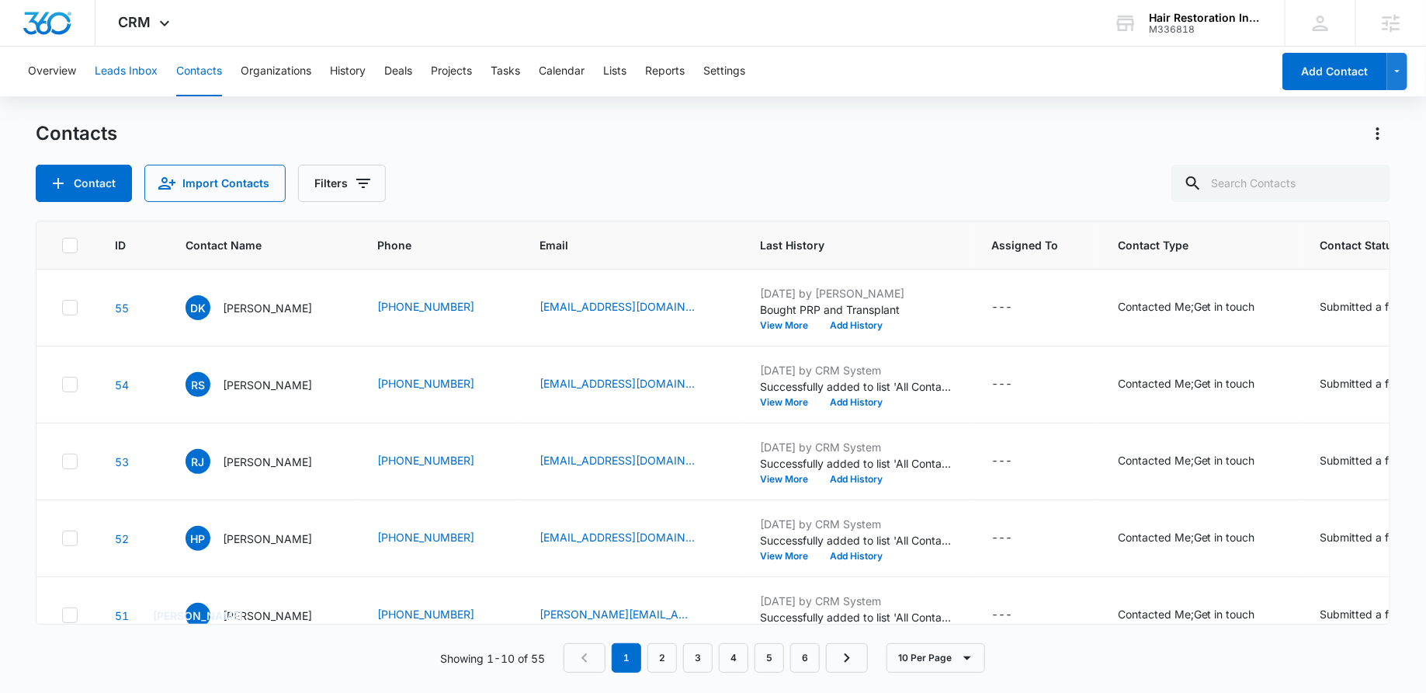
click at [131, 67] on button "Leads Inbox" at bounding box center [126, 72] width 63 height 50
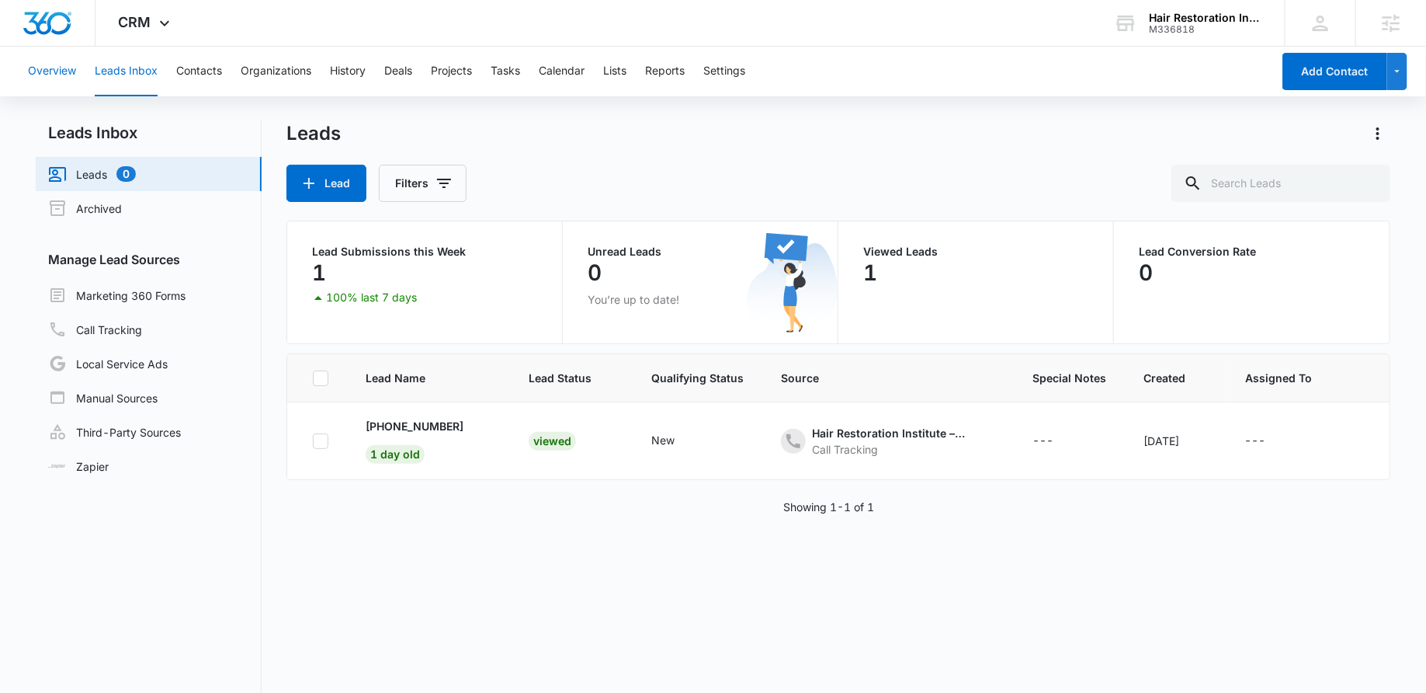
click at [61, 71] on button "Overview" at bounding box center [52, 72] width 48 height 50
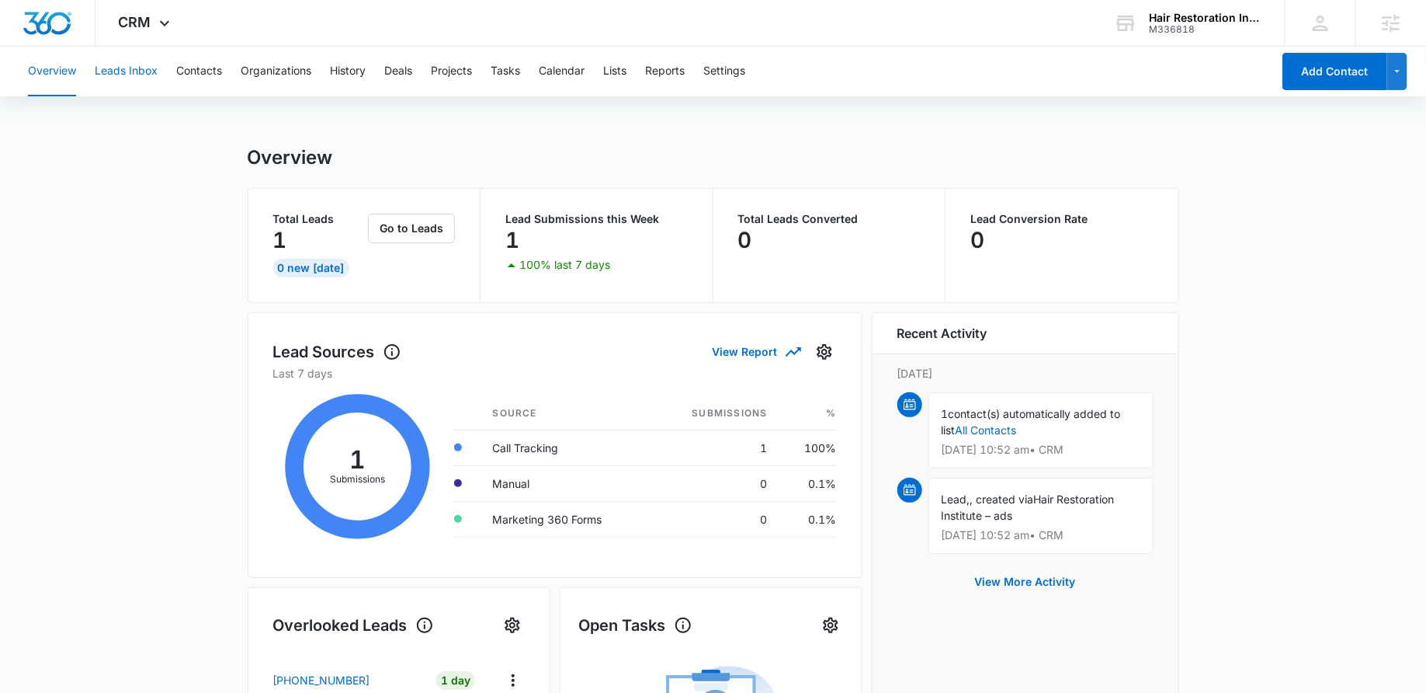
click at [143, 72] on button "Leads Inbox" at bounding box center [126, 72] width 63 height 50
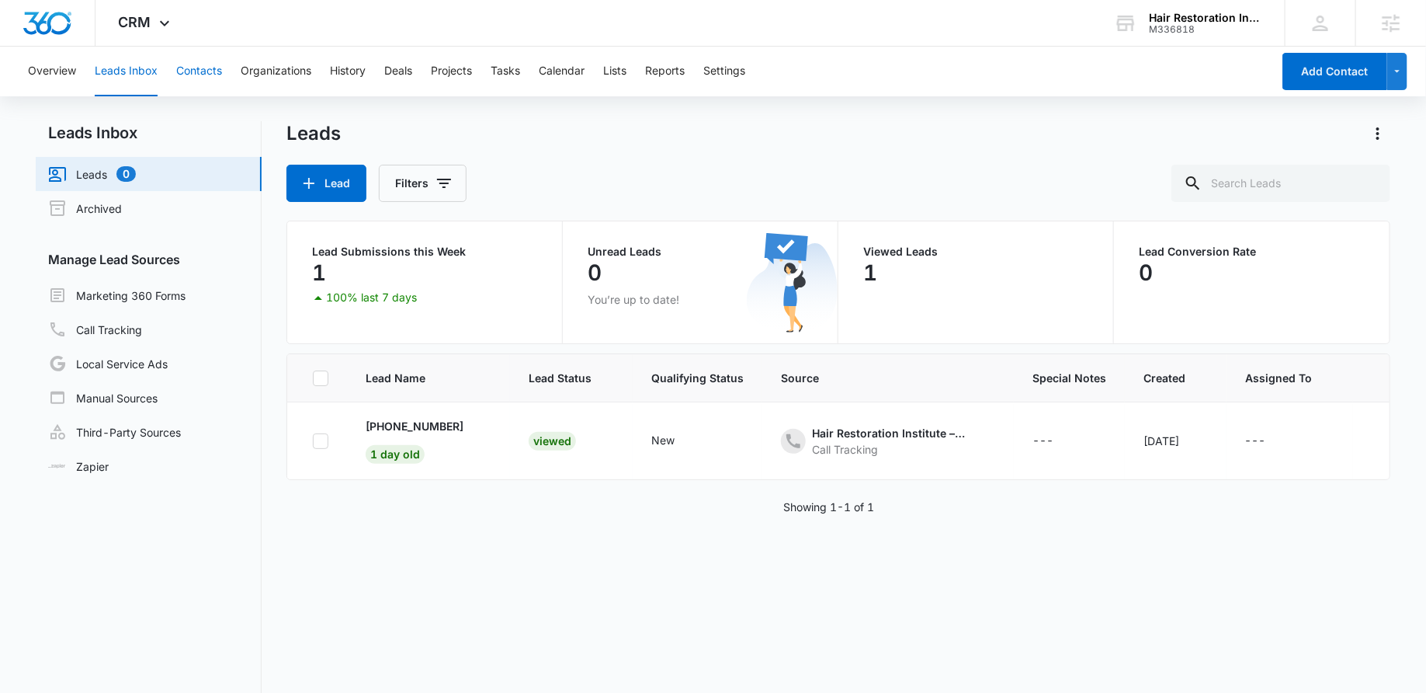
click at [200, 81] on button "Contacts" at bounding box center [199, 72] width 46 height 50
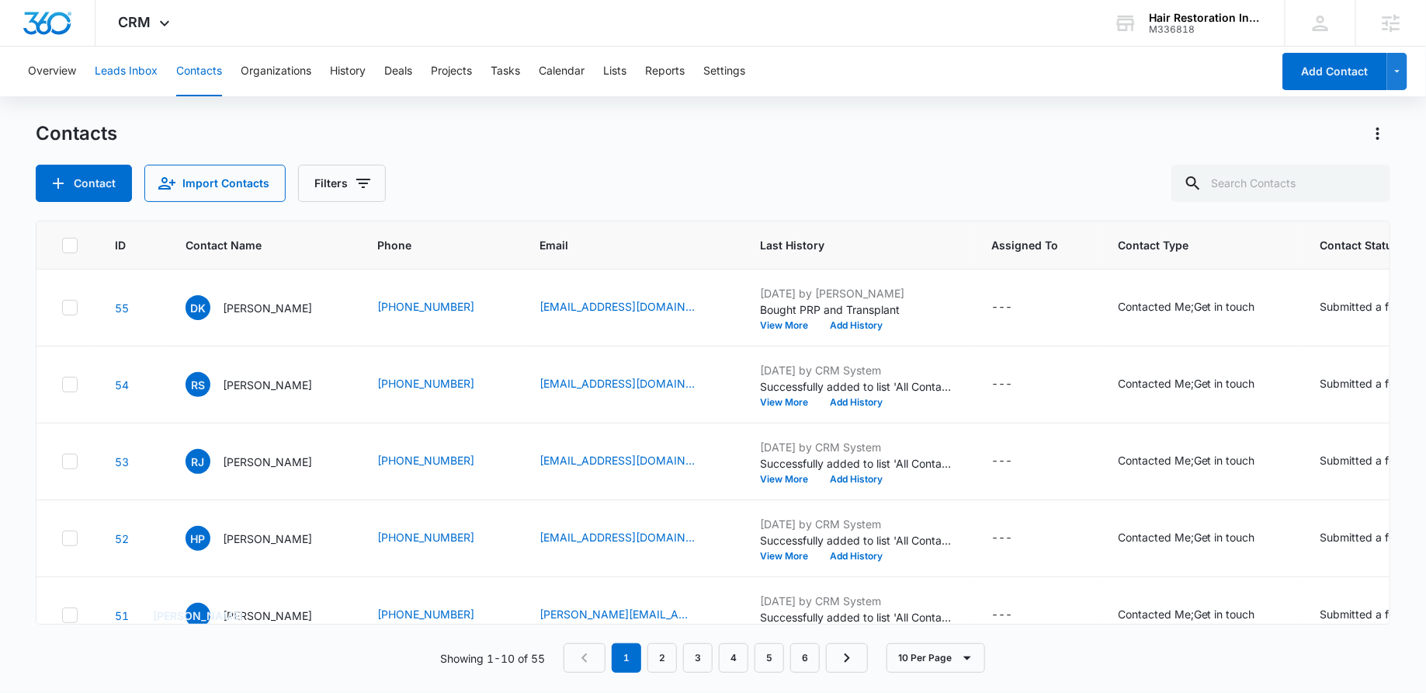
click at [128, 67] on button "Leads Inbox" at bounding box center [126, 72] width 63 height 50
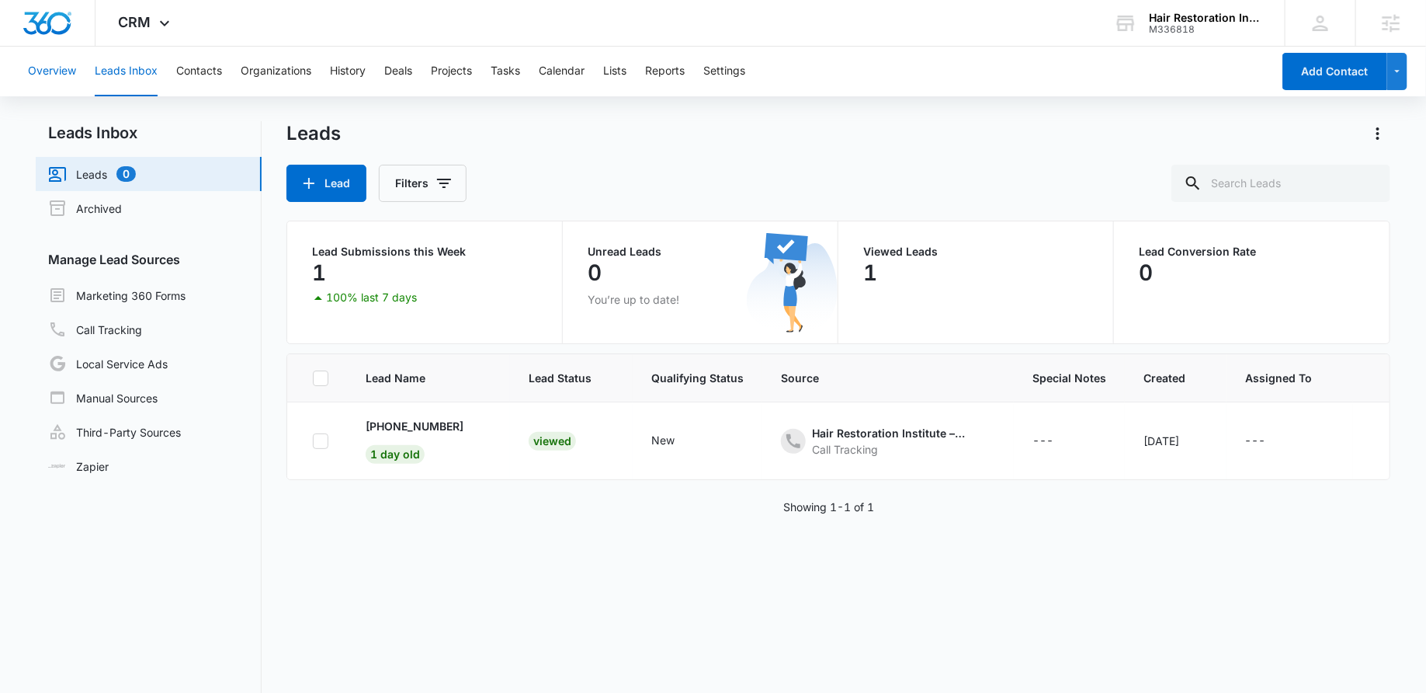
click at [64, 66] on button "Overview" at bounding box center [52, 72] width 48 height 50
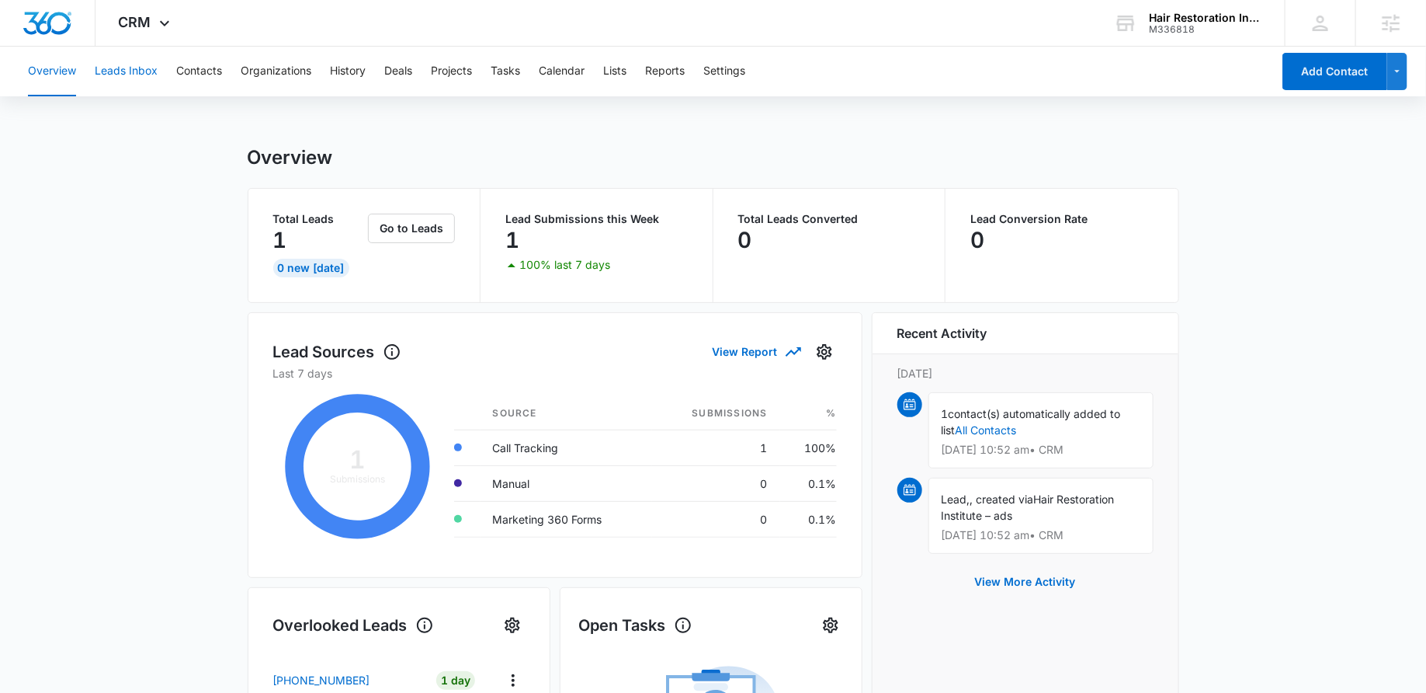
click at [157, 71] on button "Leads Inbox" at bounding box center [126, 72] width 63 height 50
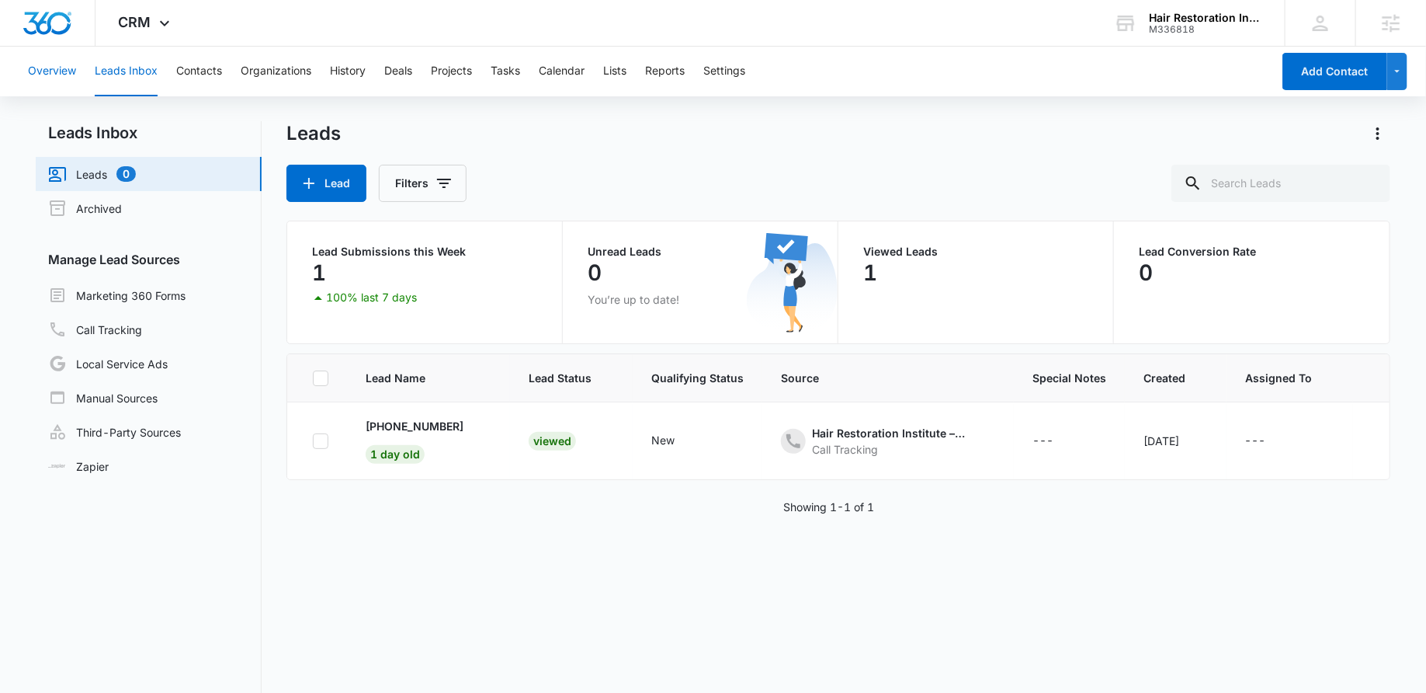
click at [47, 57] on button "Overview" at bounding box center [52, 72] width 48 height 50
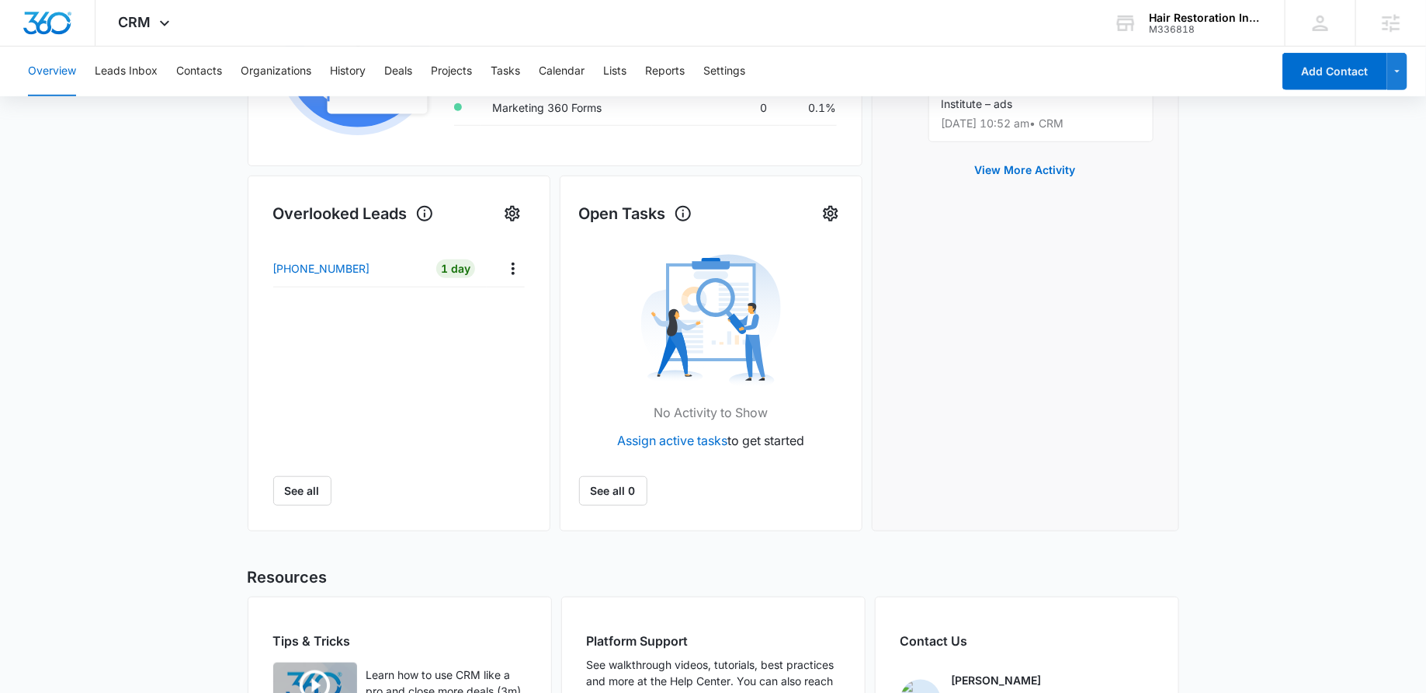
scroll to position [475, 0]
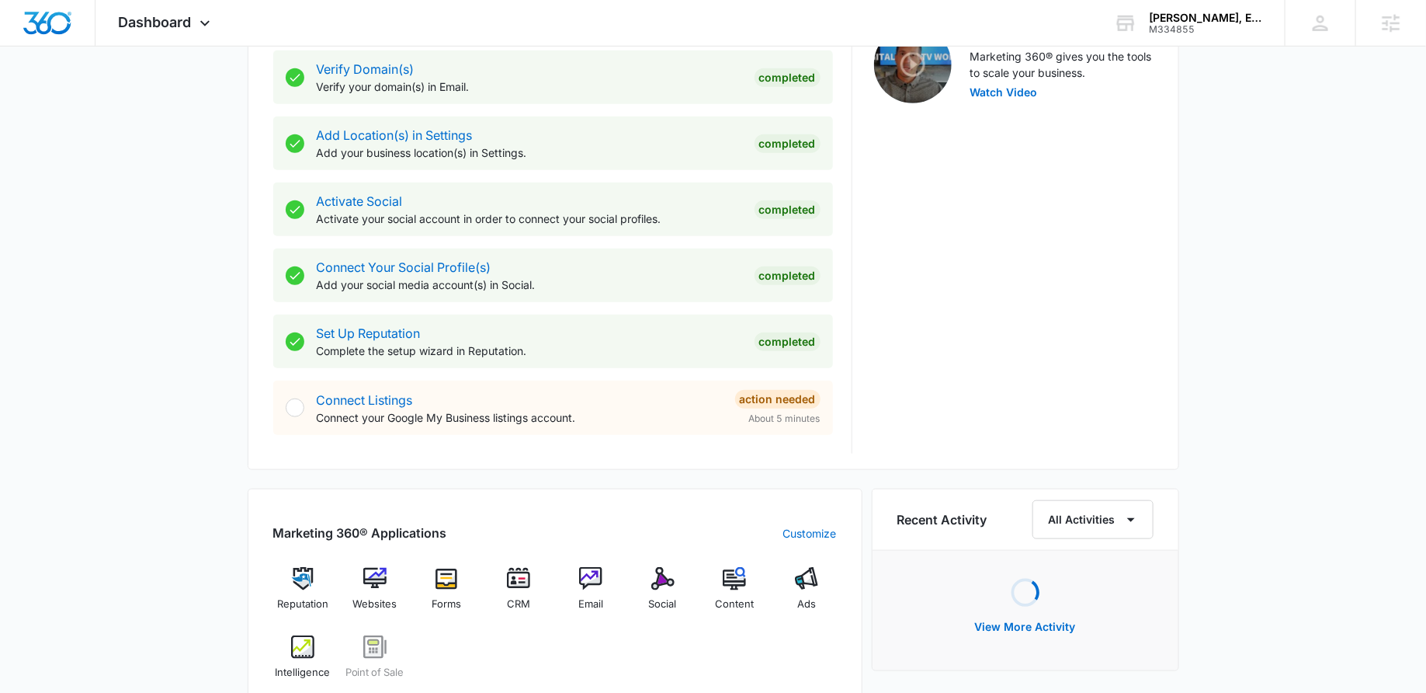
scroll to position [606, 0]
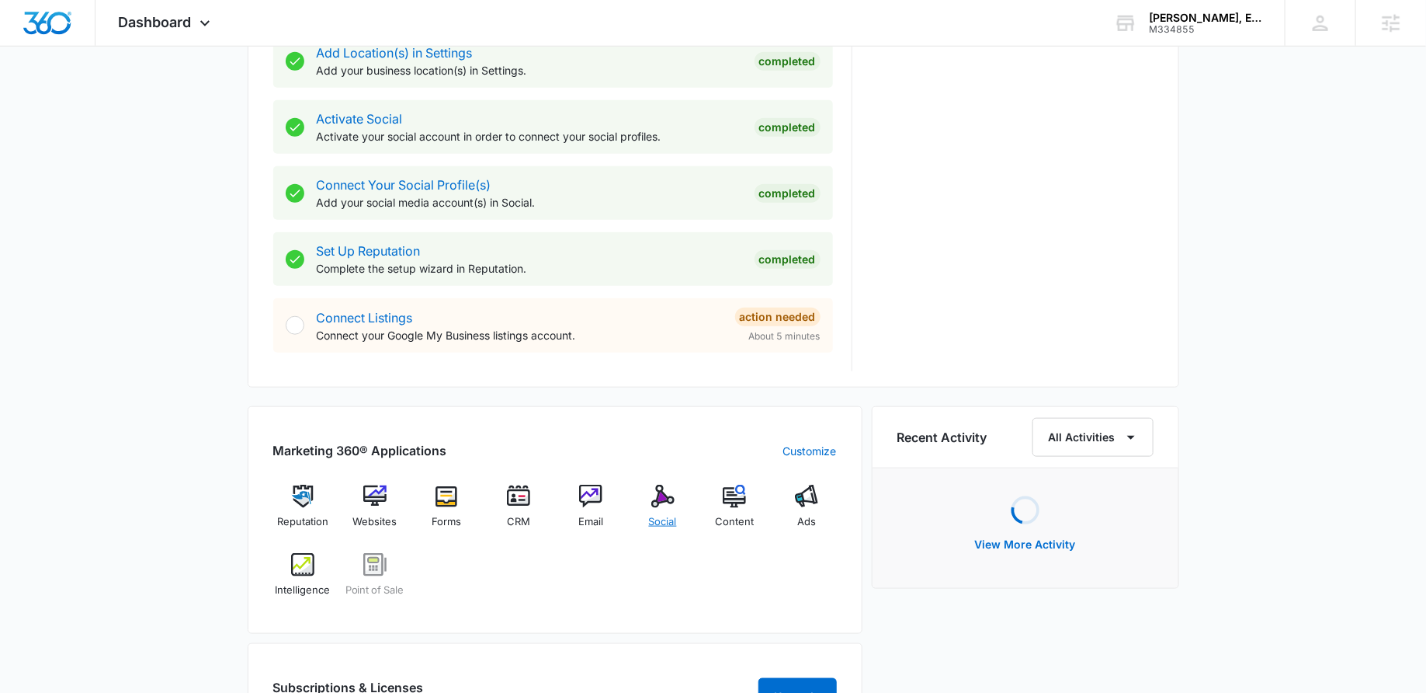
click at [673, 514] on span "Social" at bounding box center [663, 522] width 28 height 16
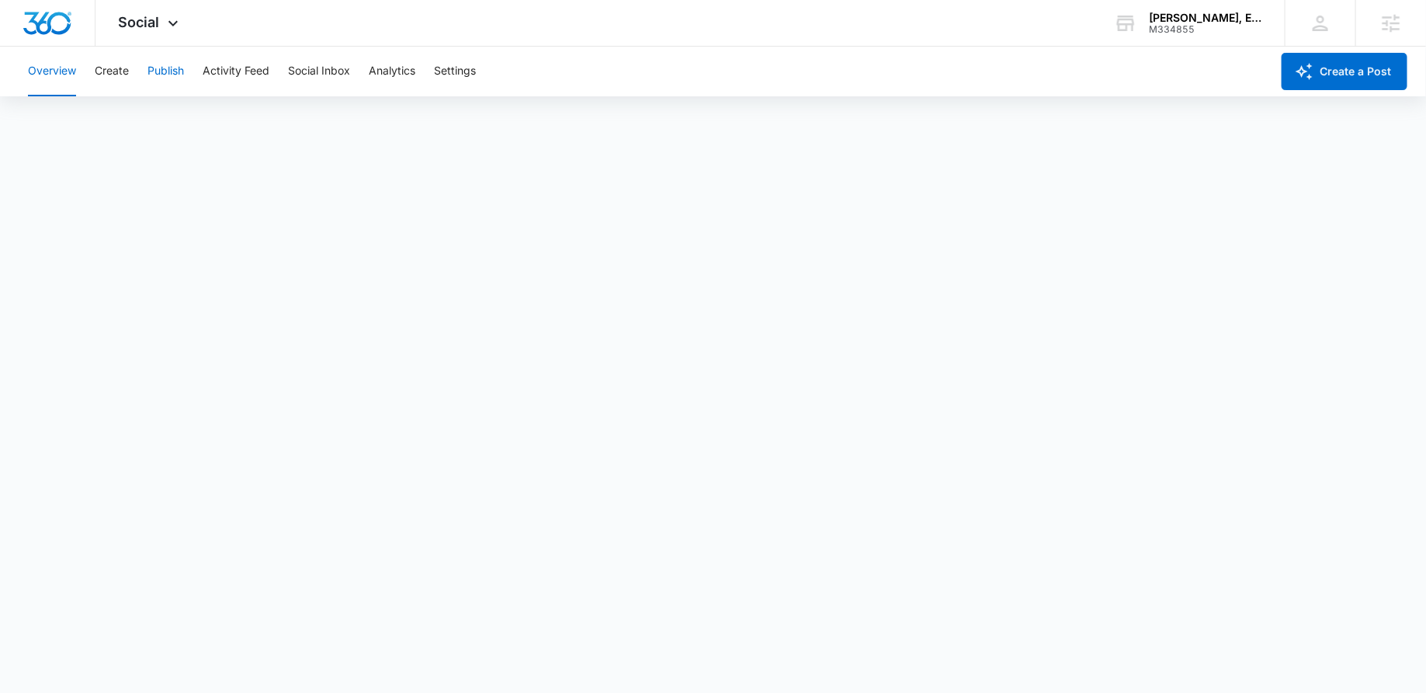
click at [162, 66] on button "Publish" at bounding box center [166, 72] width 36 height 50
